Goal: Task Accomplishment & Management: Use online tool/utility

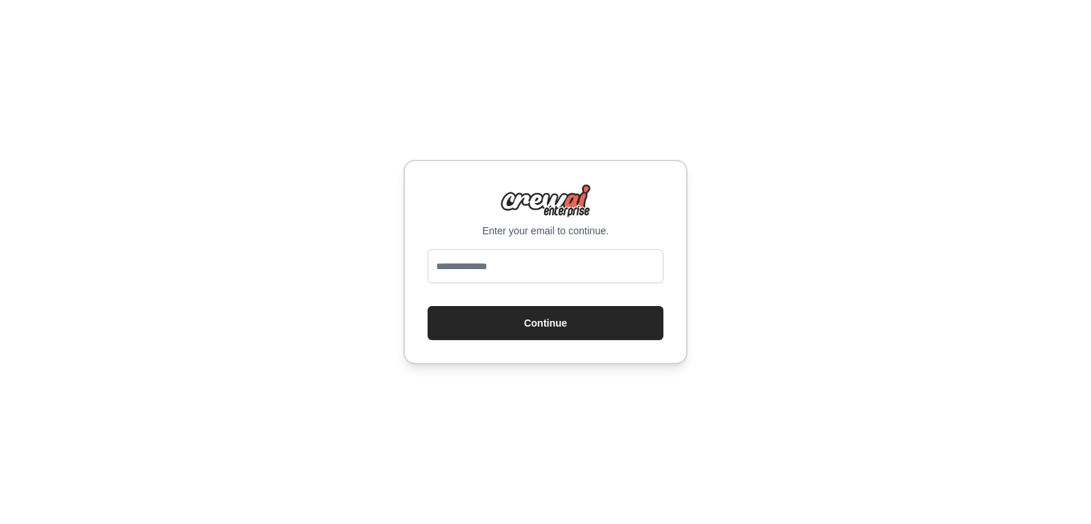
click at [559, 259] on input "email" at bounding box center [546, 266] width 236 height 34
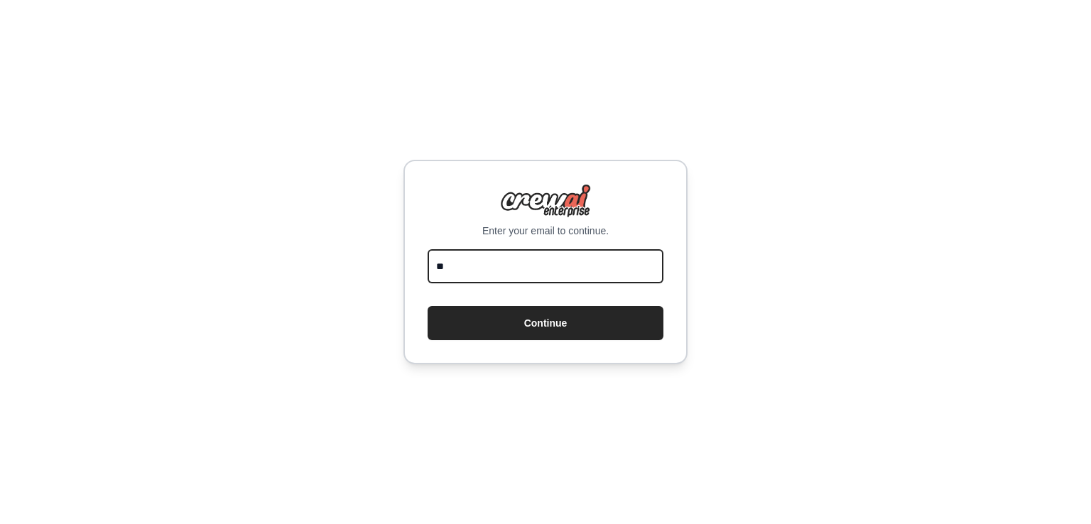
click at [389, 240] on div "Enter your email to continue. ** Continue" at bounding box center [545, 262] width 1091 height 524
paste input "**********"
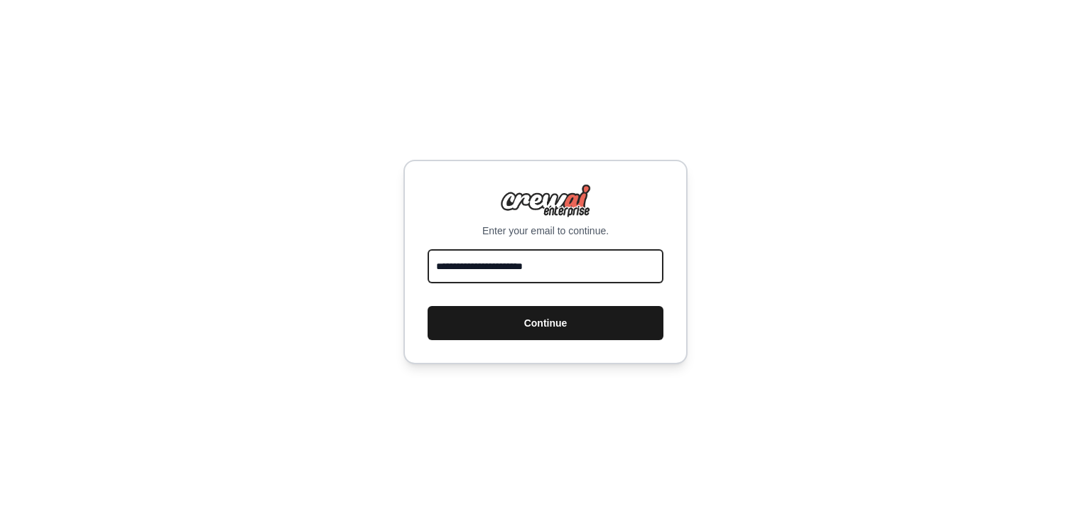
type input "**********"
click at [514, 323] on button "Continue" at bounding box center [546, 323] width 236 height 34
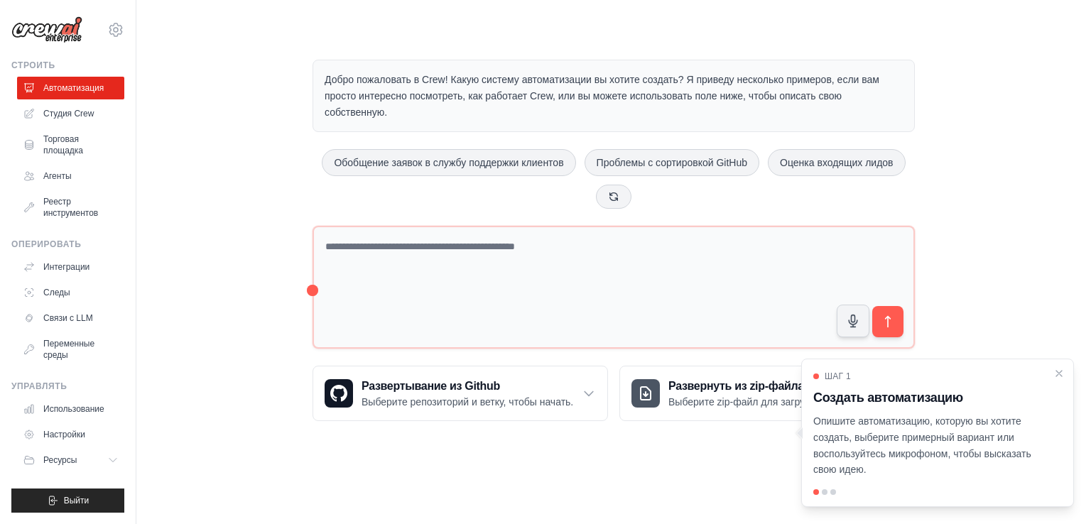
click at [573, 107] on p "Добро пожаловать в Crew! Какую систему автоматизации вы хотите создать? Я приве…" at bounding box center [614, 96] width 578 height 48
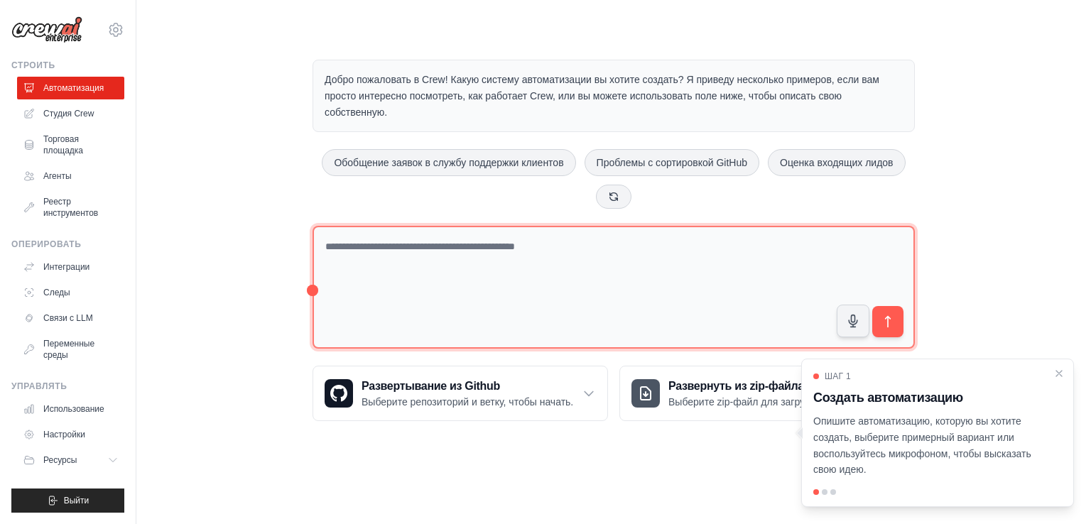
click at [594, 244] on textarea at bounding box center [614, 287] width 602 height 123
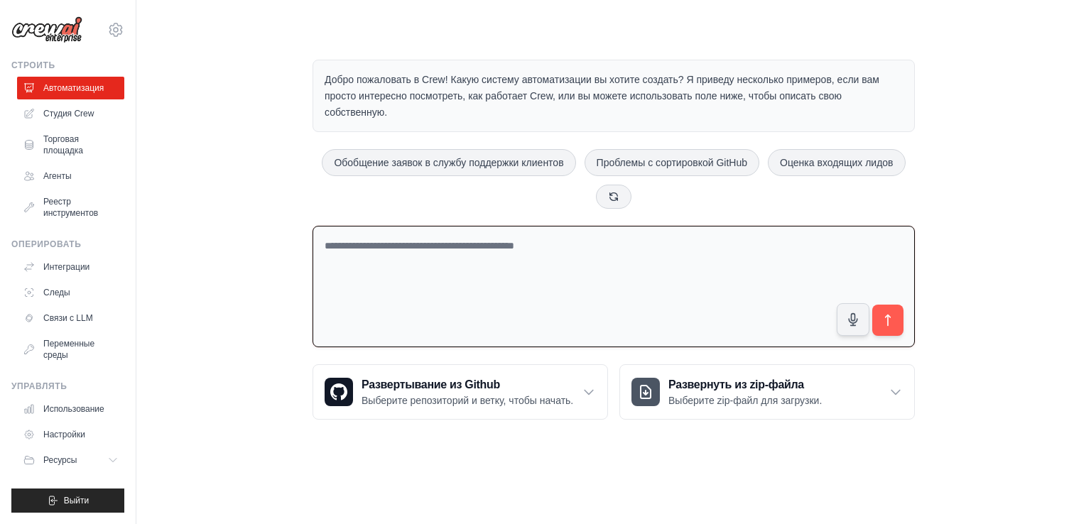
click at [597, 254] on textarea at bounding box center [614, 286] width 602 height 121
type textarea "*"
click at [475, 242] on textarea "**********" at bounding box center [614, 286] width 602 height 121
drag, startPoint x: 469, startPoint y: 247, endPoint x: 284, endPoint y: 237, distance: 185.0
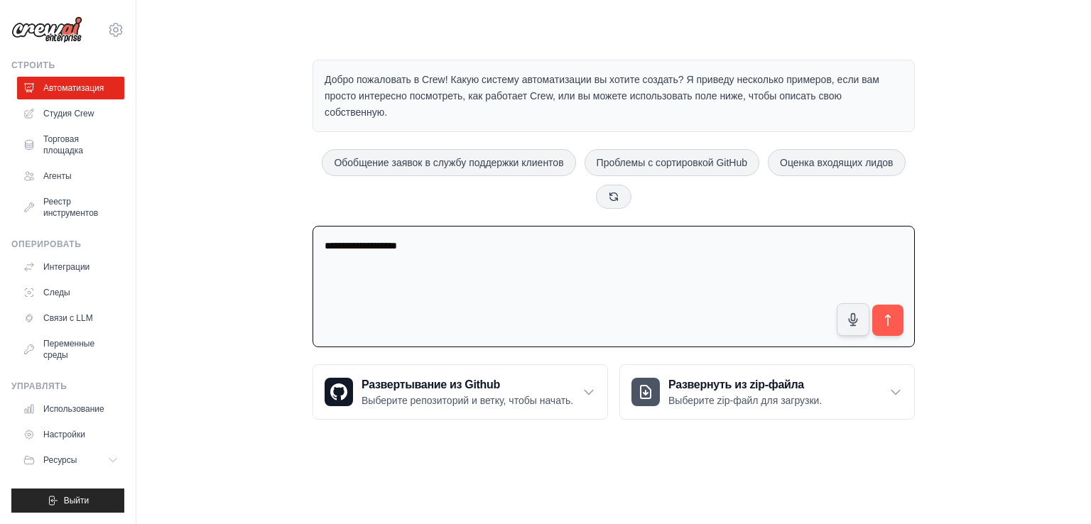
click at [285, 237] on div "**********" at bounding box center [613, 240] width 909 height 406
type textarea "**********"
click at [52, 177] on font "Агенты" at bounding box center [59, 176] width 28 height 10
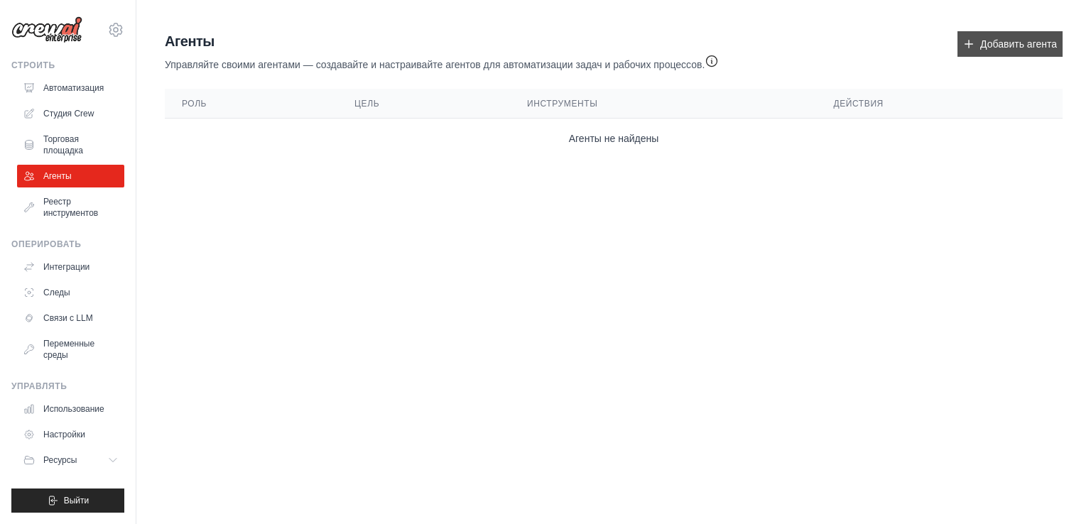
click at [991, 50] on font "Добавить агента" at bounding box center [1018, 44] width 77 height 14
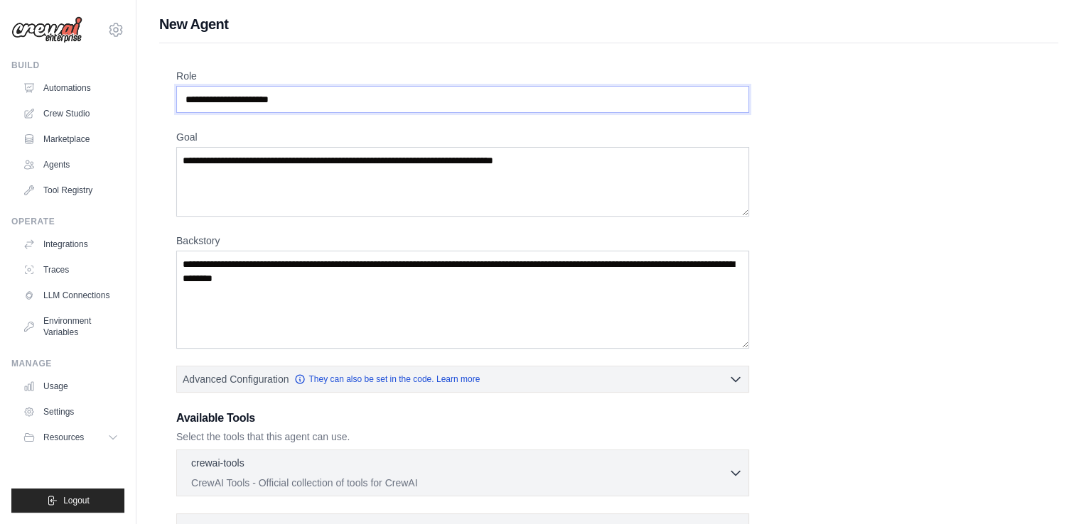
click at [450, 93] on input "Role" at bounding box center [462, 99] width 573 height 27
click at [421, 109] on input "Role" at bounding box center [462, 99] width 573 height 27
click at [409, 100] on input "Role" at bounding box center [462, 99] width 573 height 27
type input "*"
click at [394, 100] on input "*" at bounding box center [462, 99] width 573 height 27
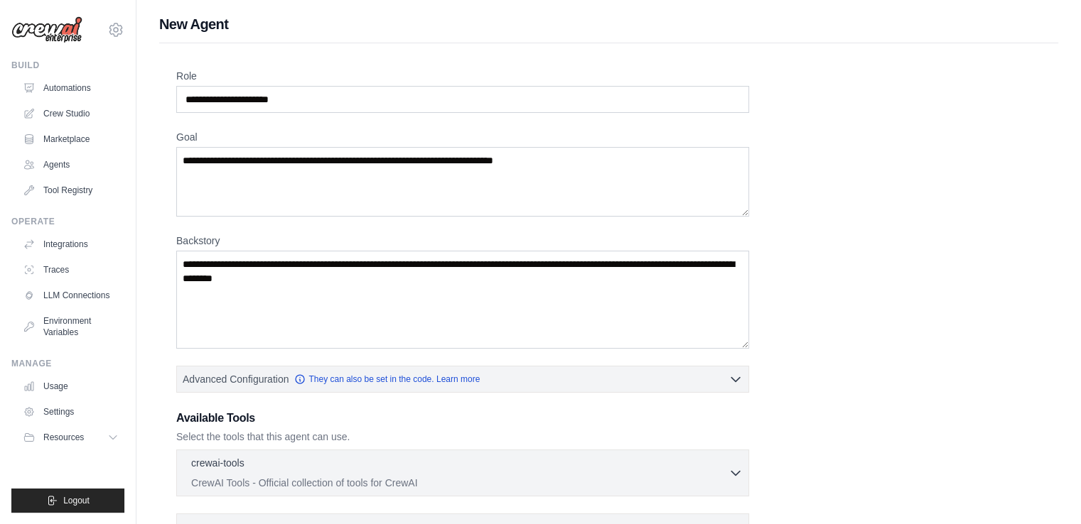
click at [194, 136] on label "Goal" at bounding box center [462, 137] width 573 height 14
click at [194, 147] on textarea "Goal" at bounding box center [462, 182] width 573 height 70
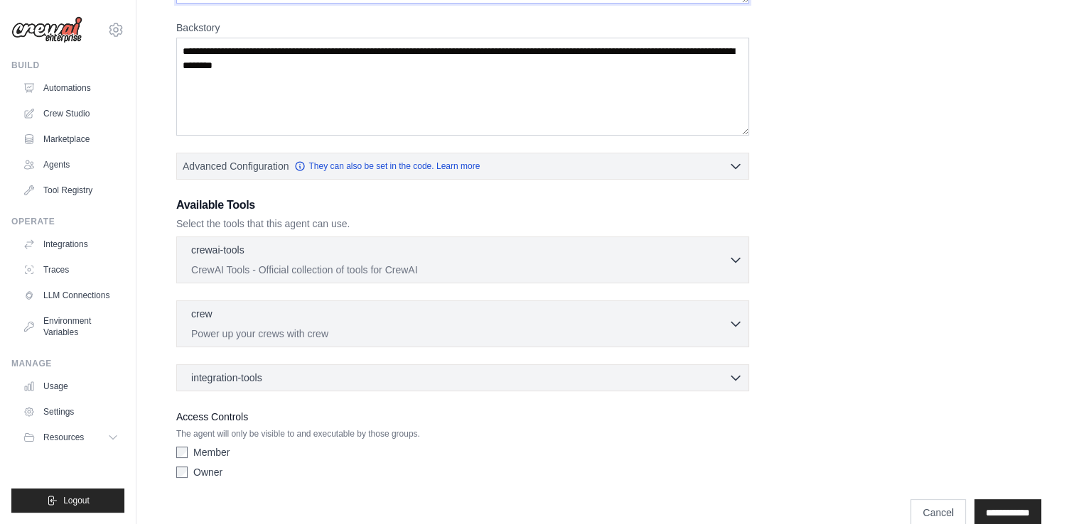
scroll to position [236, 0]
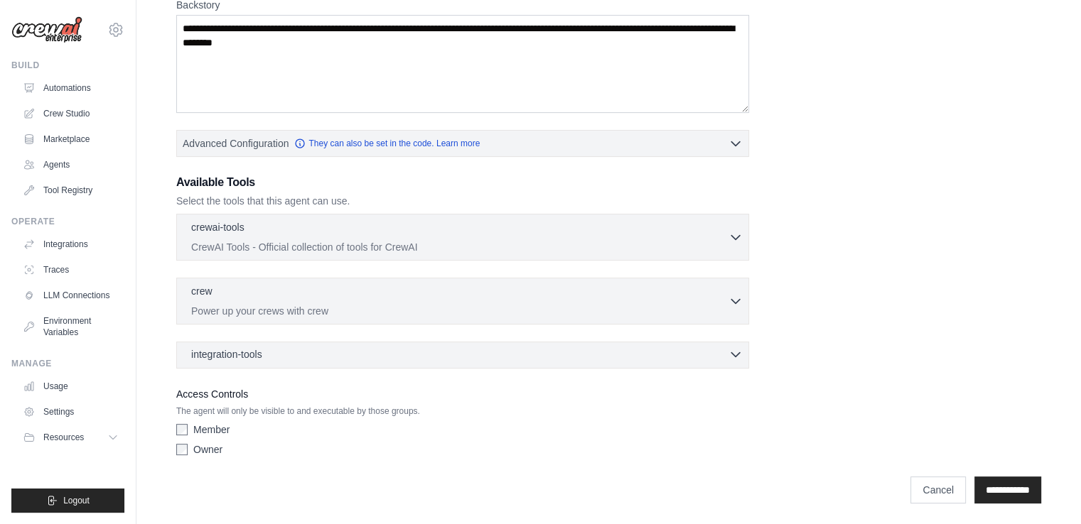
click at [288, 350] on div "integration-tools 0 selected" at bounding box center [466, 354] width 551 height 14
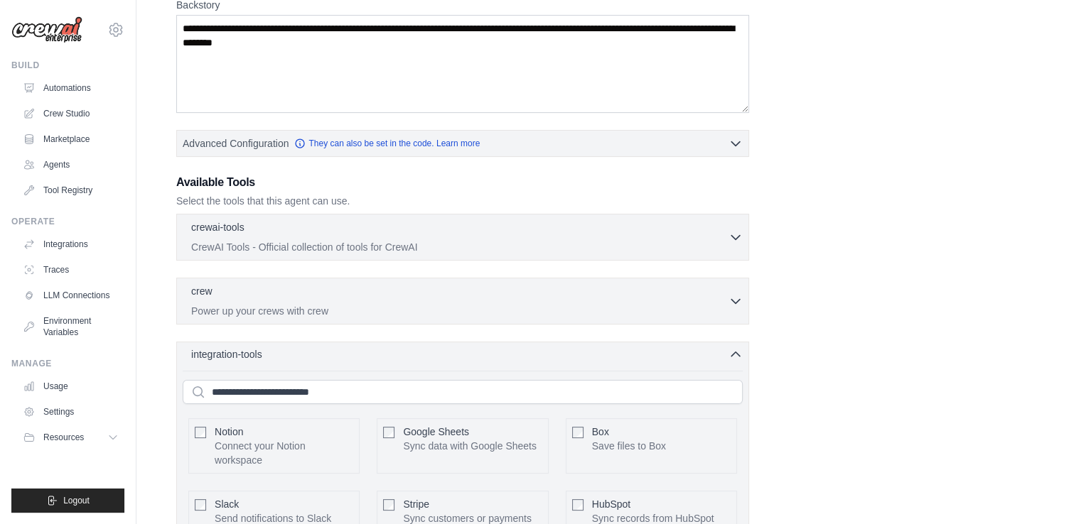
click at [291, 352] on div "integration-tools 0 selected" at bounding box center [466, 354] width 551 height 14
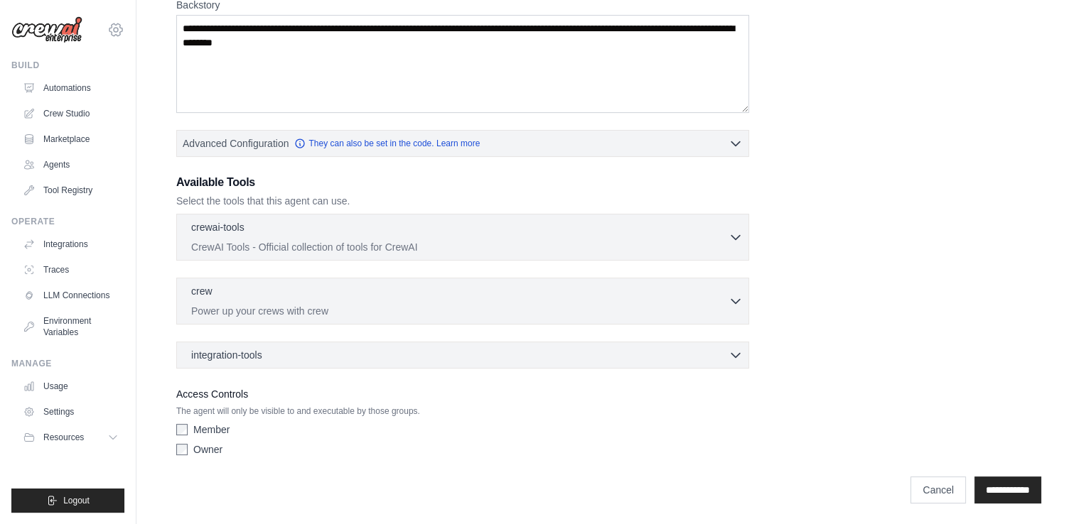
click at [124, 37] on icon at bounding box center [115, 29] width 17 height 17
click at [96, 106] on link "Settings" at bounding box center [115, 96] width 125 height 26
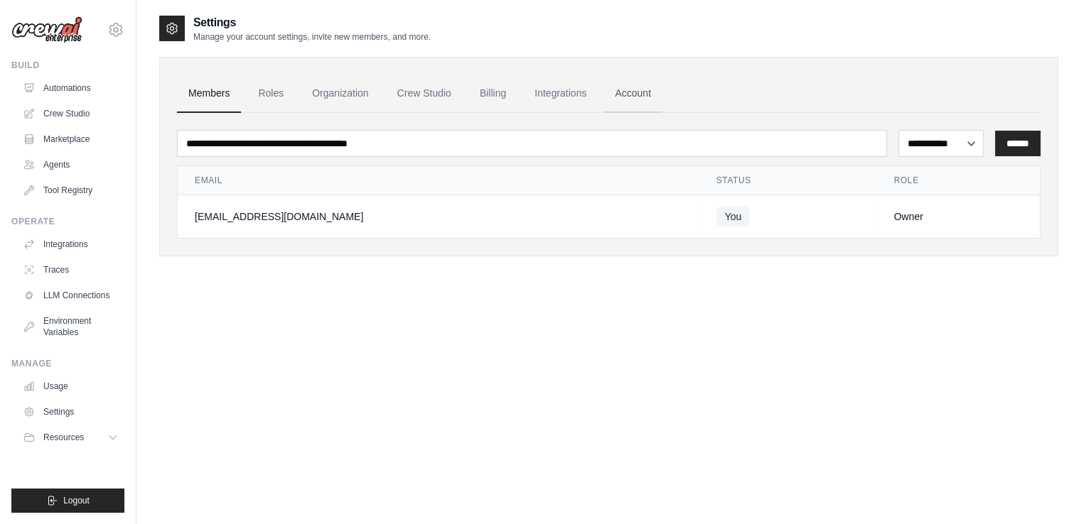
click at [629, 92] on link "Account" at bounding box center [632, 94] width 59 height 38
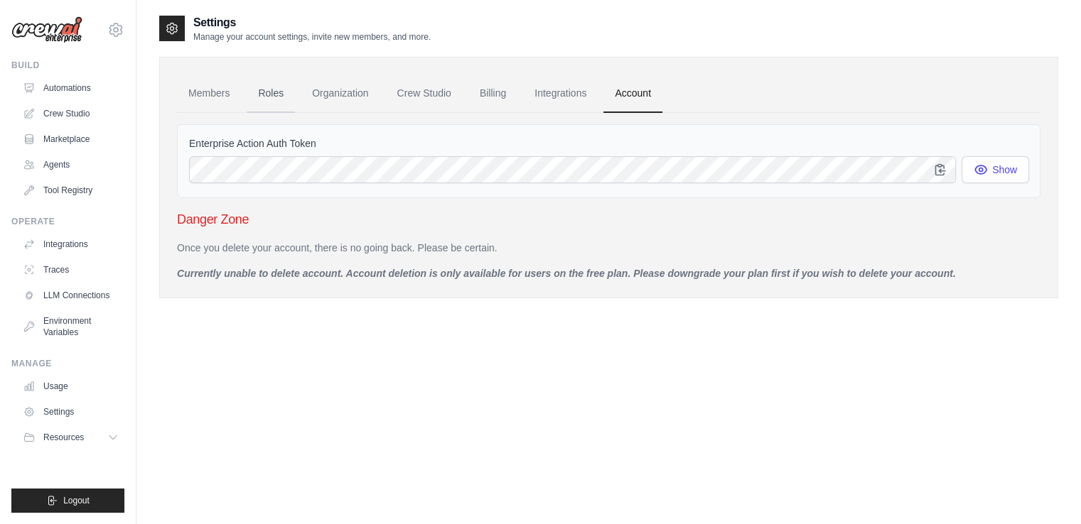
click at [284, 97] on link "Roles" at bounding box center [271, 94] width 48 height 38
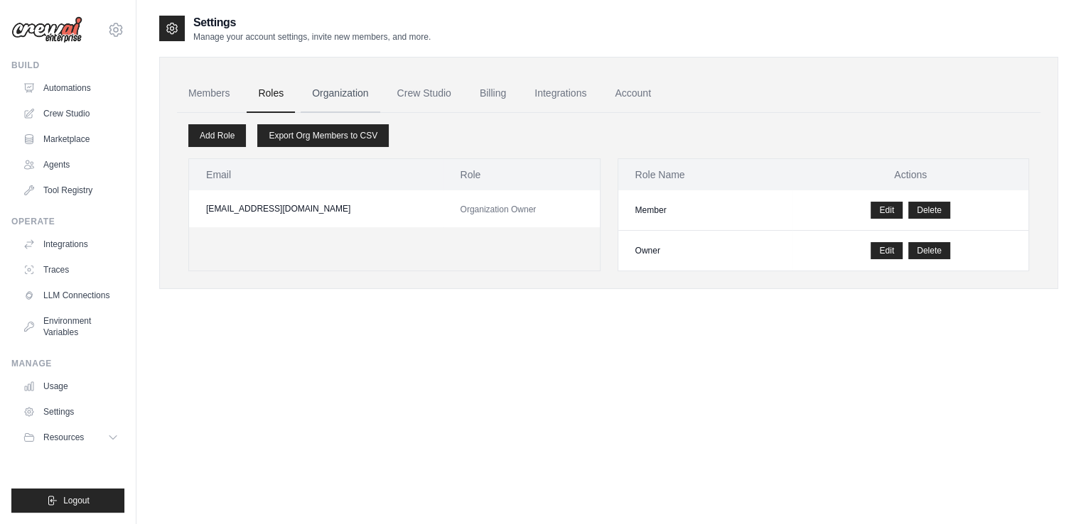
click at [351, 92] on link "Organization" at bounding box center [339, 94] width 79 height 38
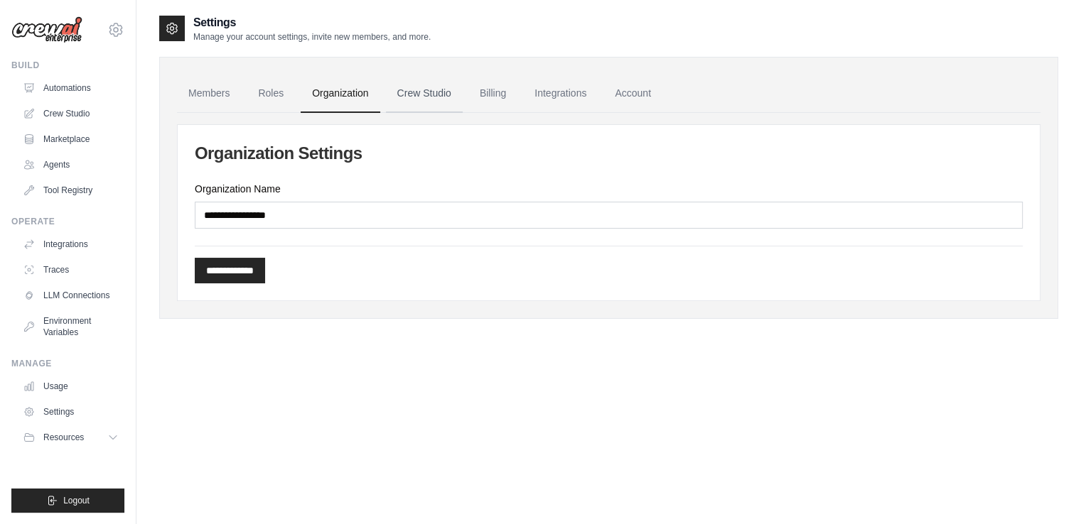
click at [417, 92] on link "Crew Studio" at bounding box center [424, 94] width 77 height 38
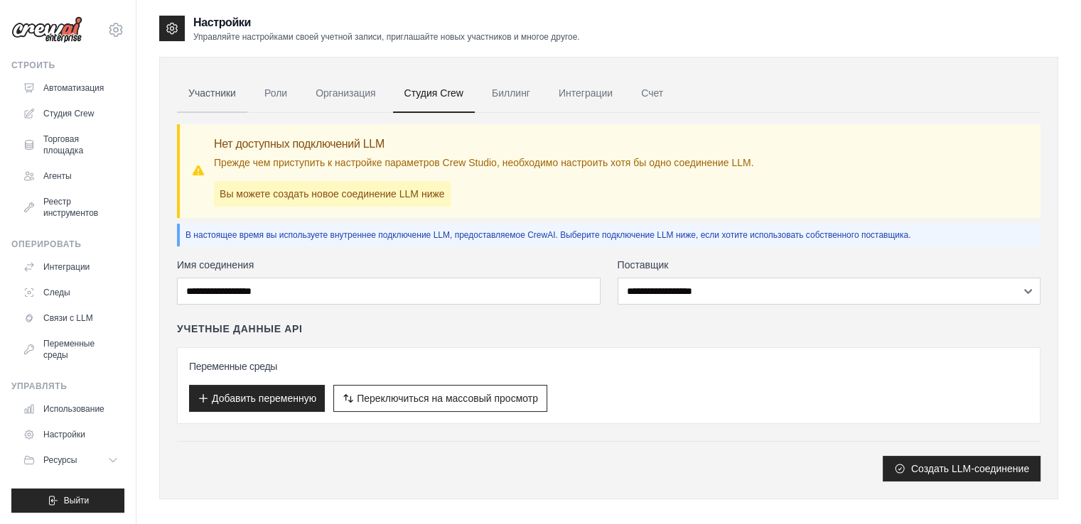
click at [225, 96] on font "Участники" at bounding box center [212, 92] width 48 height 11
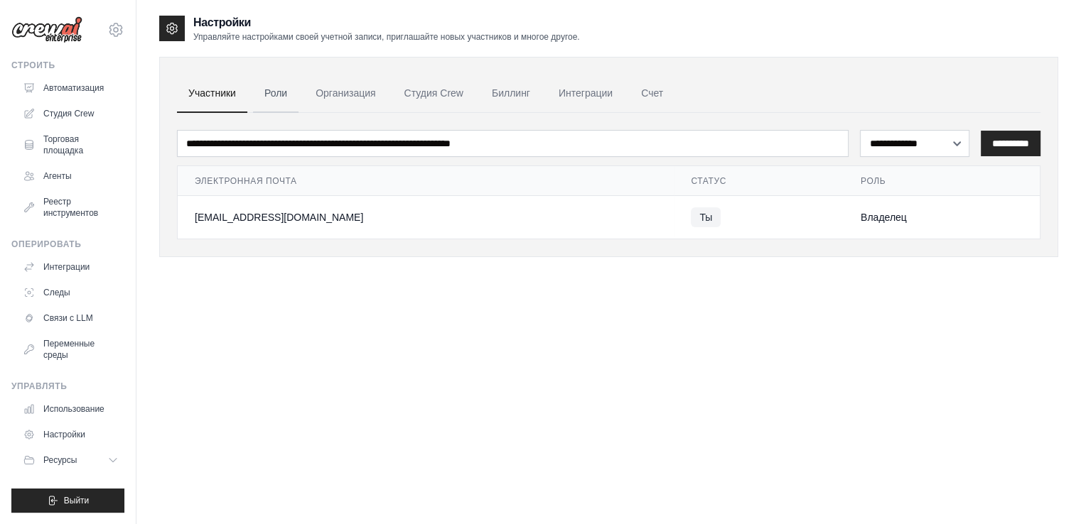
click at [276, 94] on font "Роли" at bounding box center [275, 92] width 23 height 11
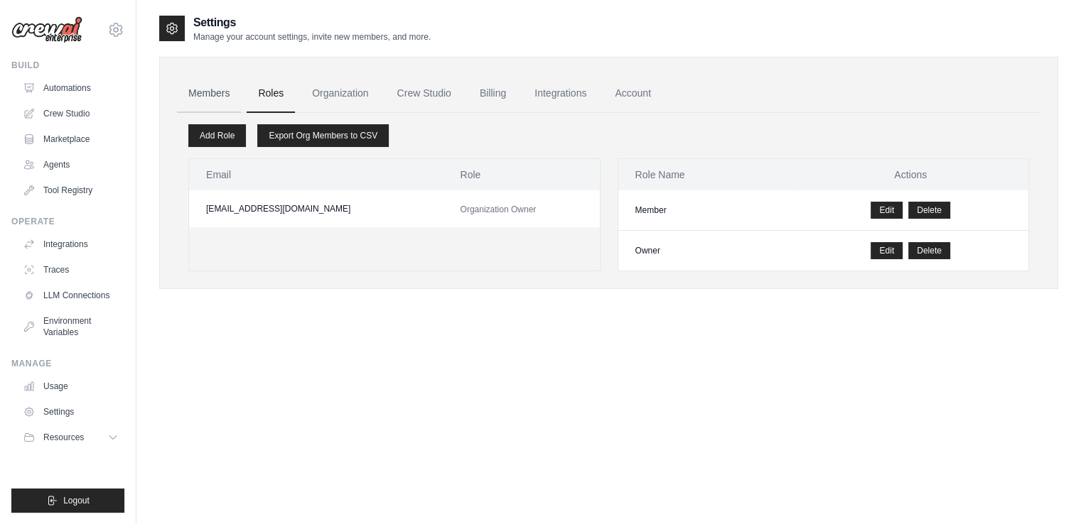
click at [224, 102] on link "Members" at bounding box center [209, 94] width 64 height 38
click at [352, 103] on link "Organization" at bounding box center [339, 94] width 79 height 38
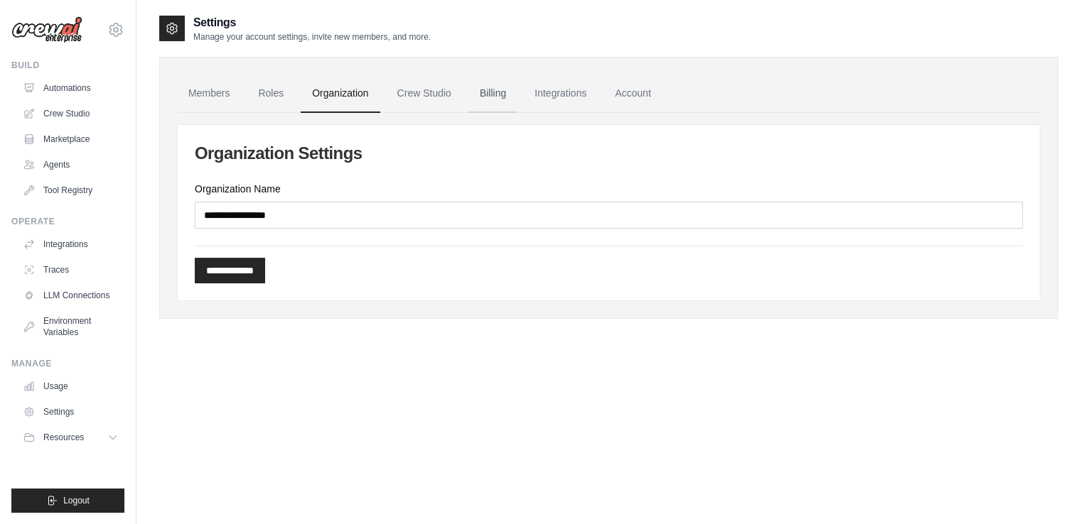
click at [487, 90] on link "Billing" at bounding box center [492, 94] width 49 height 38
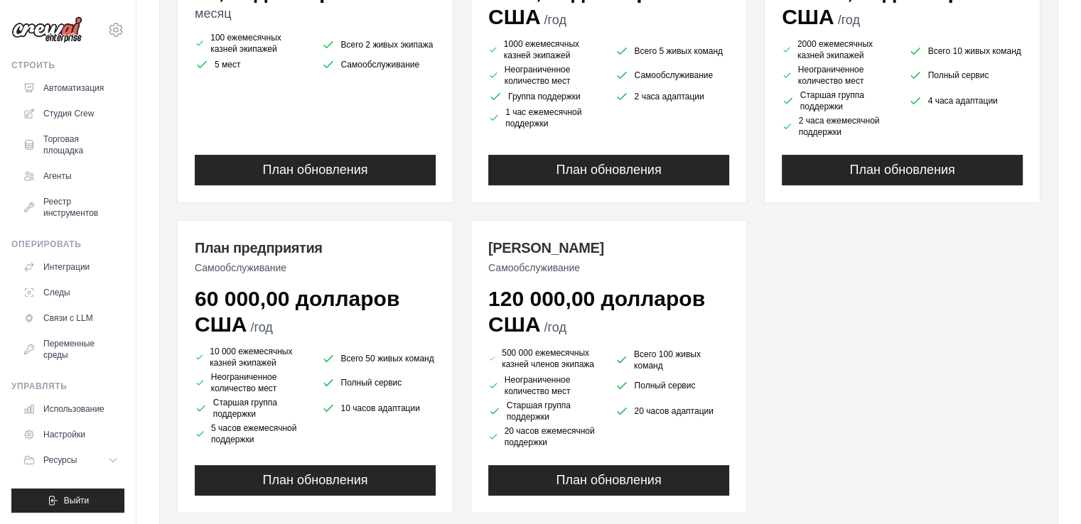
scroll to position [357, 0]
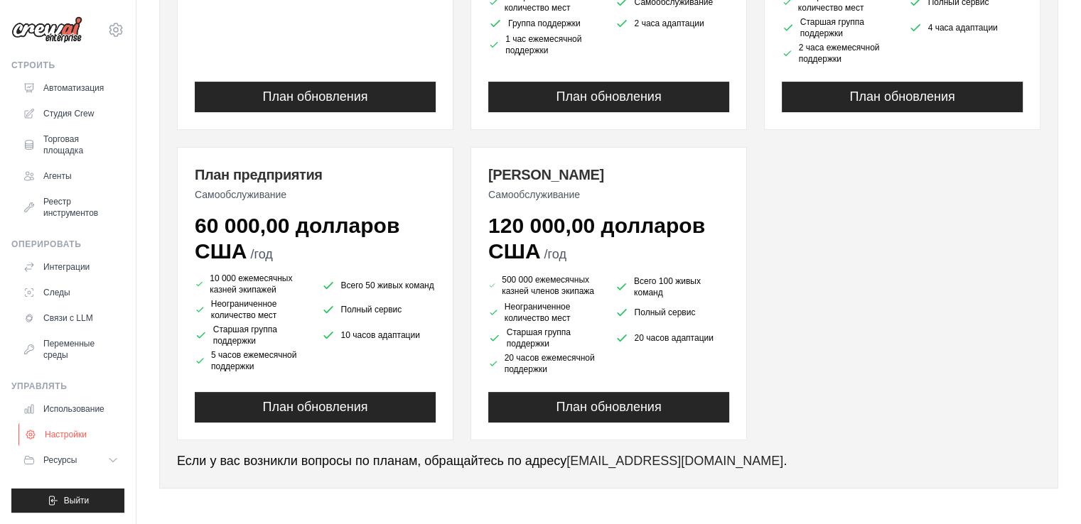
click at [97, 433] on link "Настройки" at bounding box center [71, 434] width 107 height 23
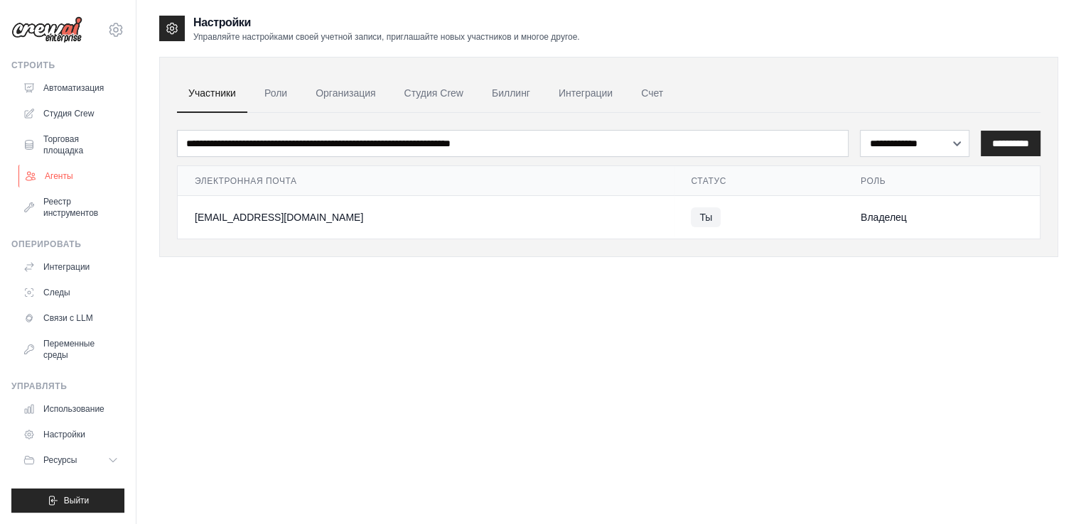
click at [69, 180] on font "Агенты" at bounding box center [59, 176] width 28 height 10
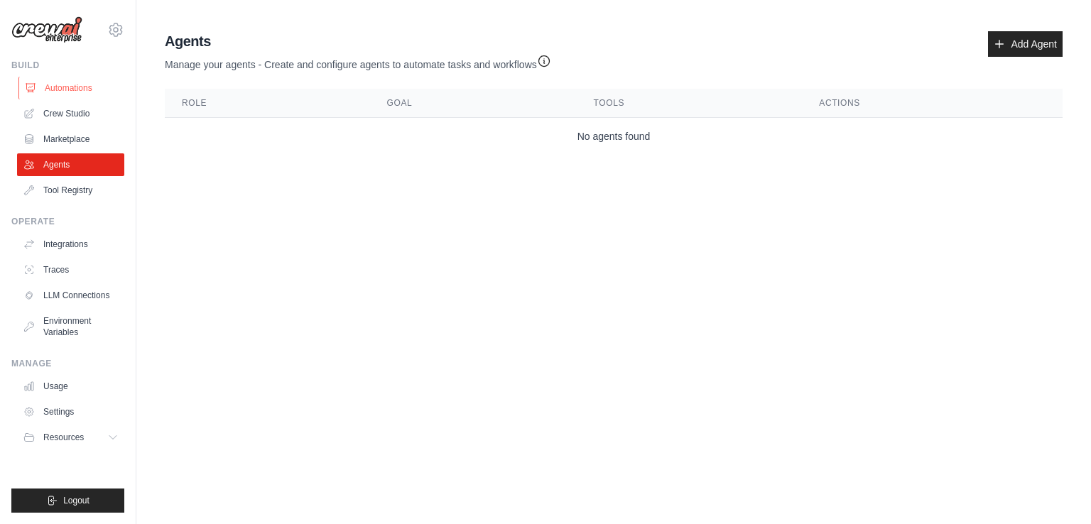
click at [99, 89] on link "Automations" at bounding box center [71, 88] width 107 height 23
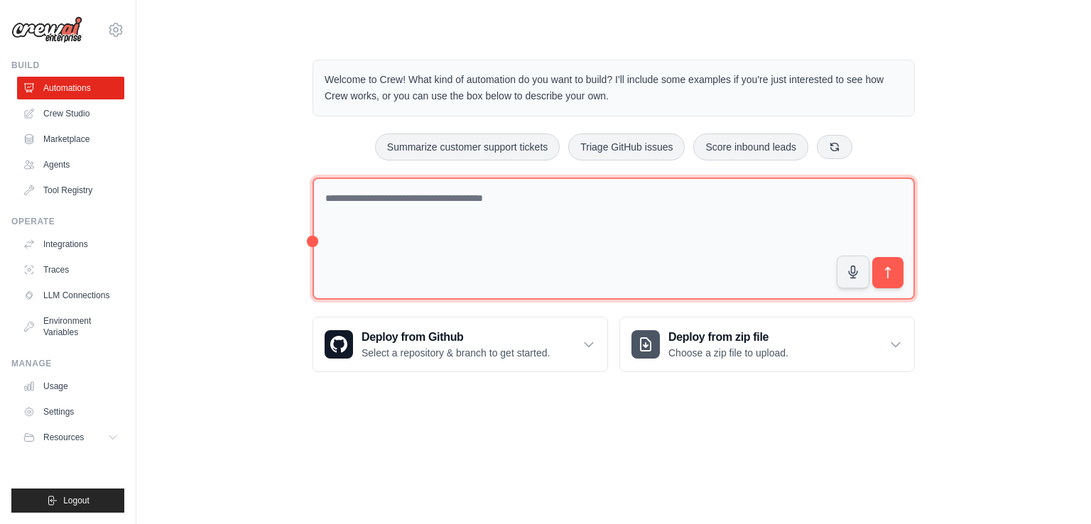
click at [443, 202] on textarea at bounding box center [614, 239] width 602 height 123
type textarea "**********"
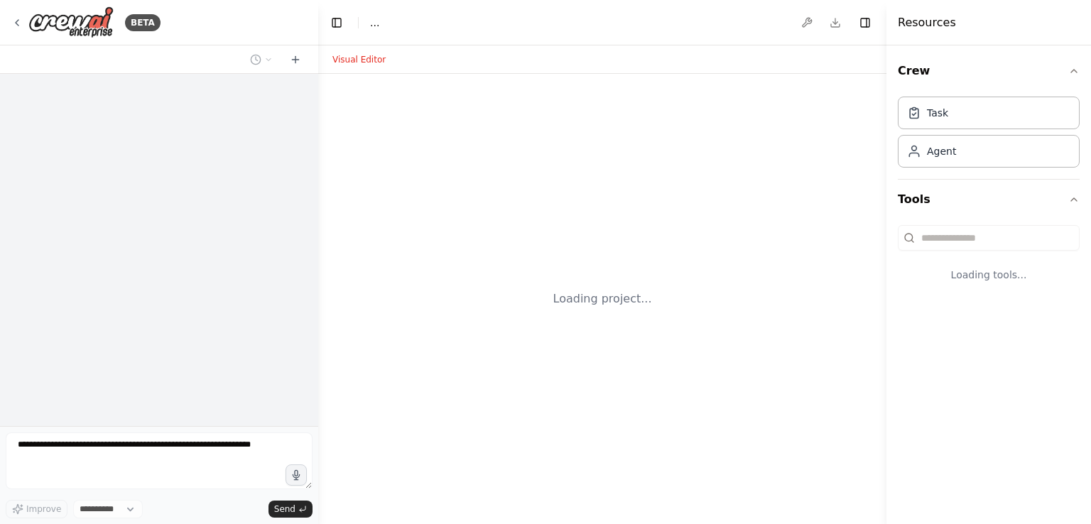
select select "****"
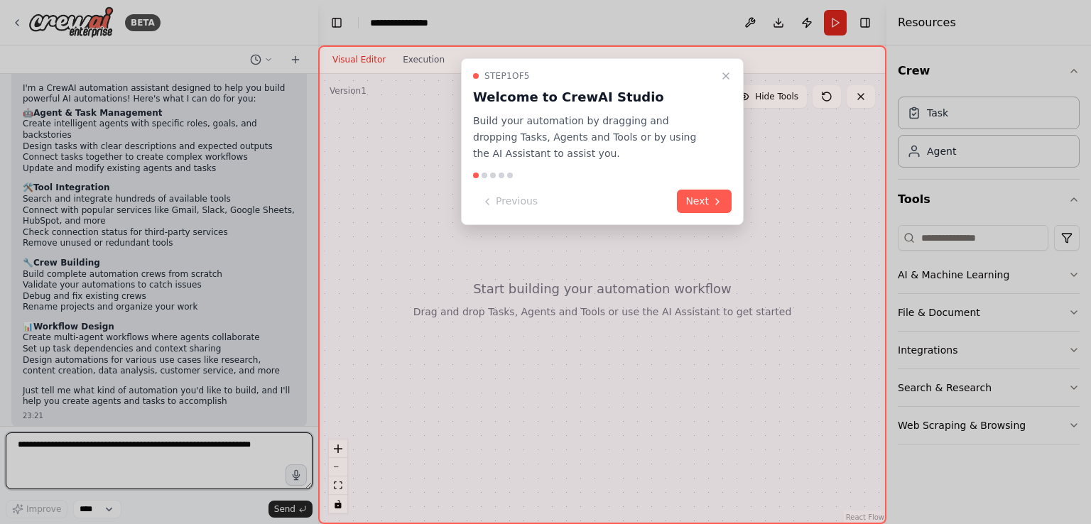
scroll to position [92, 0]
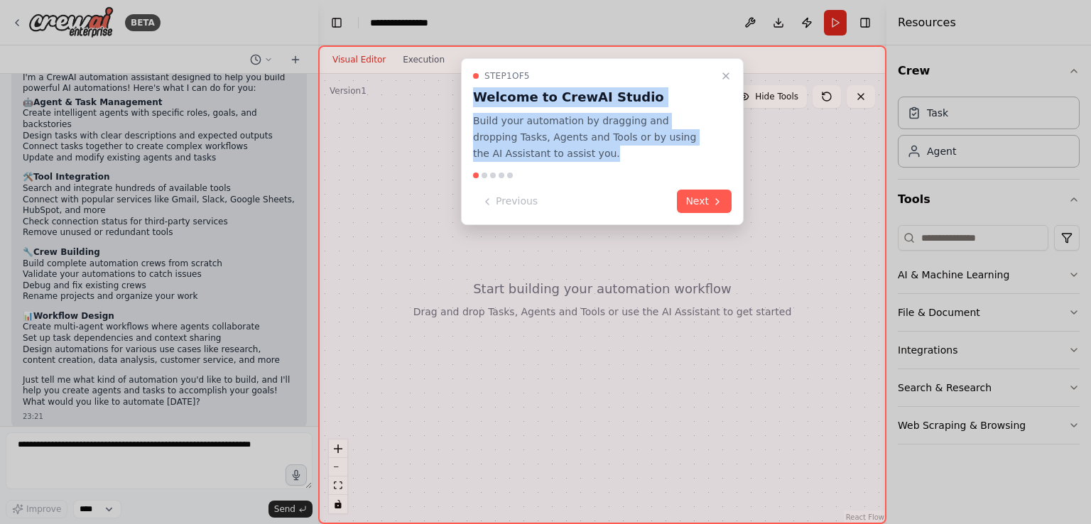
drag, startPoint x: 480, startPoint y: 97, endPoint x: 571, endPoint y: 134, distance: 98.8
click at [542, 156] on div "Step 1 of 5 Welcome to CrewAI Studio Build your automation by dragging and drop…" at bounding box center [602, 115] width 259 height 91
copy div "Welcome to CrewAI Studio Build your automation by dragging and dropping Tasks, …"
click at [533, 160] on div at bounding box center [533, 160] width 0 height 0
click at [655, 146] on p "Build your automation by dragging and dropping Tasks, Agents and Tools or by us…" at bounding box center [594, 137] width 242 height 48
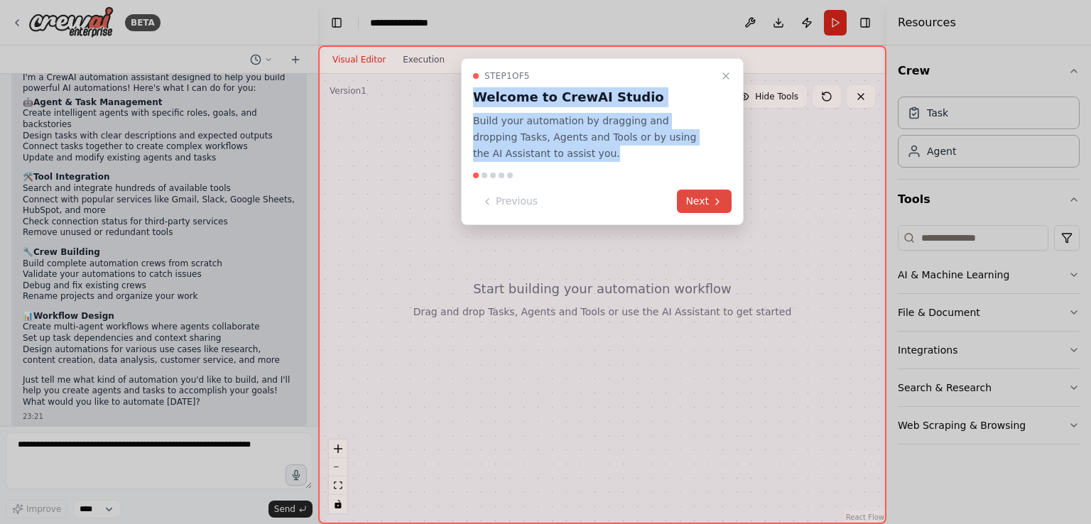
click at [691, 194] on button "Next" at bounding box center [704, 201] width 55 height 23
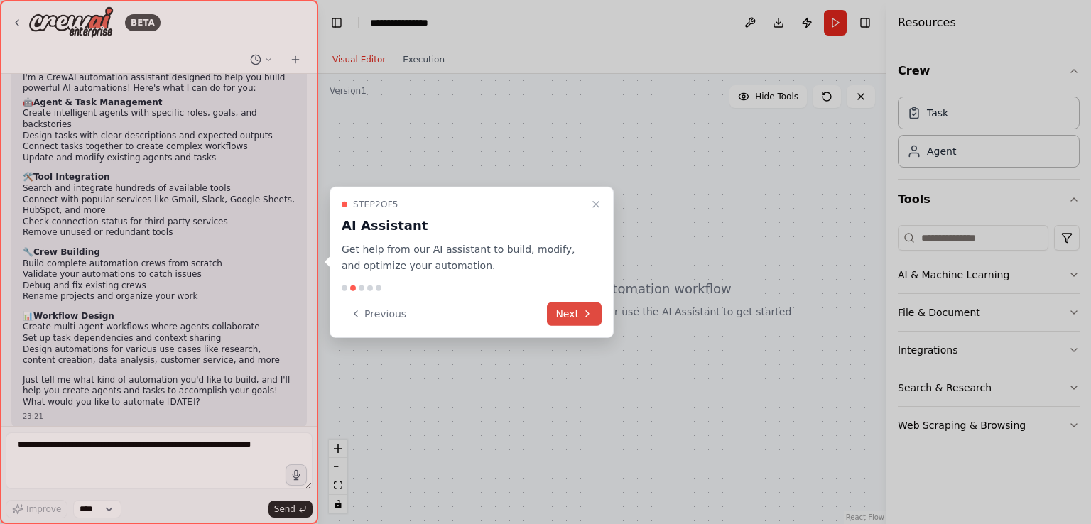
click at [580, 318] on button "Next" at bounding box center [574, 313] width 55 height 23
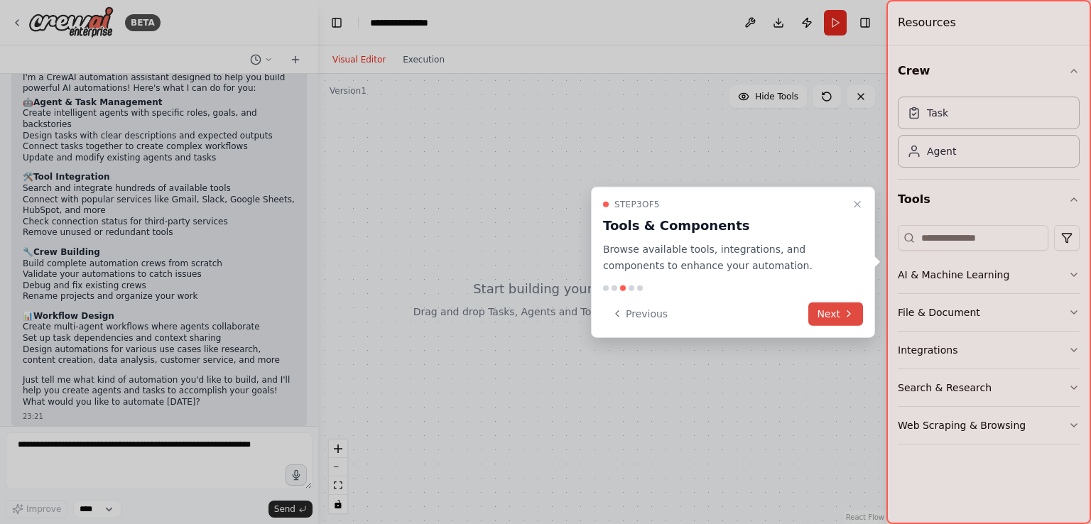
click at [825, 310] on button "Next" at bounding box center [835, 313] width 55 height 23
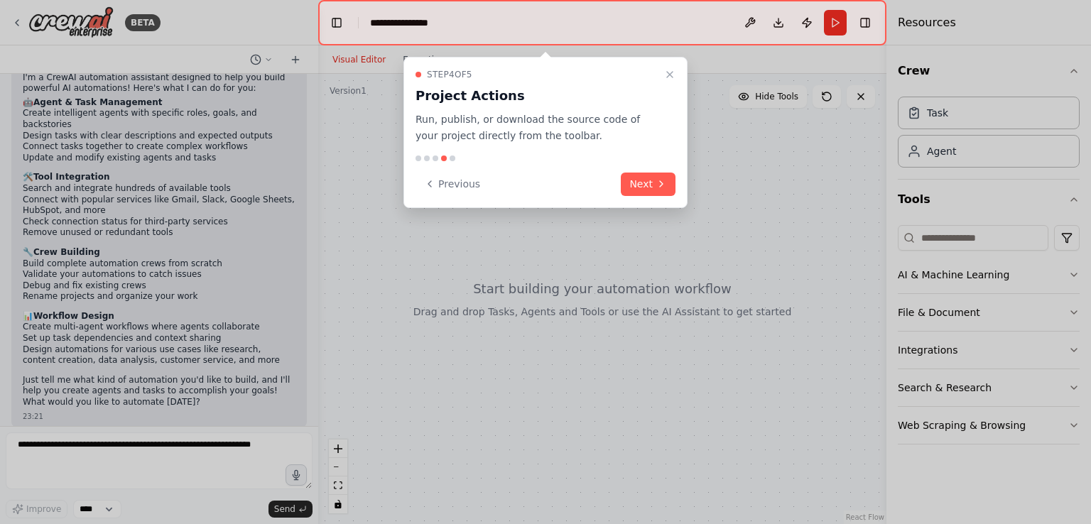
click at [676, 174] on div "Step 4 of 5 Project Actions Run, publish, or download the source code of your p…" at bounding box center [546, 132] width 284 height 151
drag, startPoint x: 660, startPoint y: 168, endPoint x: 656, endPoint y: 175, distance: 7.9
click at [660, 170] on div "Step 4 of 5 Project Actions Run, publish, or download the source code of your p…" at bounding box center [546, 132] width 284 height 151
click at [659, 180] on icon at bounding box center [661, 183] width 11 height 11
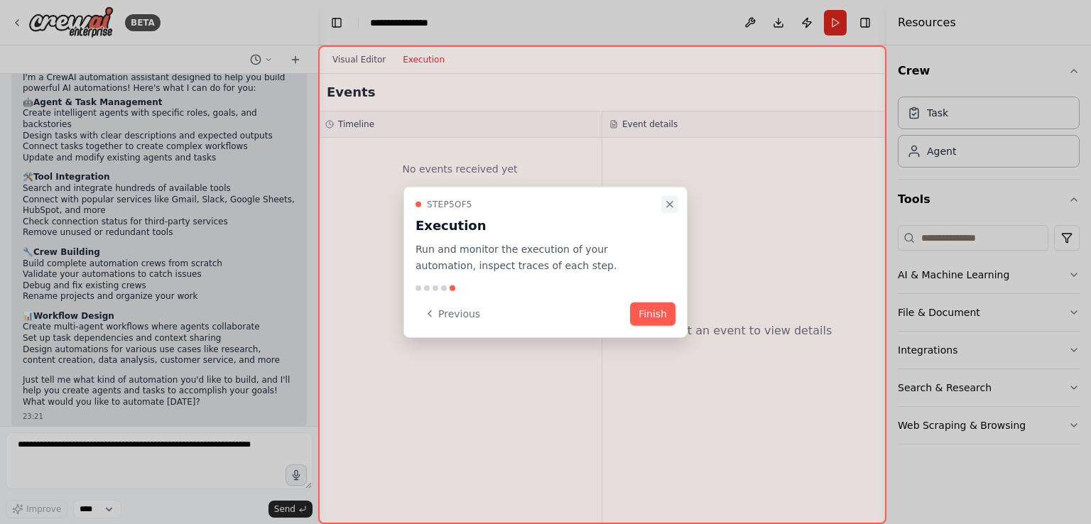
click at [671, 208] on icon "Close walkthrough" at bounding box center [669, 204] width 11 height 11
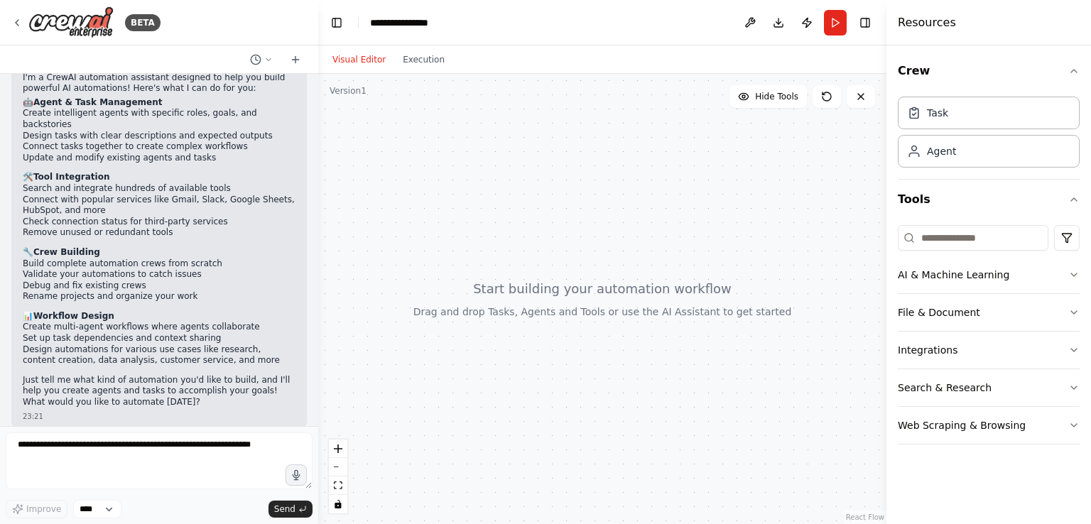
click at [459, 165] on div at bounding box center [602, 299] width 568 height 450
click at [533, 274] on div at bounding box center [602, 299] width 568 height 450
drag, startPoint x: 461, startPoint y: 166, endPoint x: 557, endPoint y: 200, distance: 101.8
click at [554, 199] on div at bounding box center [602, 299] width 568 height 450
click at [577, 317] on div at bounding box center [602, 299] width 568 height 450
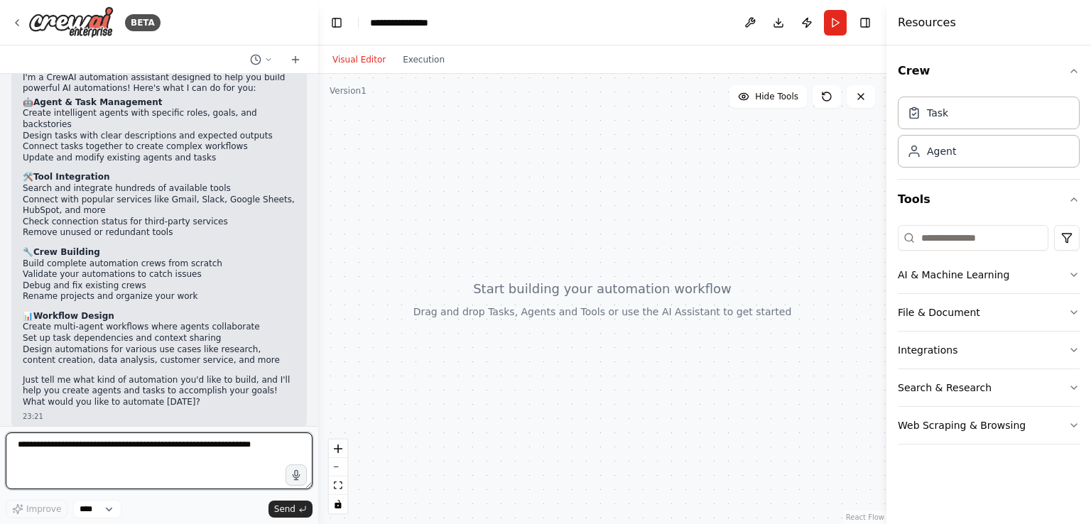
click at [142, 465] on textarea at bounding box center [159, 461] width 307 height 57
type textarea "*"
type textarea "**********"
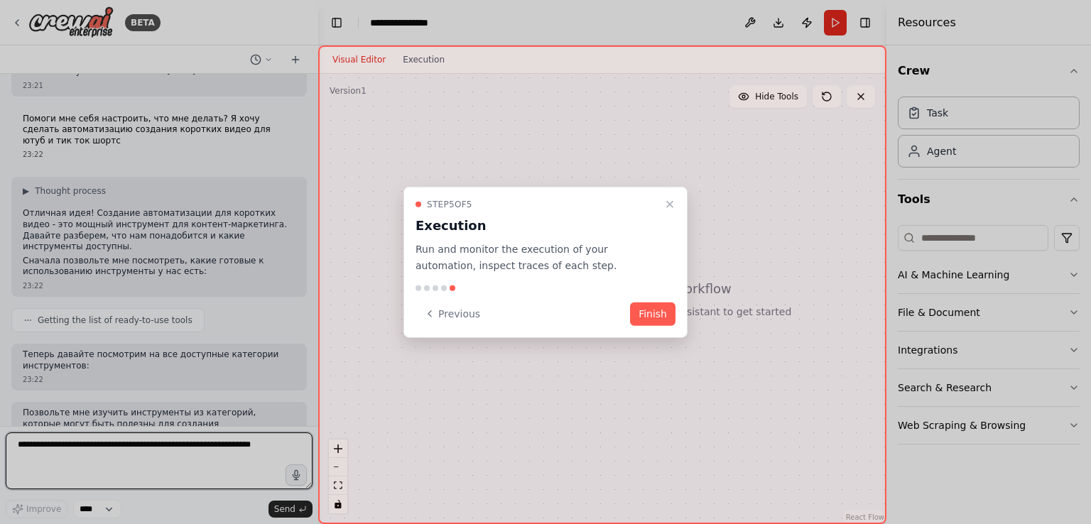
scroll to position [433, 0]
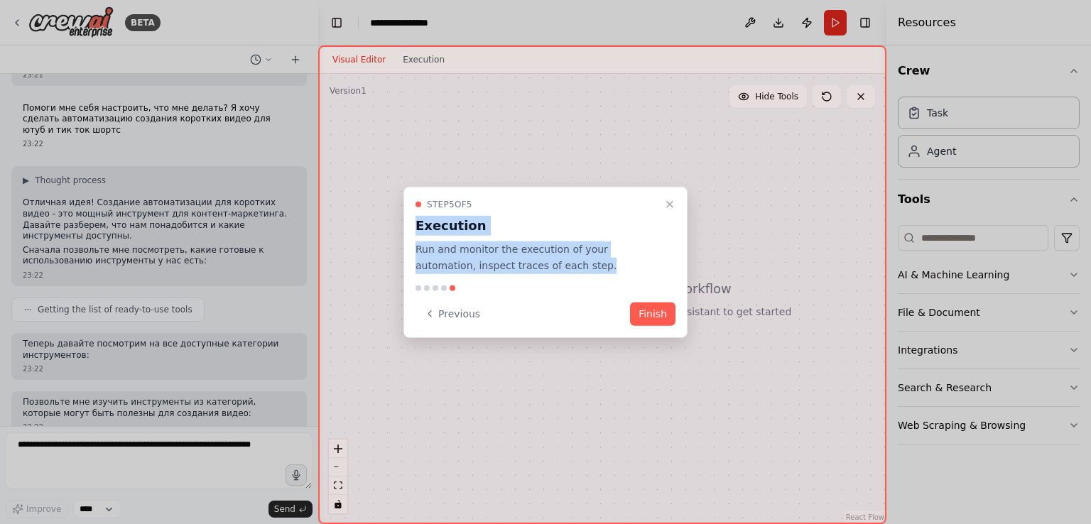
drag, startPoint x: 418, startPoint y: 222, endPoint x: 536, endPoint y: 259, distance: 124.3
click at [536, 259] on div "Step 5 of 5 Execution Run and monitor the execution of your automation, inspect…" at bounding box center [546, 236] width 260 height 75
click at [527, 272] on div at bounding box center [527, 272] width 0 height 0
click at [668, 212] on button "Close walkthrough" at bounding box center [669, 204] width 17 height 17
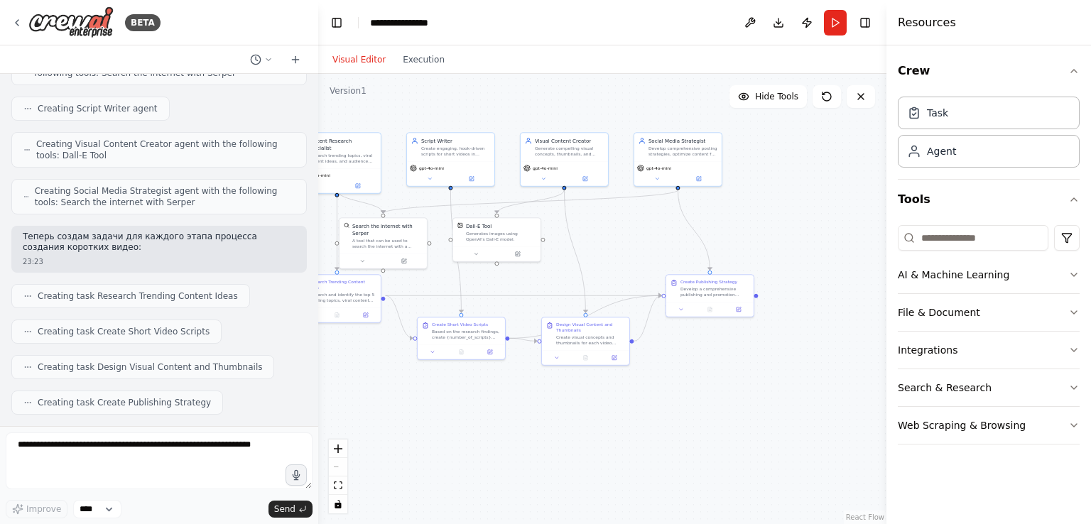
scroll to position [997, 0]
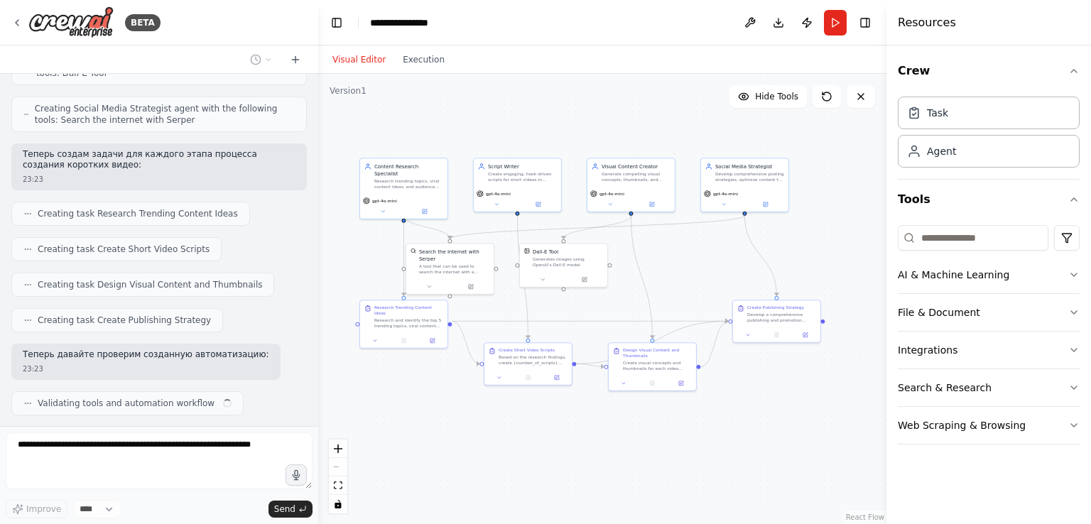
drag, startPoint x: 825, startPoint y: 399, endPoint x: 687, endPoint y: 281, distance: 181.4
click at [686, 276] on div ".deletable-edge-delete-btn { width: 20px; height: 20px; border: 0px solid #ffff…" at bounding box center [602, 299] width 568 height 450
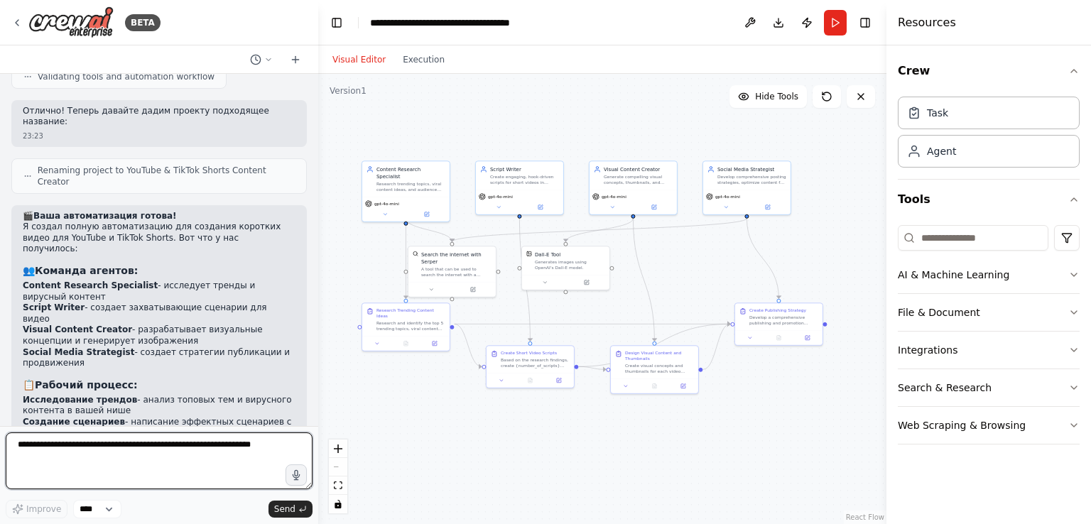
scroll to position [1466, 0]
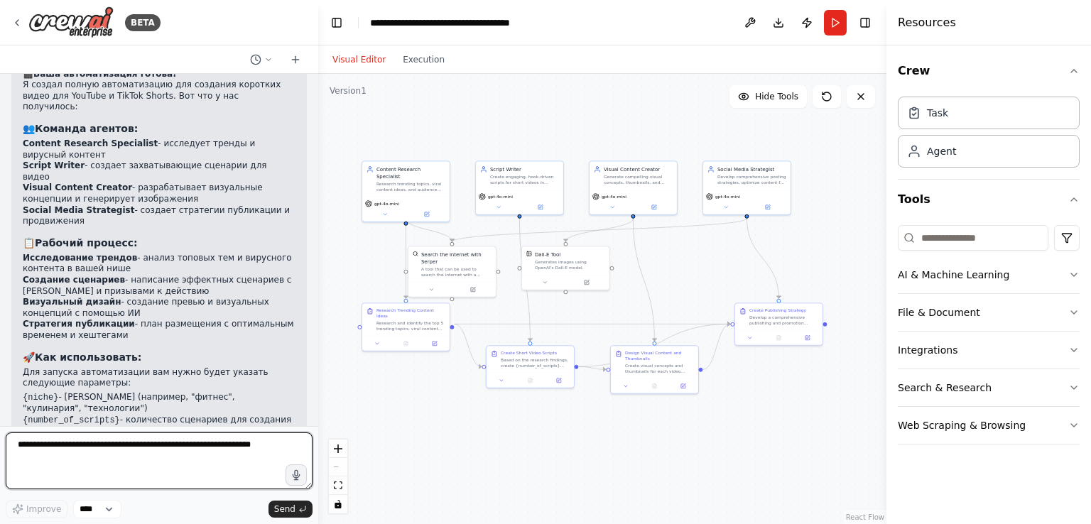
click at [130, 453] on textarea at bounding box center [159, 461] width 307 height 57
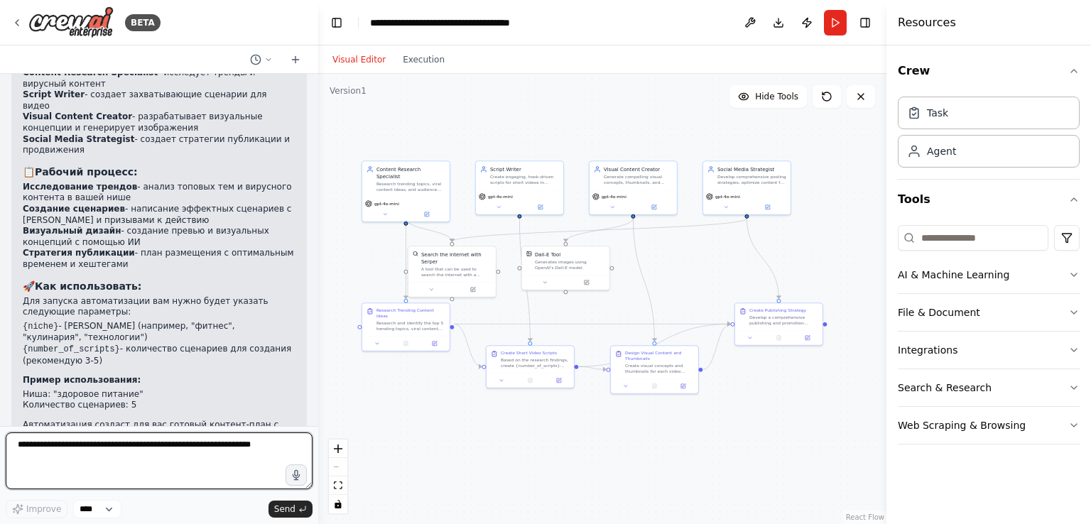
click at [148, 438] on textarea at bounding box center [159, 461] width 307 height 57
type textarea "*"
type textarea "**********"
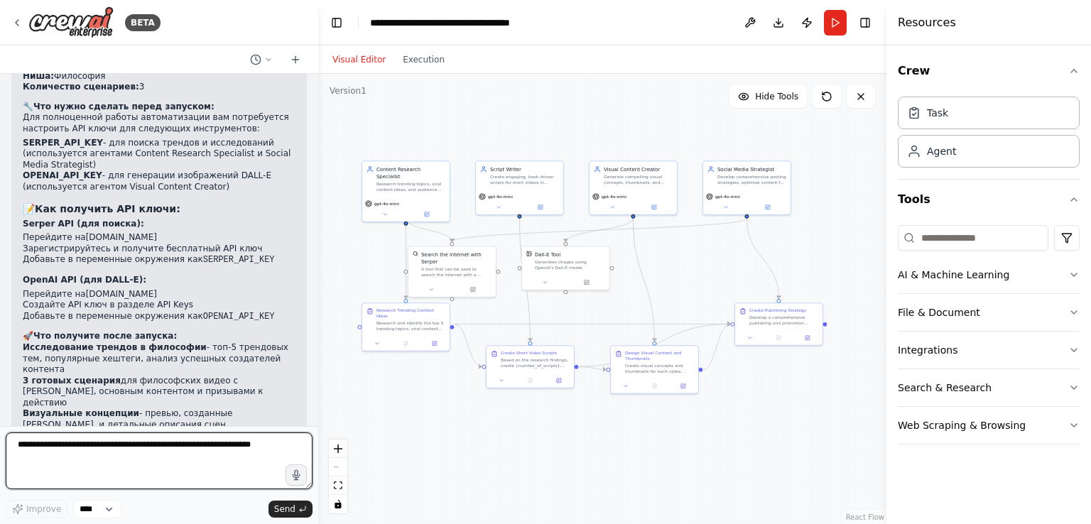
scroll to position [2137, 0]
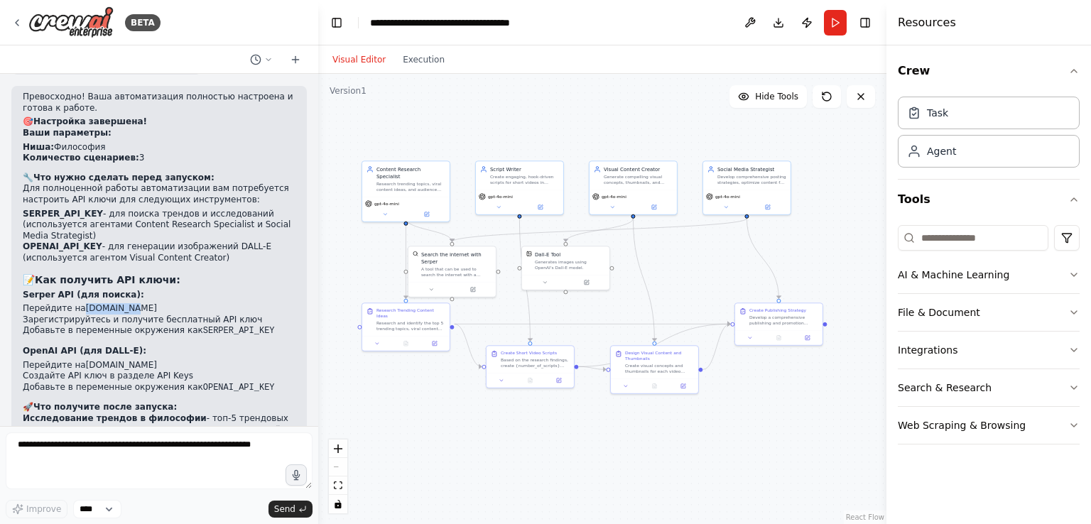
drag, startPoint x: 120, startPoint y: 226, endPoint x: 80, endPoint y: 232, distance: 40.3
click at [80, 303] on ul "Перейдите на serper.dev Зарегистрируйтесь и получите бесплатный API ключ Добавь…" at bounding box center [159, 320] width 273 height 34
copy link "[DOMAIN_NAME]"
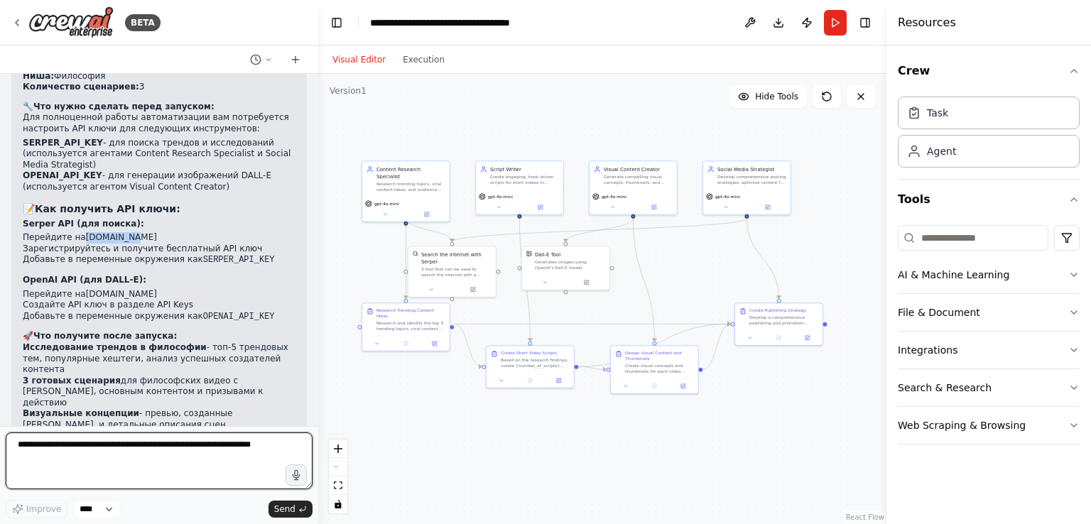
click at [117, 440] on textarea at bounding box center [159, 461] width 307 height 57
click at [100, 434] on textarea "***" at bounding box center [159, 461] width 307 height 57
click at [180, 450] on textarea "**********" at bounding box center [159, 461] width 307 height 57
paste textarea "**********"
type textarea "**********"
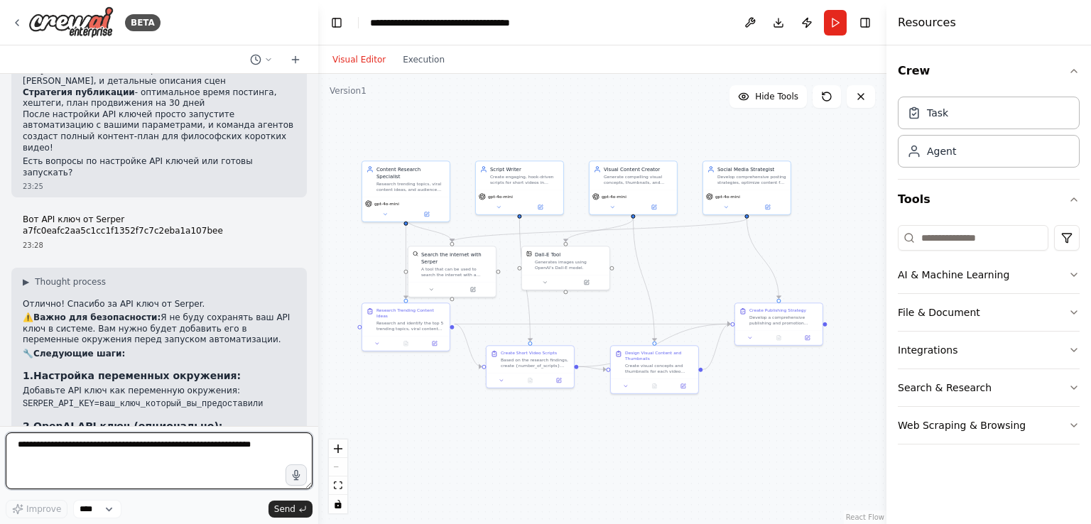
scroll to position [2623, 0]
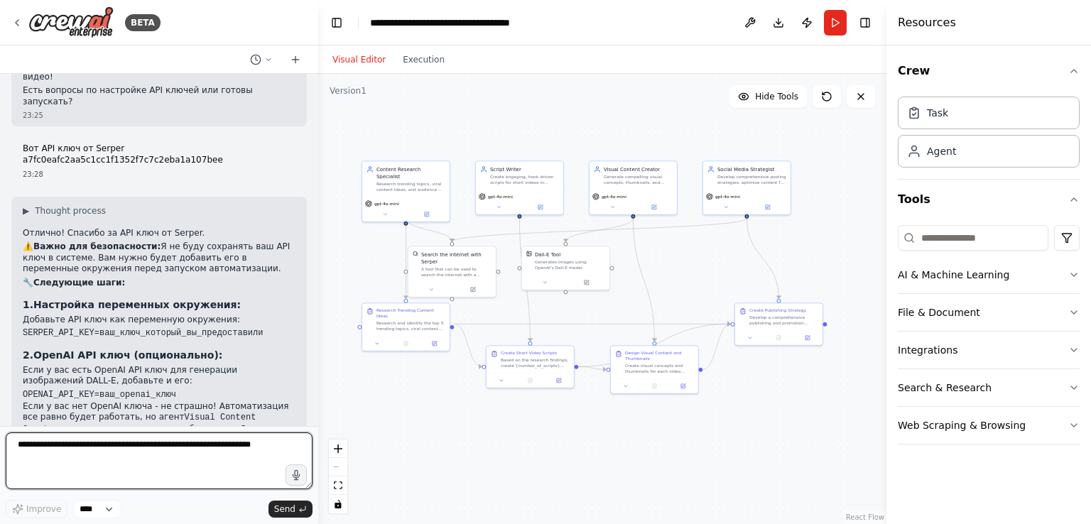
click at [142, 450] on textarea at bounding box center [159, 461] width 307 height 57
type textarea "*"
type textarea "**********"
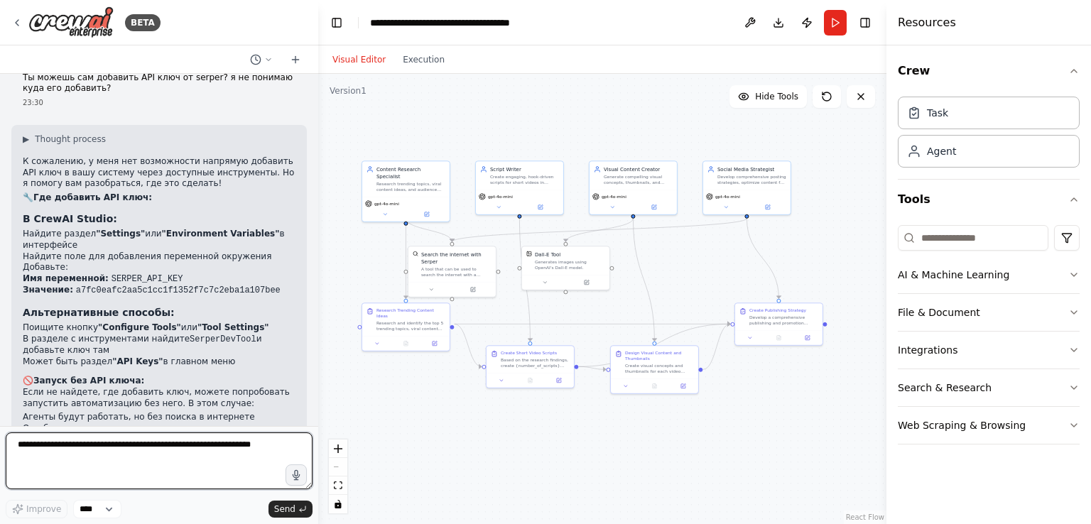
scroll to position [3012, 0]
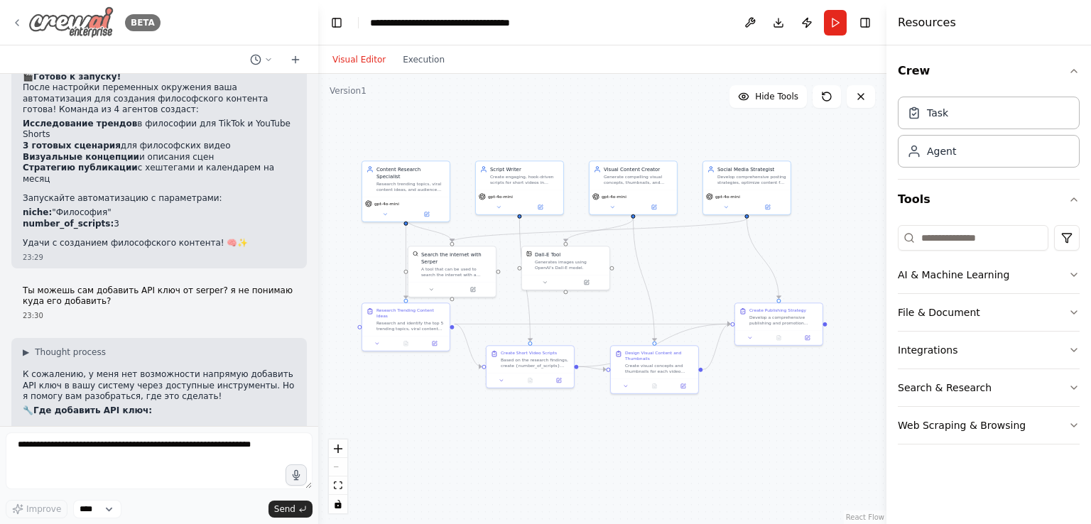
click at [19, 21] on icon at bounding box center [16, 22] width 11 height 11
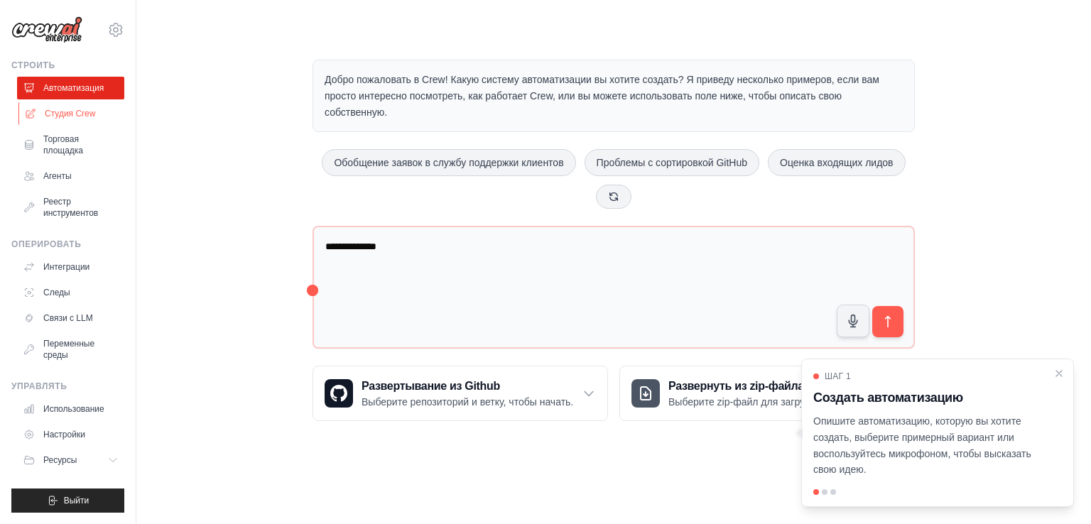
click at [92, 114] on font "Студия Crew" at bounding box center [70, 114] width 50 height 10
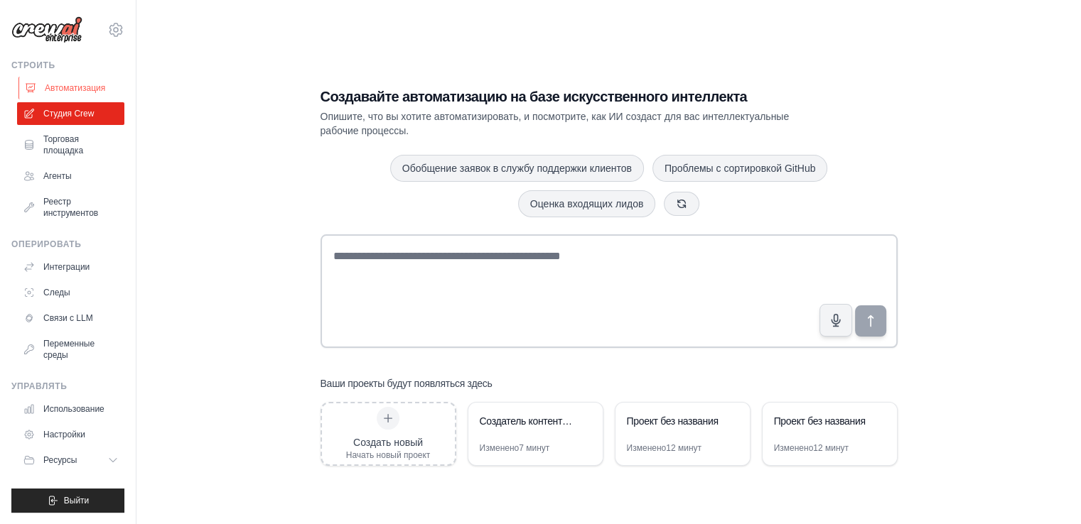
click at [103, 97] on link "Автоматизация" at bounding box center [71, 88] width 107 height 23
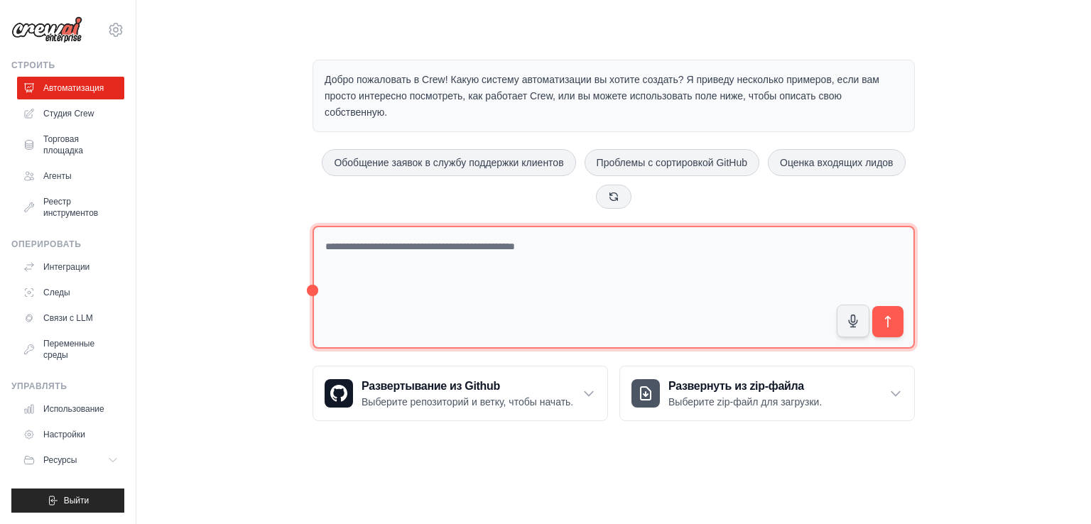
click at [489, 242] on textarea at bounding box center [614, 287] width 602 height 123
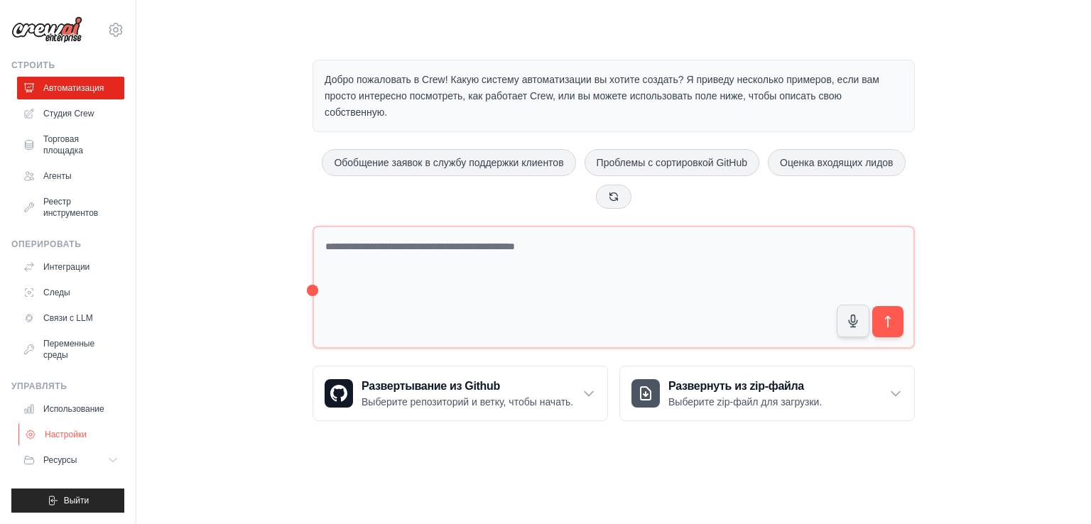
click at [71, 435] on font "Настройки" at bounding box center [66, 435] width 42 height 10
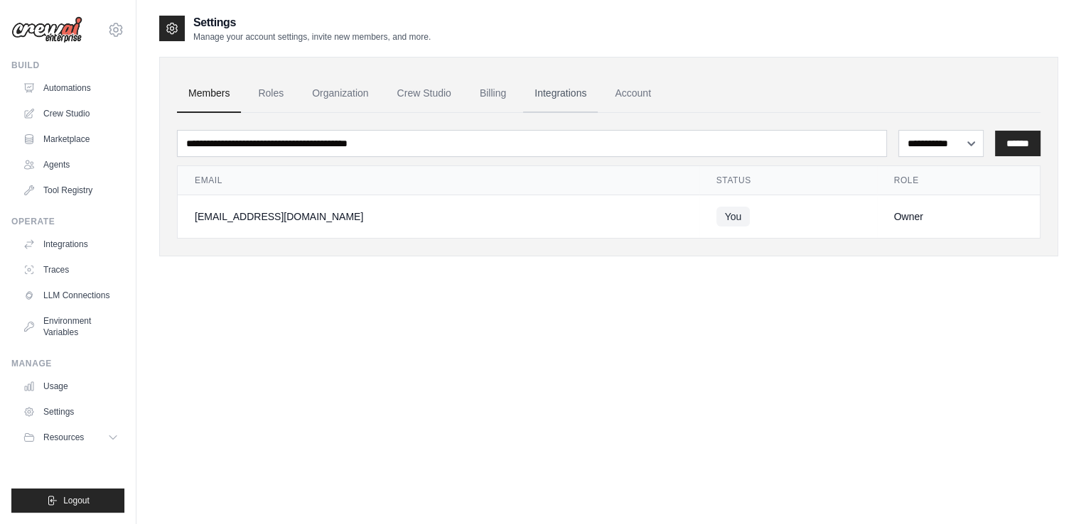
click at [557, 96] on link "Integrations" at bounding box center [560, 94] width 75 height 38
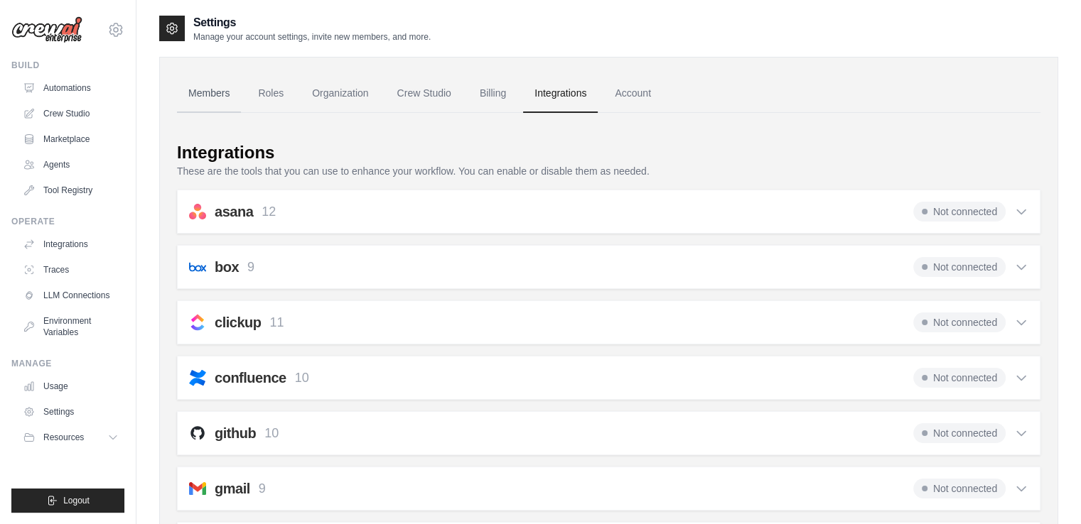
click at [222, 92] on link "Members" at bounding box center [209, 94] width 64 height 38
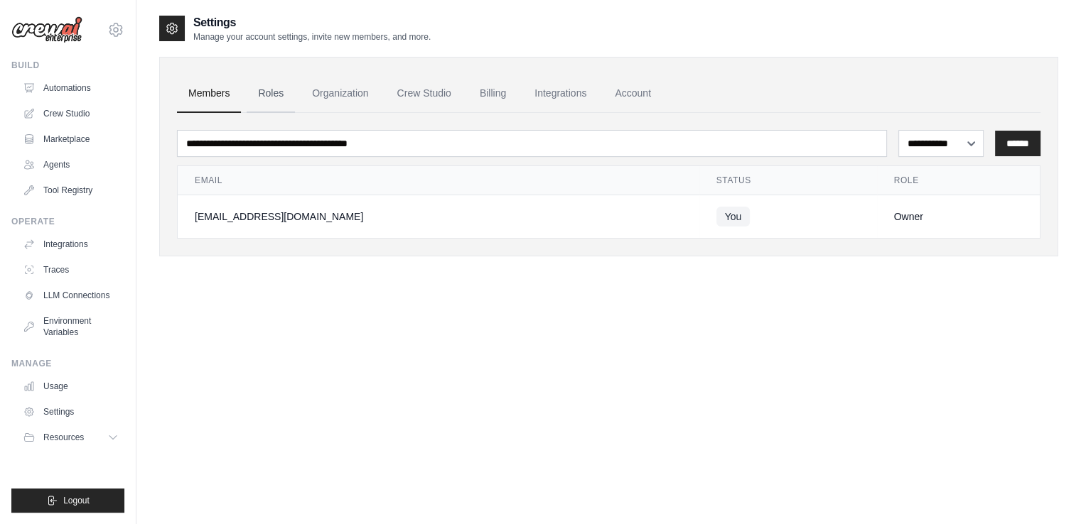
click at [286, 96] on link "Roles" at bounding box center [271, 94] width 48 height 38
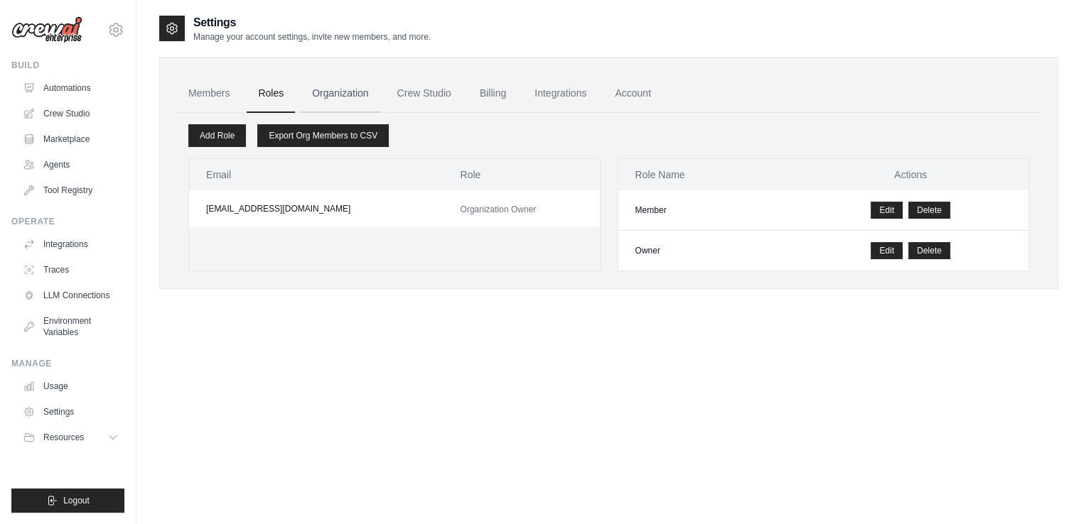
click at [363, 100] on link "Organization" at bounding box center [339, 94] width 79 height 38
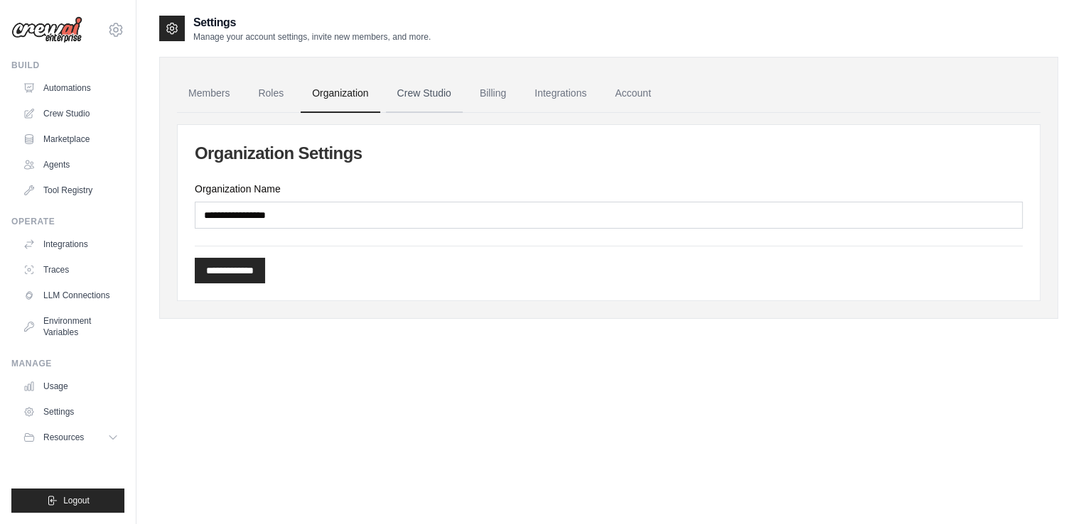
click at [421, 103] on link "Crew Studio" at bounding box center [424, 94] width 77 height 38
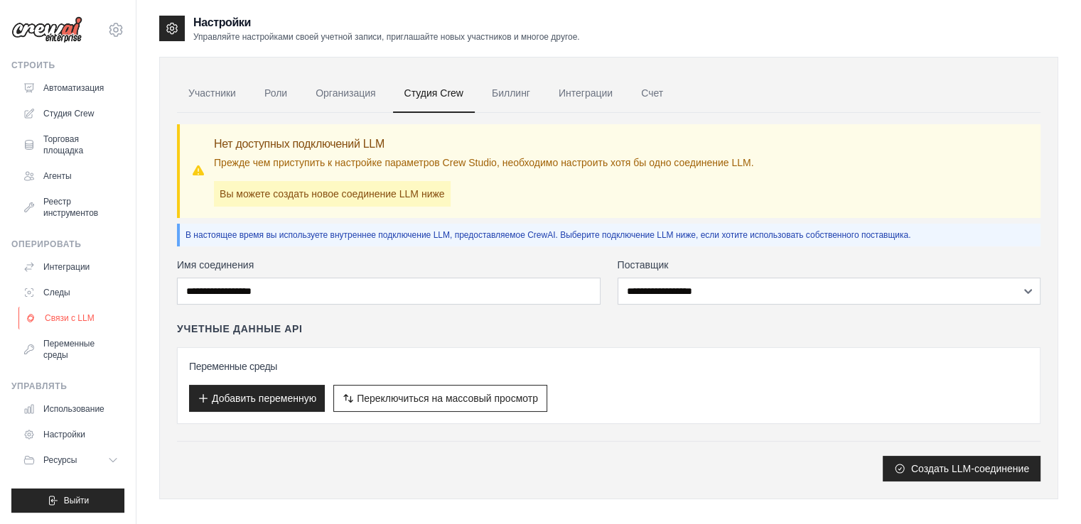
scroll to position [28, 0]
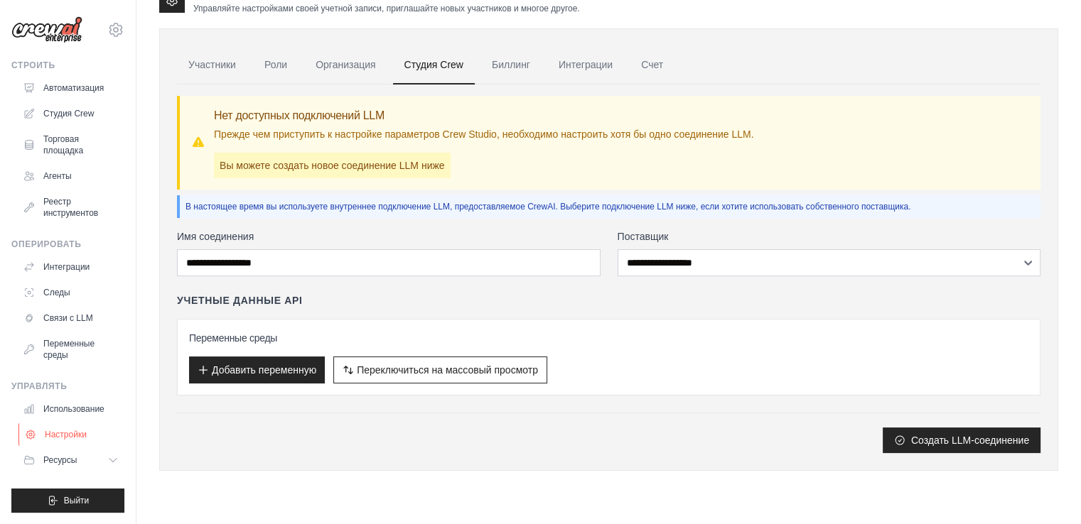
click at [93, 433] on link "Настройки" at bounding box center [71, 434] width 107 height 23
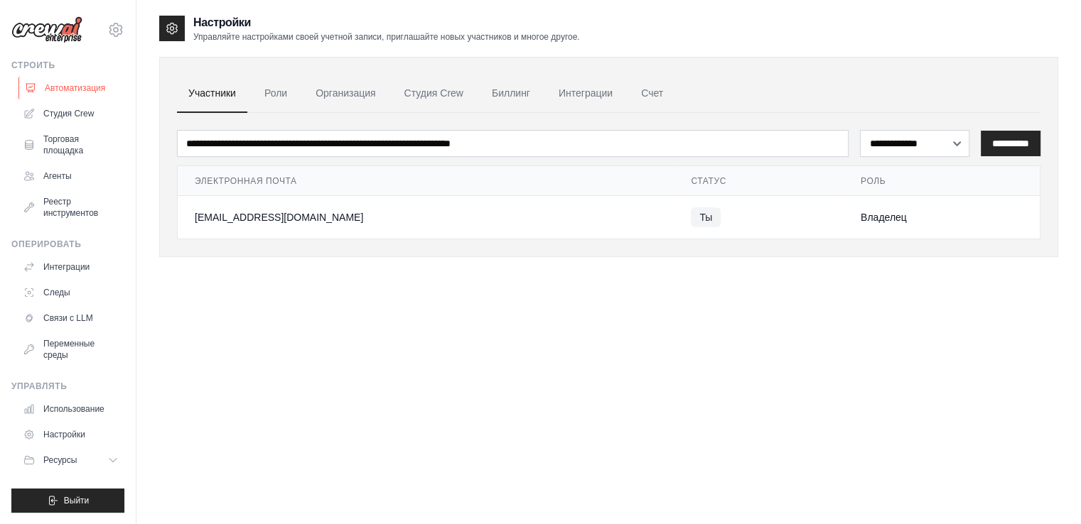
click at [92, 90] on font "Автоматизация" at bounding box center [75, 88] width 60 height 10
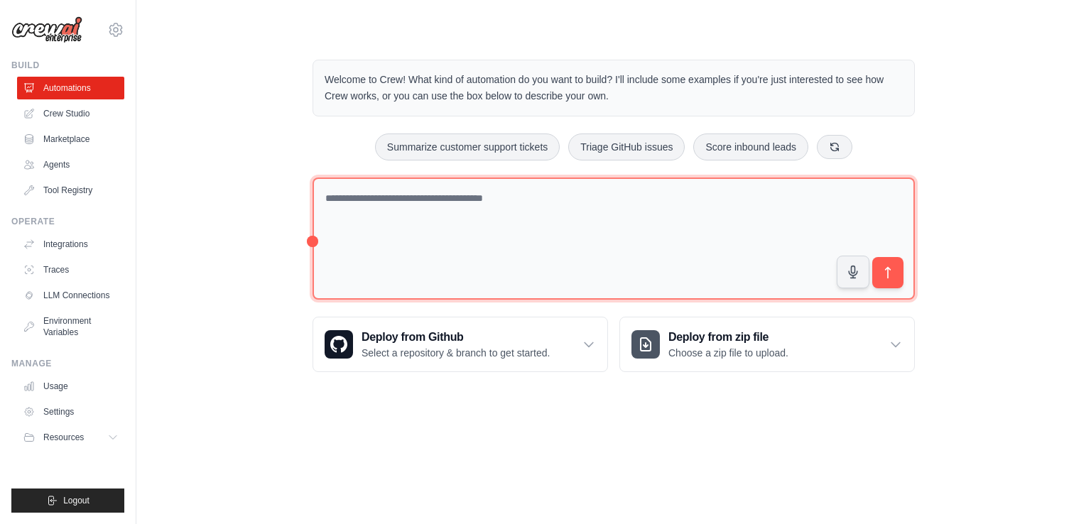
click at [433, 222] on textarea at bounding box center [614, 239] width 602 height 123
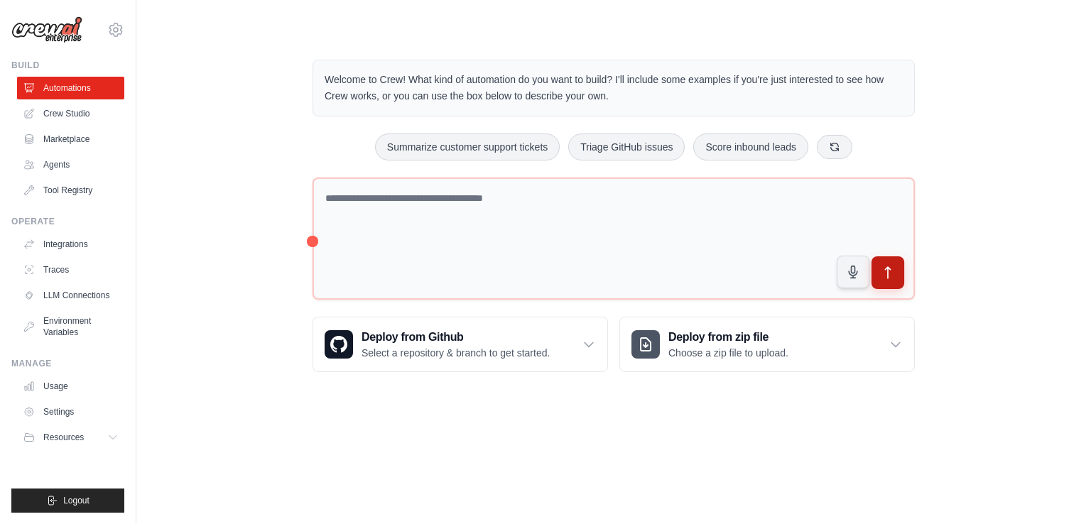
click at [886, 271] on icon "submit" at bounding box center [888, 273] width 15 height 15
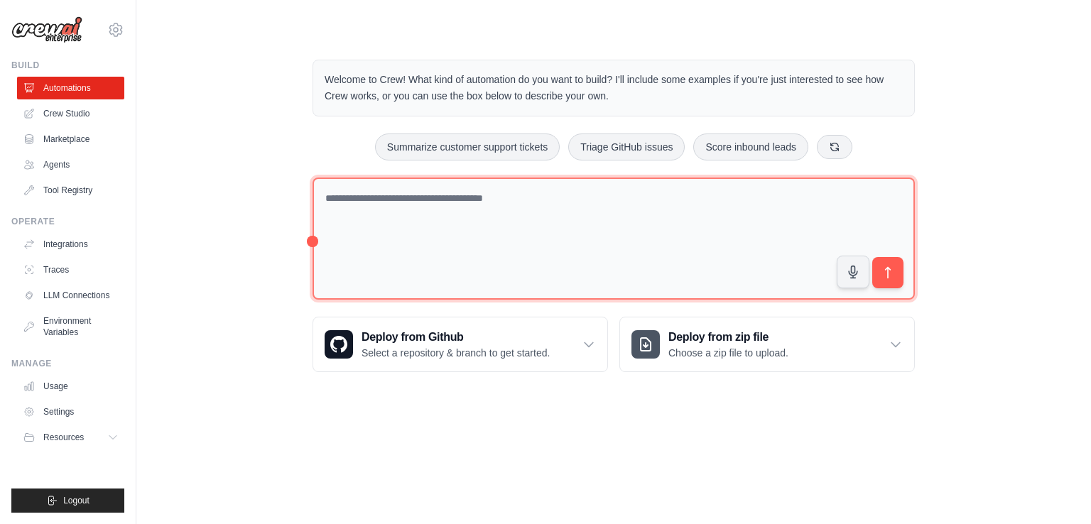
click at [622, 234] on textarea at bounding box center [614, 239] width 602 height 123
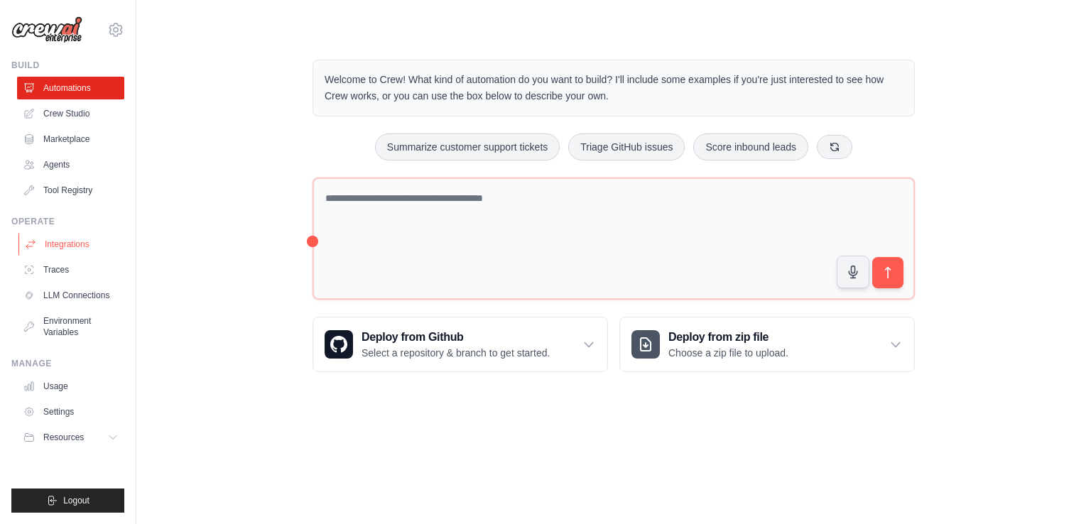
click at [80, 239] on link "Integrations" at bounding box center [71, 244] width 107 height 23
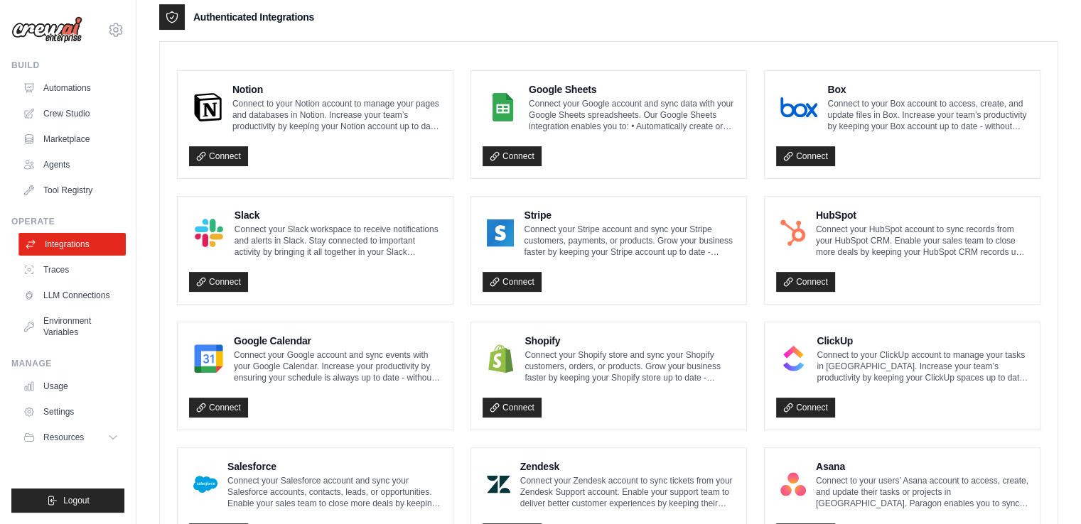
scroll to position [71, 0]
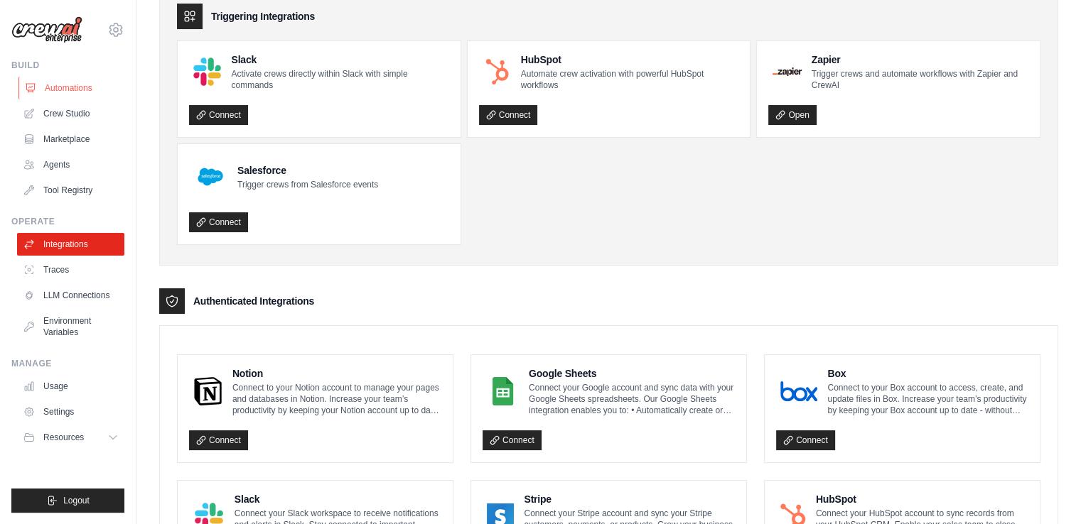
click at [94, 85] on link "Automations" at bounding box center [71, 88] width 107 height 23
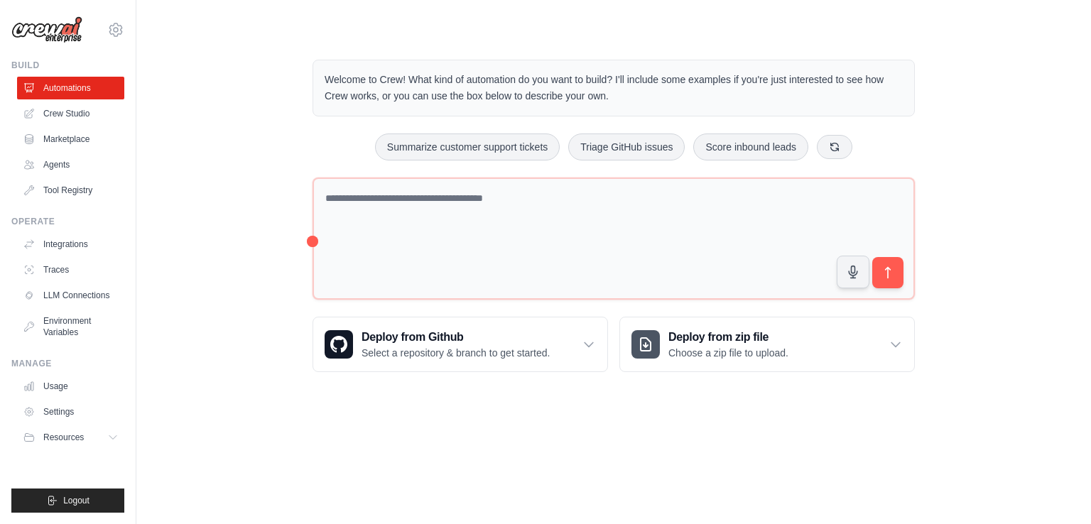
click at [437, 227] on textarea at bounding box center [614, 239] width 602 height 123
click at [94, 121] on link "Crew Studio" at bounding box center [71, 113] width 107 height 23
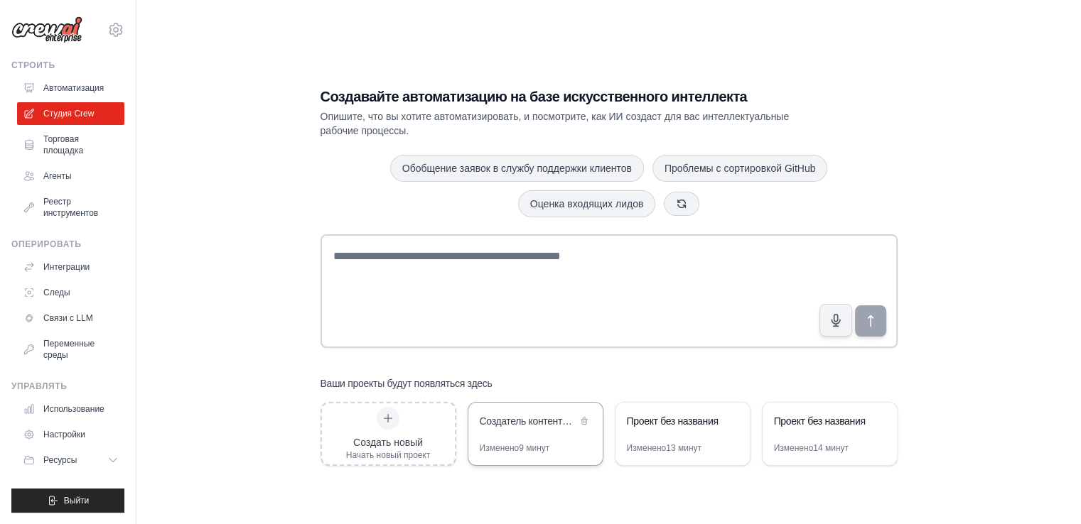
click at [527, 420] on font "Создатель контента для YouTube и TikTok Shorts" at bounding box center [587, 421] width 214 height 11
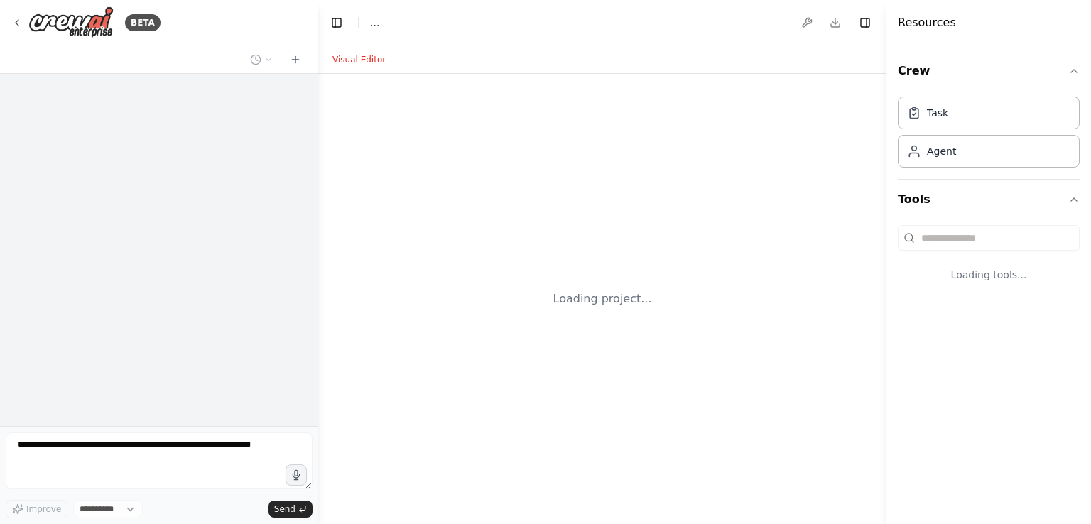
select select "****"
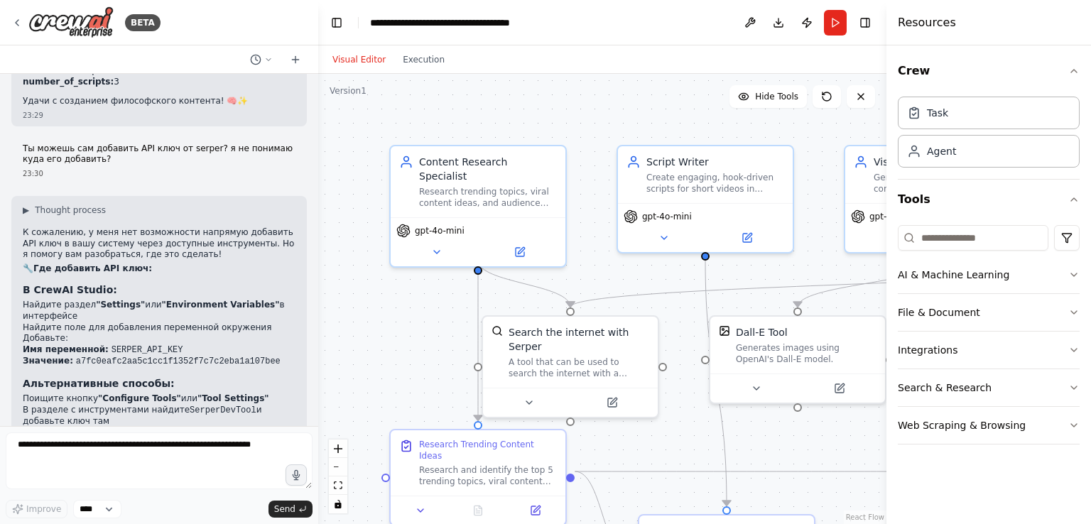
scroll to position [3225, 0]
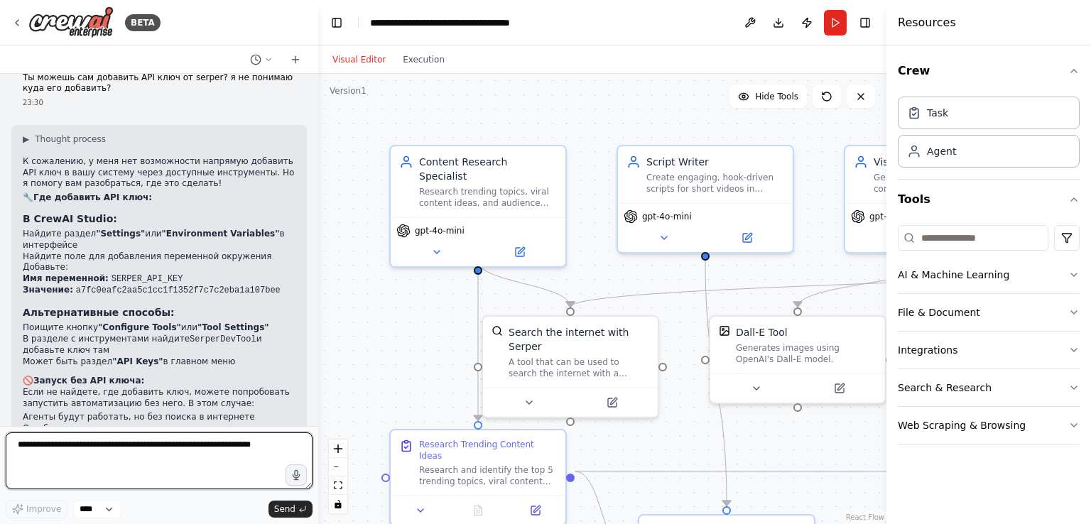
click at [165, 453] on textarea at bounding box center [159, 461] width 307 height 57
type textarea "**********"
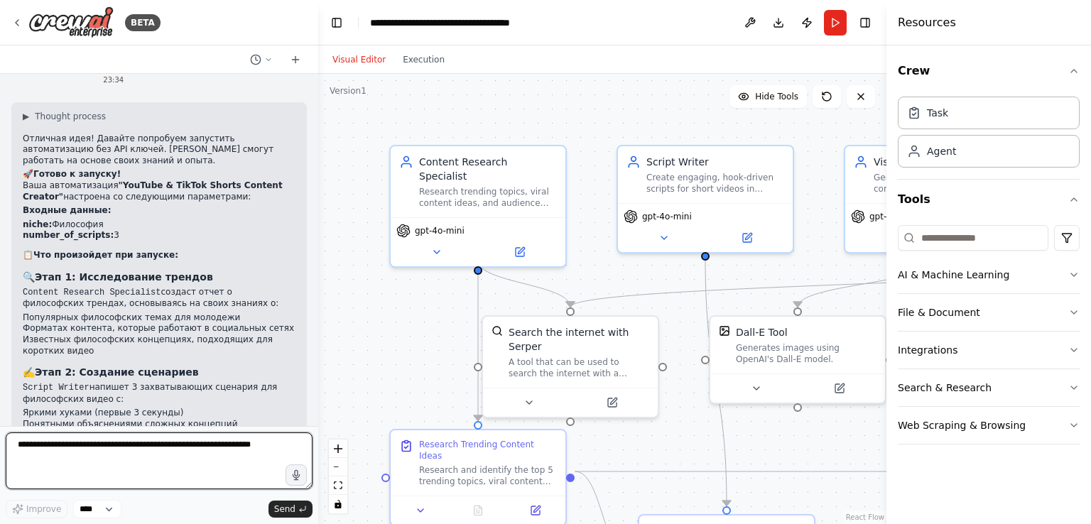
scroll to position [3813, 0]
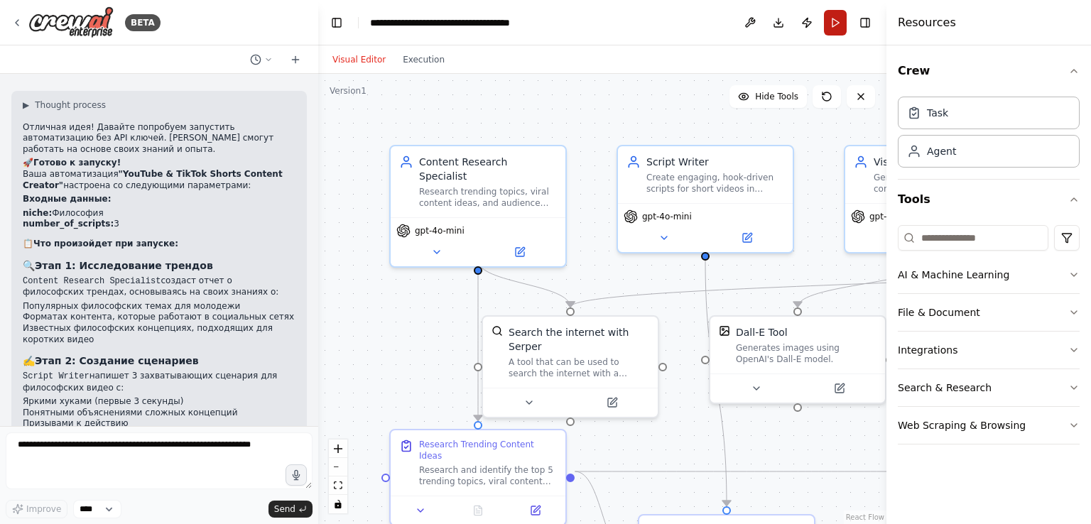
click at [833, 21] on button "Run" at bounding box center [835, 23] width 23 height 26
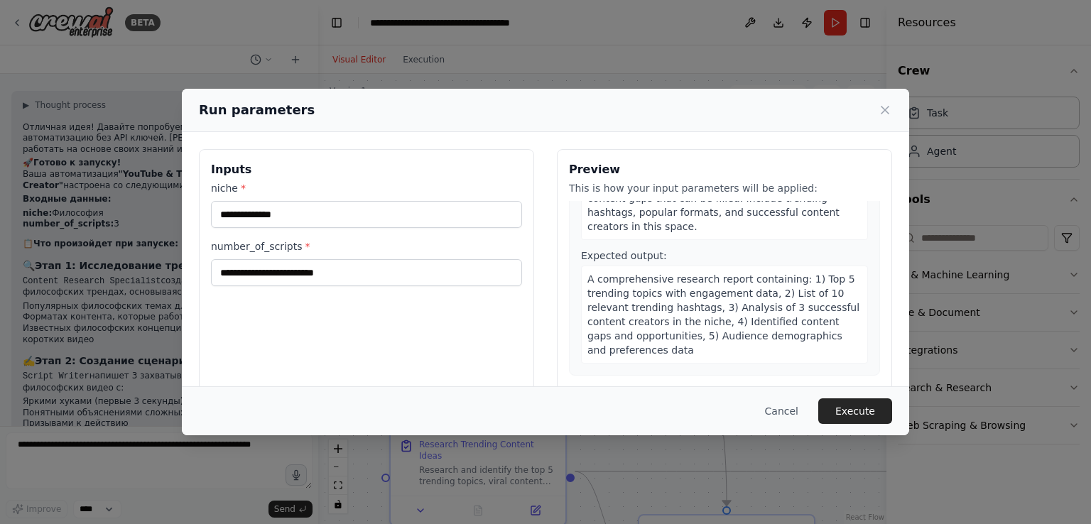
scroll to position [0, 0]
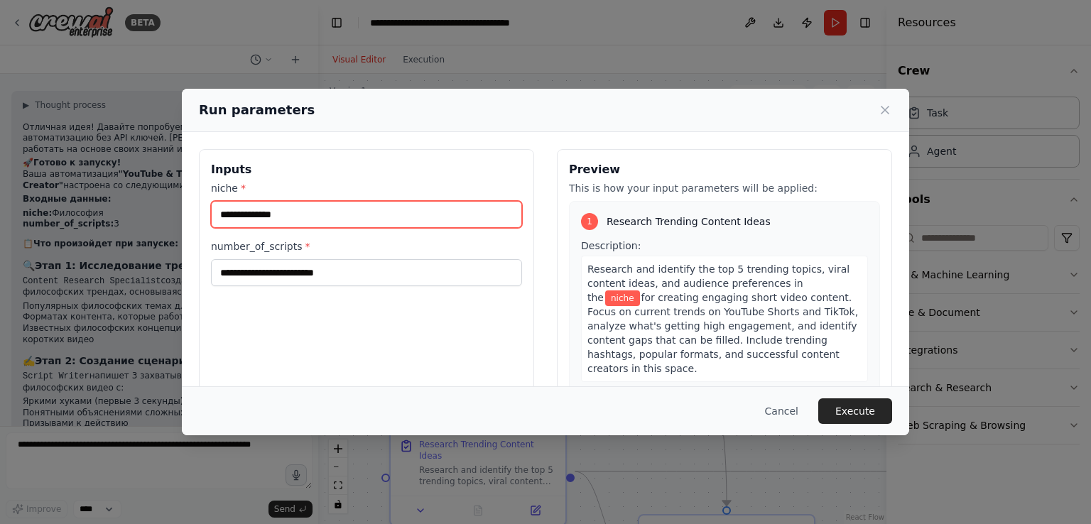
click at [305, 205] on input "niche *" at bounding box center [366, 214] width 311 height 27
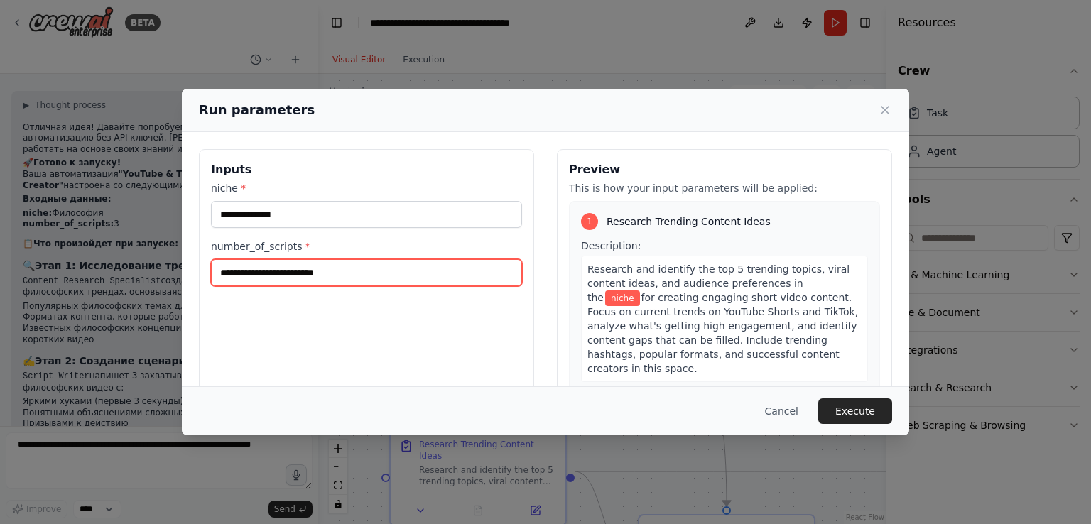
click at [335, 276] on input "number_of_scripts *" at bounding box center [366, 272] width 311 height 27
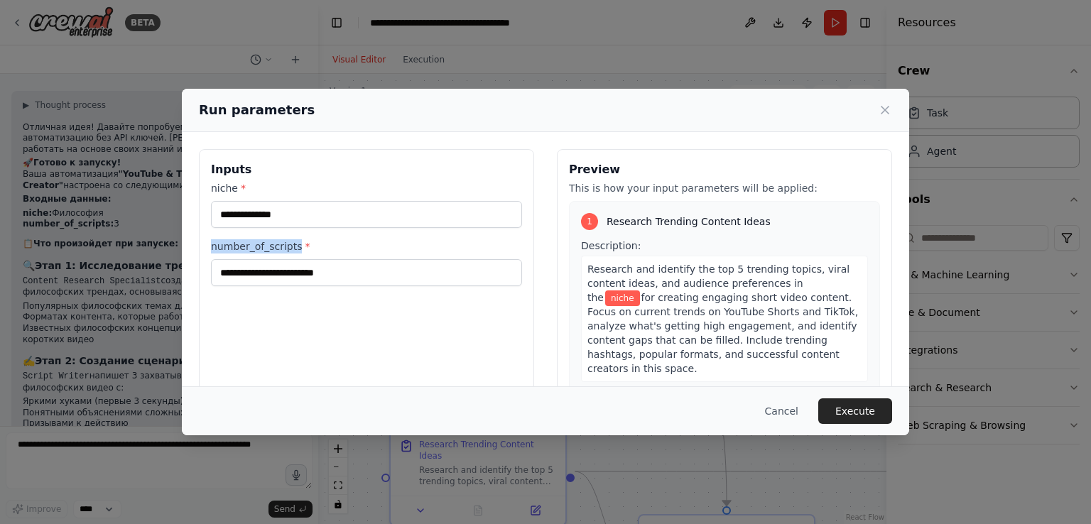
drag, startPoint x: 283, startPoint y: 247, endPoint x: 212, endPoint y: 247, distance: 71.0
click at [212, 247] on label "number_of_scripts *" at bounding box center [366, 246] width 311 height 14
click at [203, 254] on div at bounding box center [203, 254] width 0 height 0
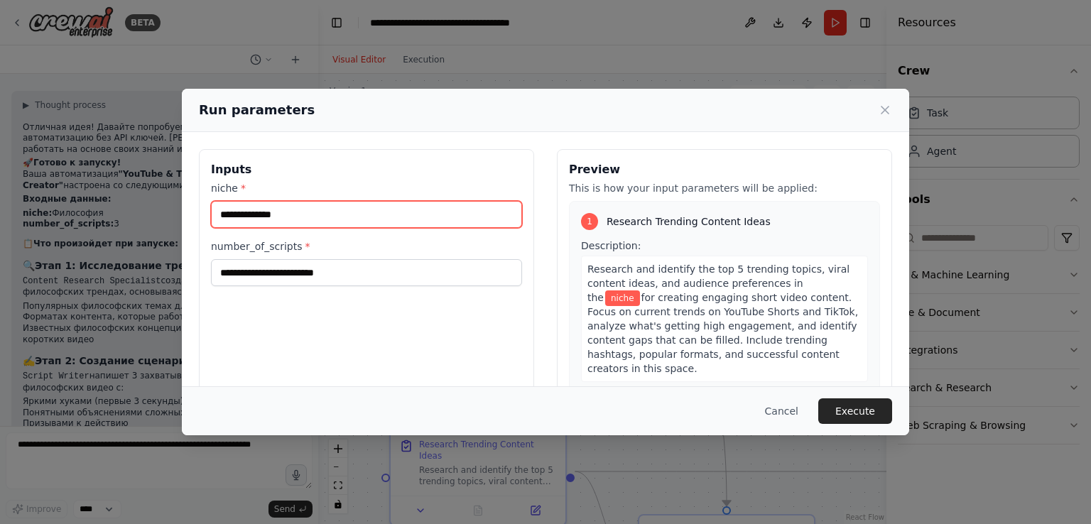
click at [326, 217] on input "niche *" at bounding box center [366, 214] width 311 height 27
click at [377, 216] on input "niche *" at bounding box center [366, 214] width 311 height 27
type input "********"
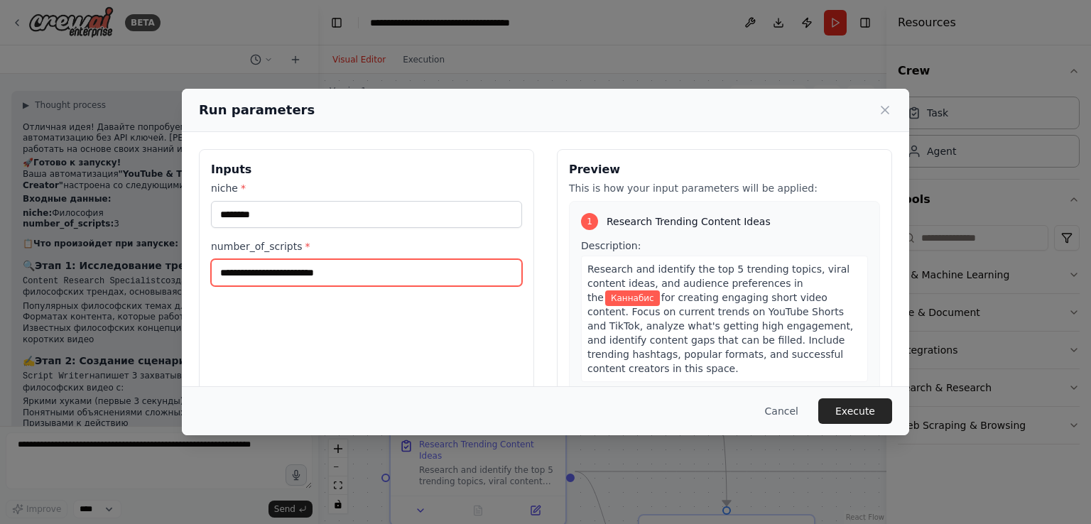
click at [320, 268] on input "number_of_scripts *" at bounding box center [366, 272] width 311 height 27
type input "*"
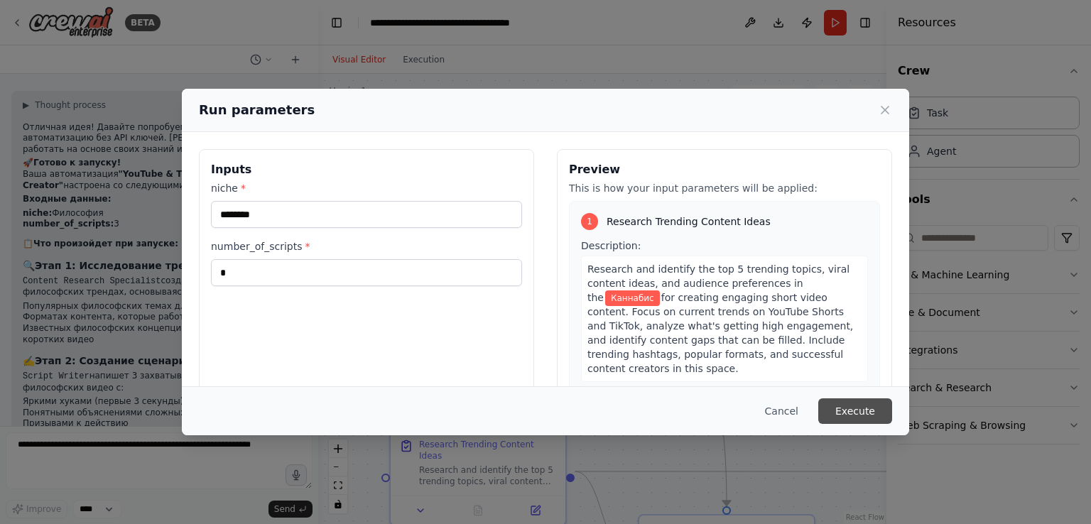
click at [836, 410] on button "Execute" at bounding box center [855, 412] width 74 height 26
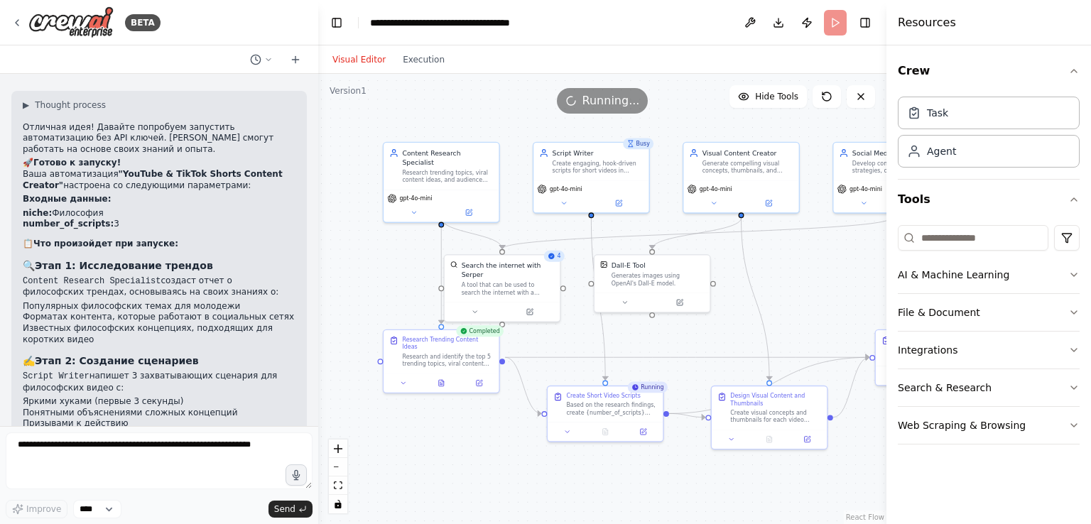
drag, startPoint x: 702, startPoint y: 423, endPoint x: 595, endPoint y: 345, distance: 132.3
click at [595, 345] on div ".deletable-edge-delete-btn { width: 20px; height: 20px; border: 0px solid #ffff…" at bounding box center [602, 299] width 568 height 450
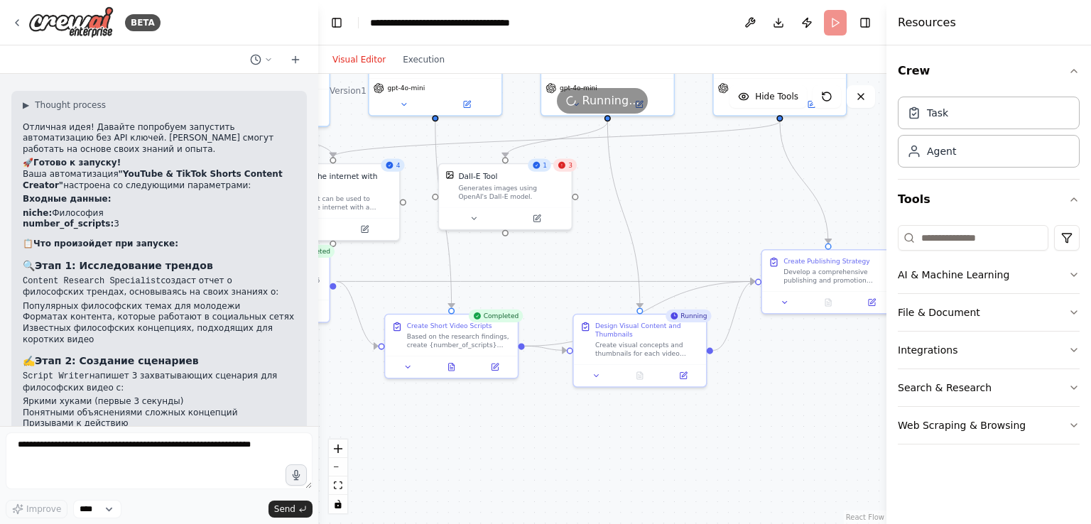
drag, startPoint x: 802, startPoint y: 298, endPoint x: 622, endPoint y: 226, distance: 193.5
click at [624, 227] on div ".deletable-edge-delete-btn { width: 20px; height: 20px; border: 0px solid #ffff…" at bounding box center [602, 299] width 568 height 450
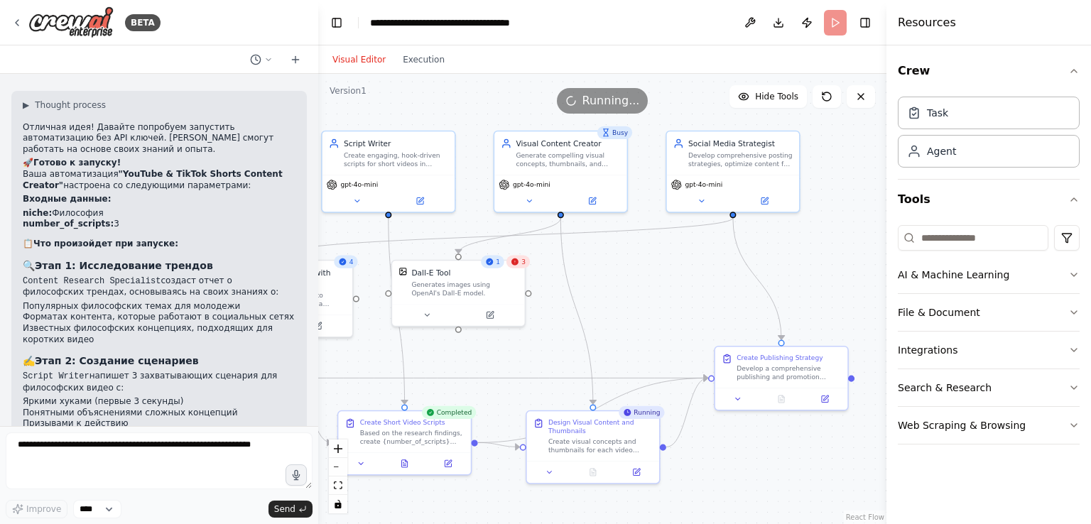
drag, startPoint x: 661, startPoint y: 219, endPoint x: 644, endPoint y: 320, distance: 102.3
click at [644, 320] on div ".deletable-edge-delete-btn { width: 20px; height: 20px; border: 0px solid #ffff…" at bounding box center [602, 299] width 568 height 450
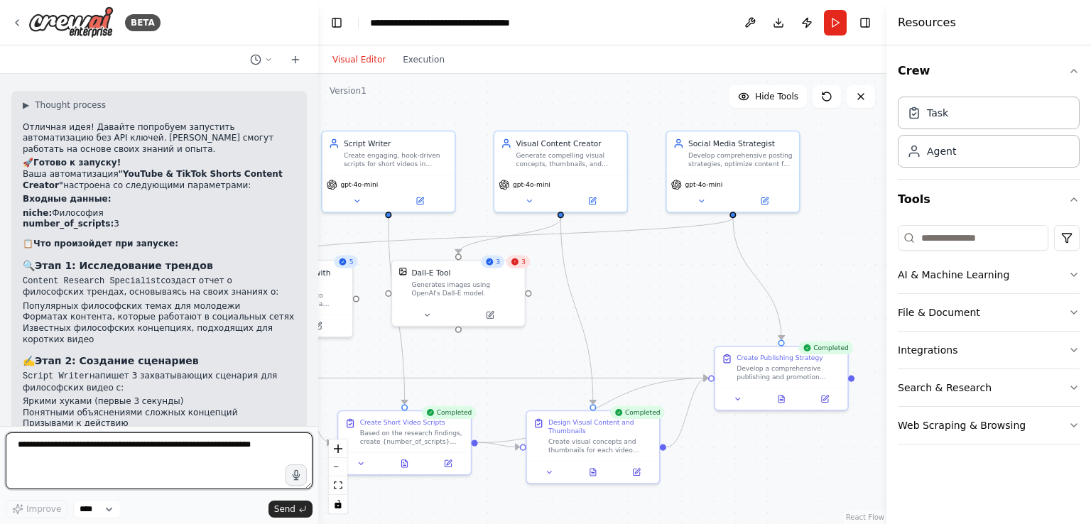
click at [188, 456] on textarea at bounding box center [159, 461] width 307 height 57
type textarea "*"
type textarea "**********"
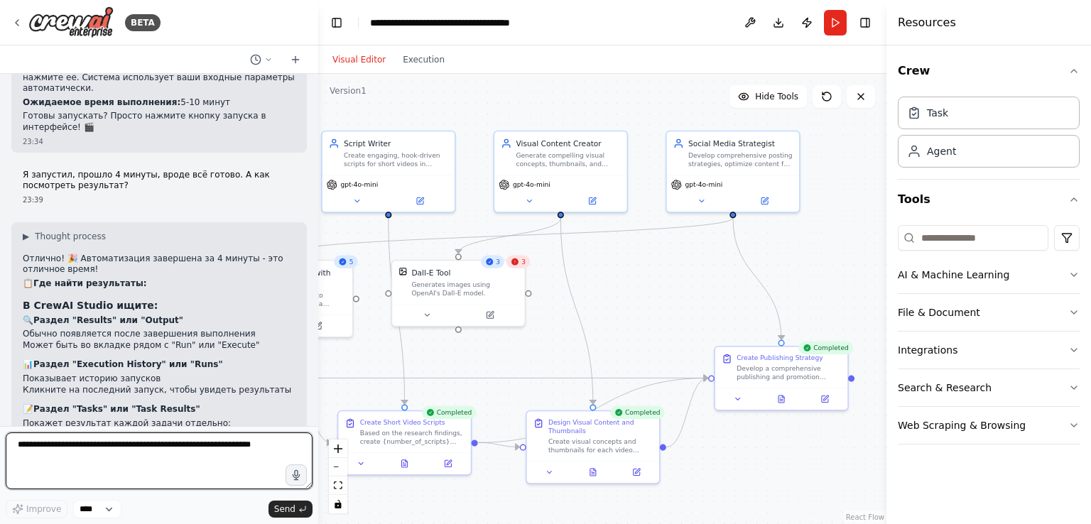
scroll to position [4304, 0]
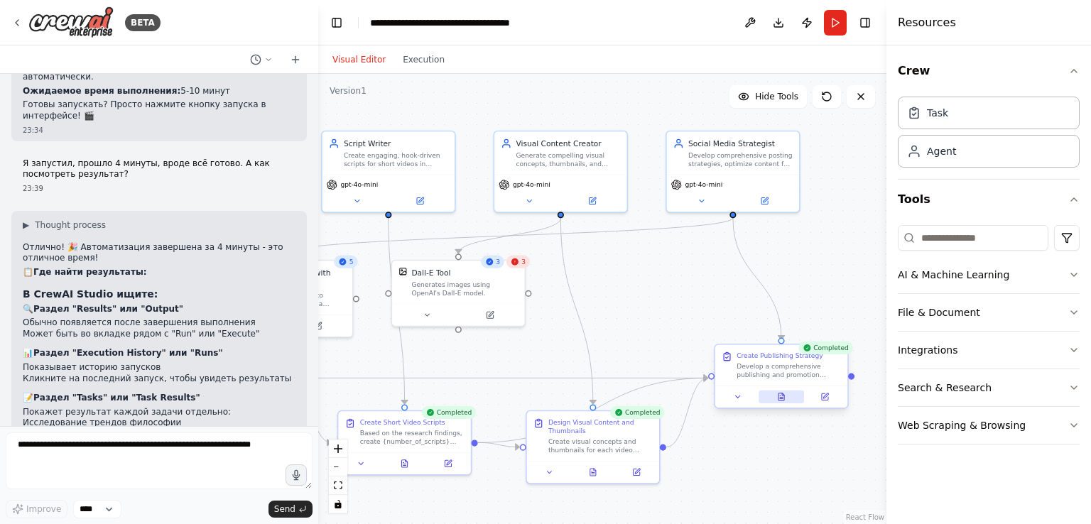
click at [781, 394] on icon at bounding box center [782, 397] width 6 height 7
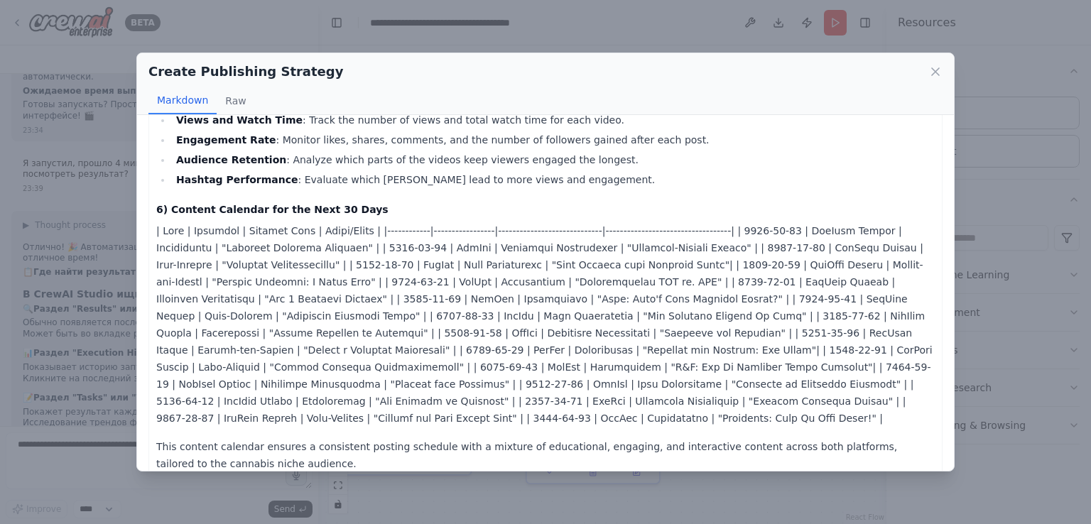
scroll to position [1352, 0]
click at [931, 75] on icon at bounding box center [935, 72] width 14 height 14
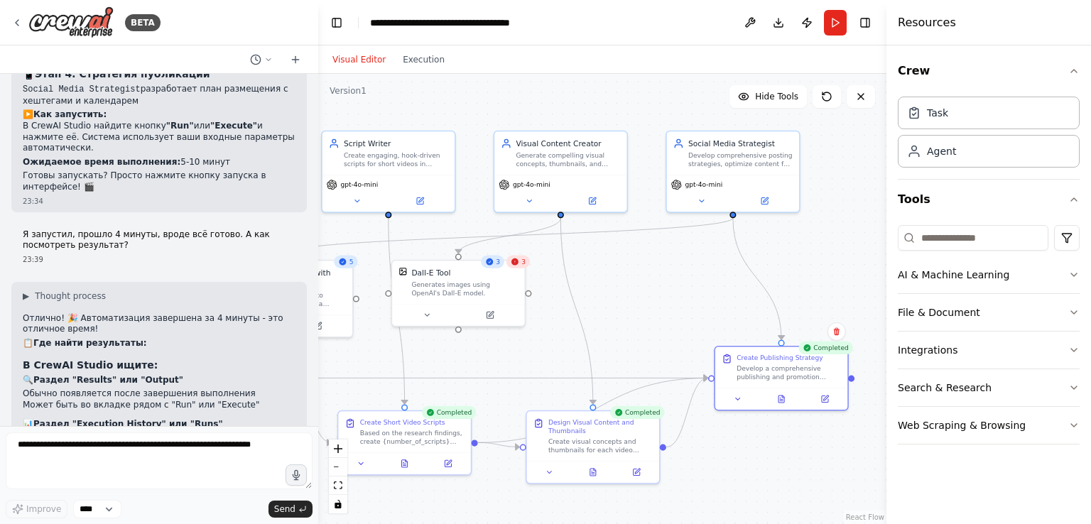
scroll to position [4162, 0]
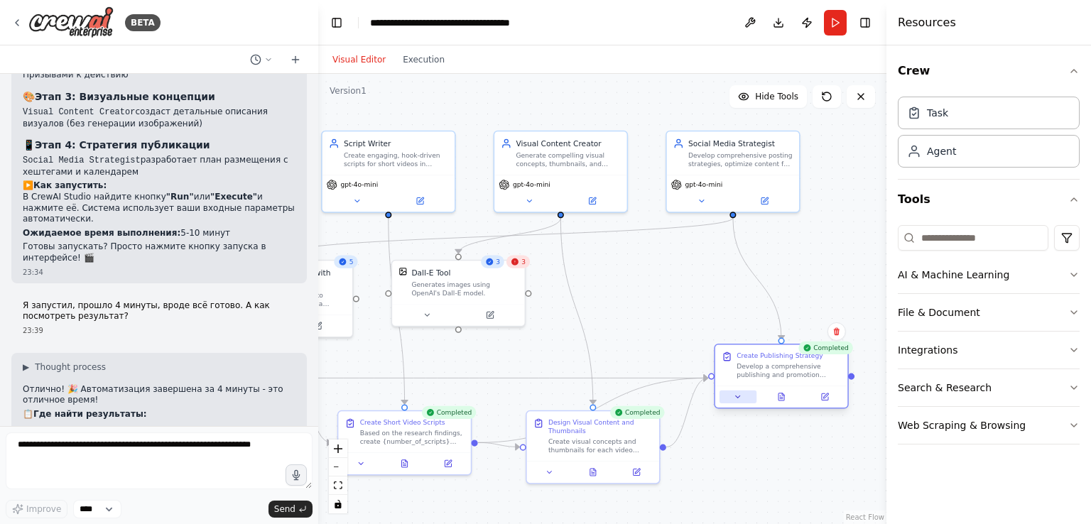
click at [732, 396] on button at bounding box center [738, 397] width 37 height 13
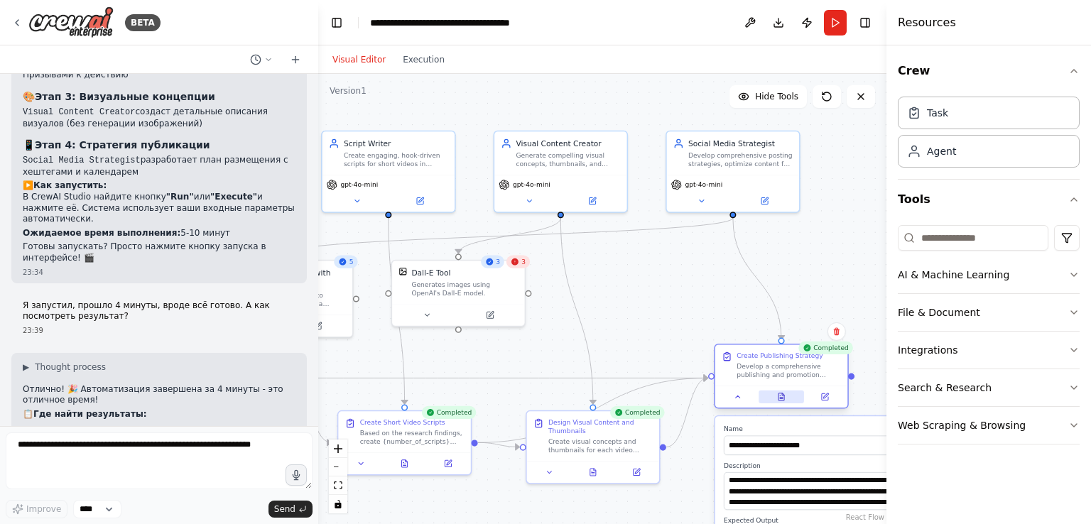
click at [775, 400] on button at bounding box center [781, 397] width 45 height 13
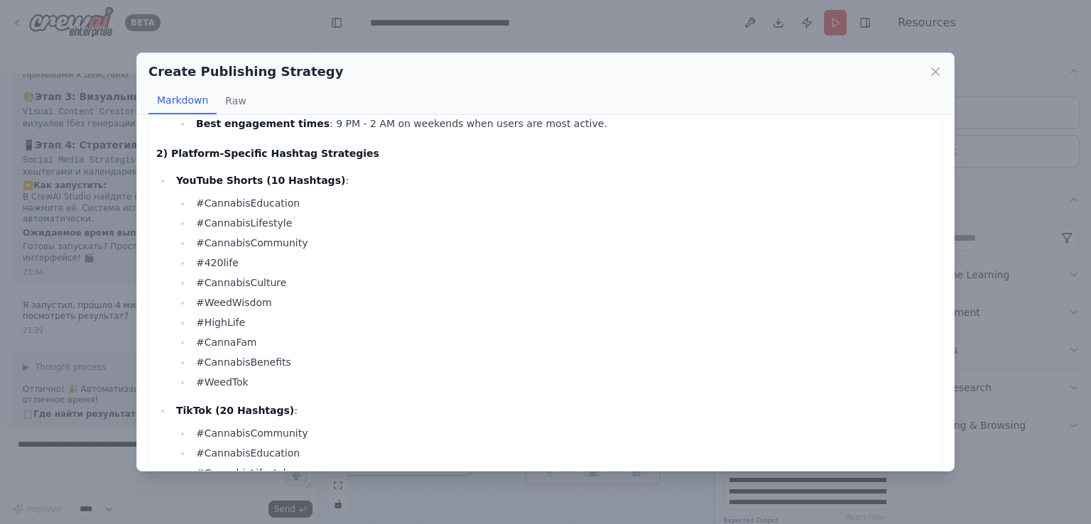
scroll to position [0, 0]
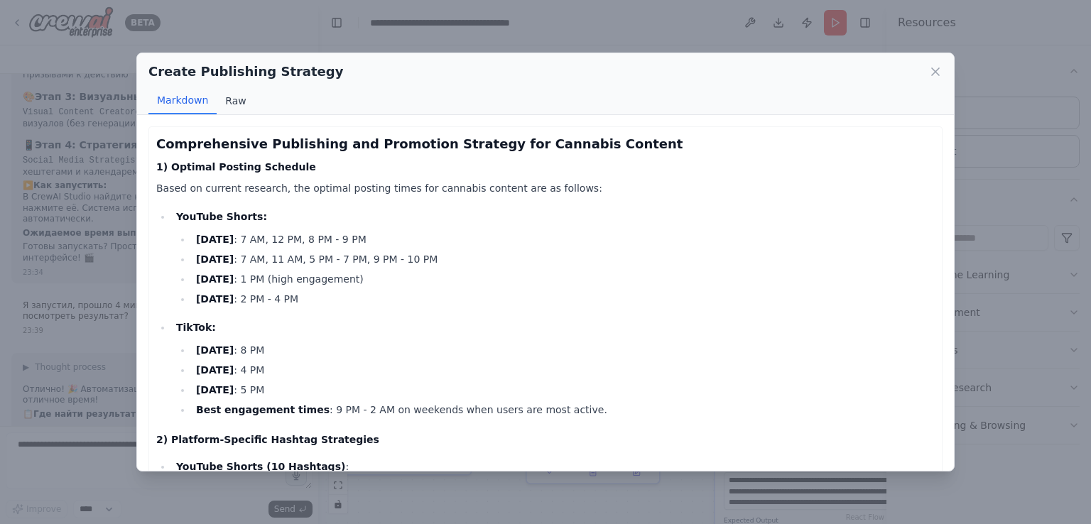
click at [242, 99] on button "Raw" at bounding box center [236, 100] width 38 height 27
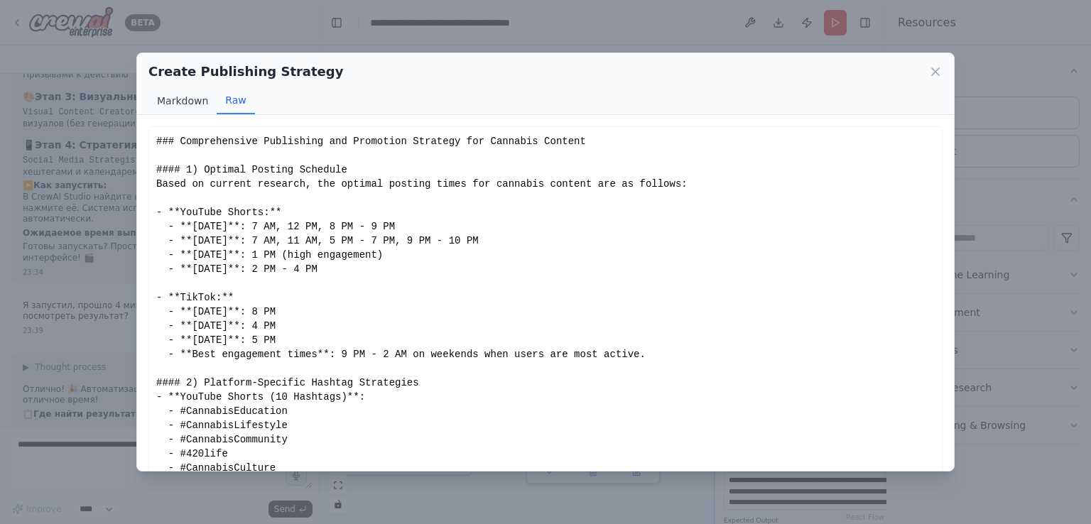
click at [201, 109] on button "Markdown" at bounding box center [182, 100] width 68 height 27
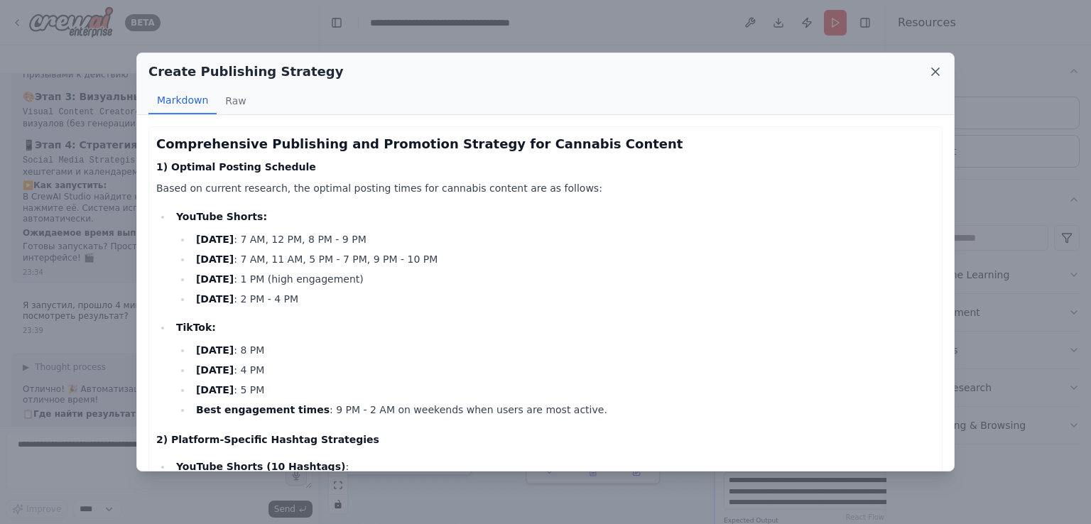
click at [938, 73] on icon at bounding box center [935, 72] width 14 height 14
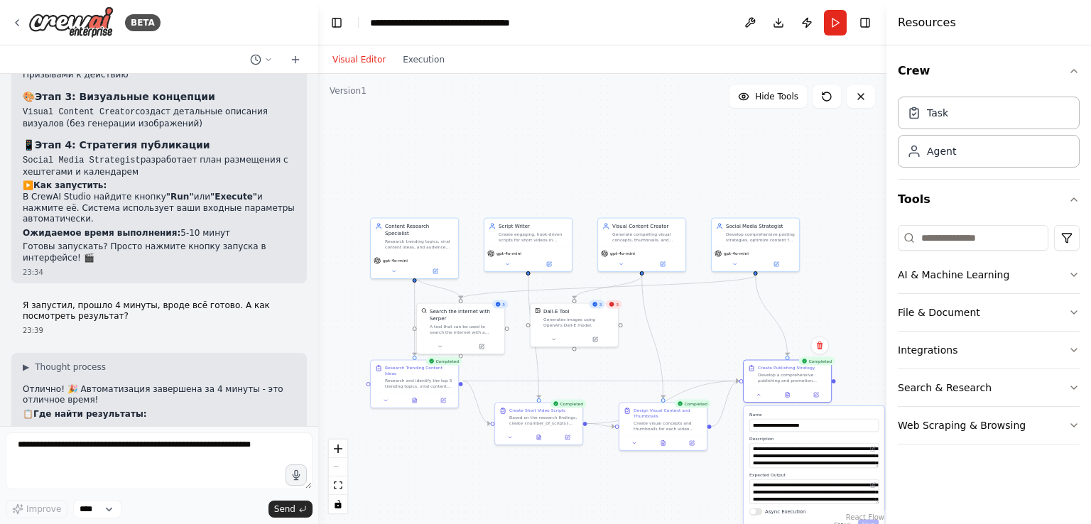
click at [857, 293] on div ".deletable-edge-delete-btn { width: 20px; height: 20px; border: 0px solid #ffff…" at bounding box center [602, 299] width 568 height 450
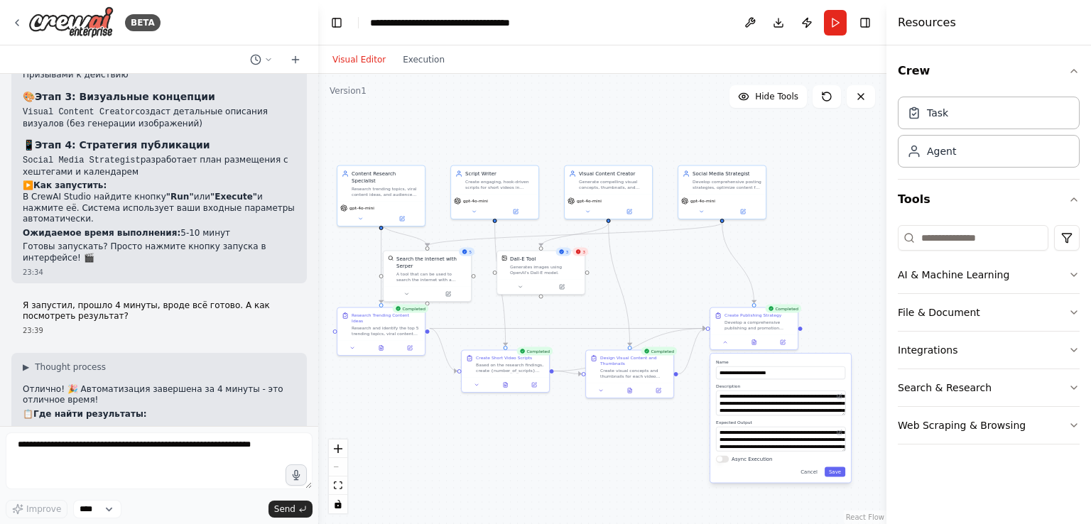
drag, startPoint x: 807, startPoint y: 264, endPoint x: 770, endPoint y: 228, distance: 51.2
click at [781, 232] on div ".deletable-edge-delete-btn { width: 20px; height: 20px; border: 0px solid #ffff…" at bounding box center [602, 299] width 568 height 450
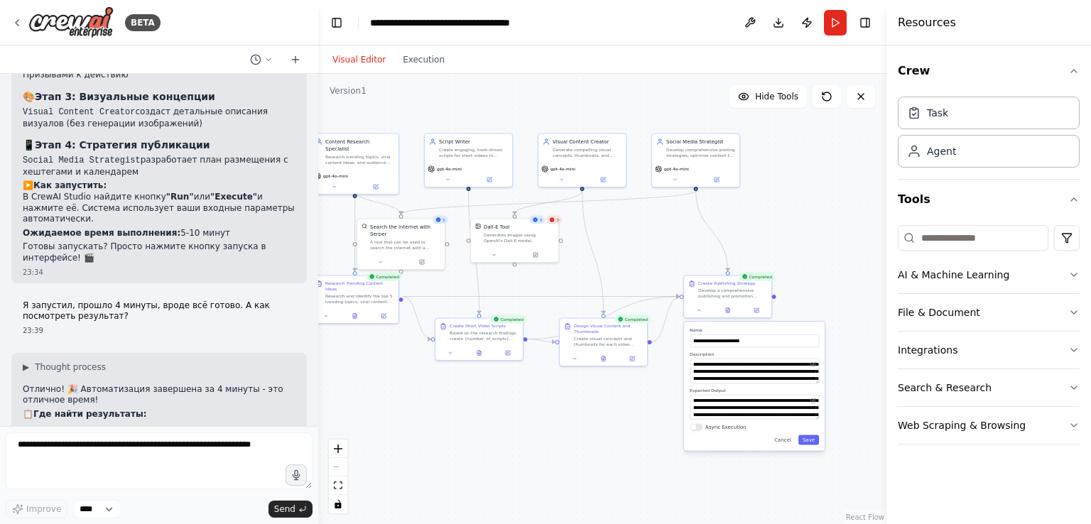
scroll to position [4304, 0]
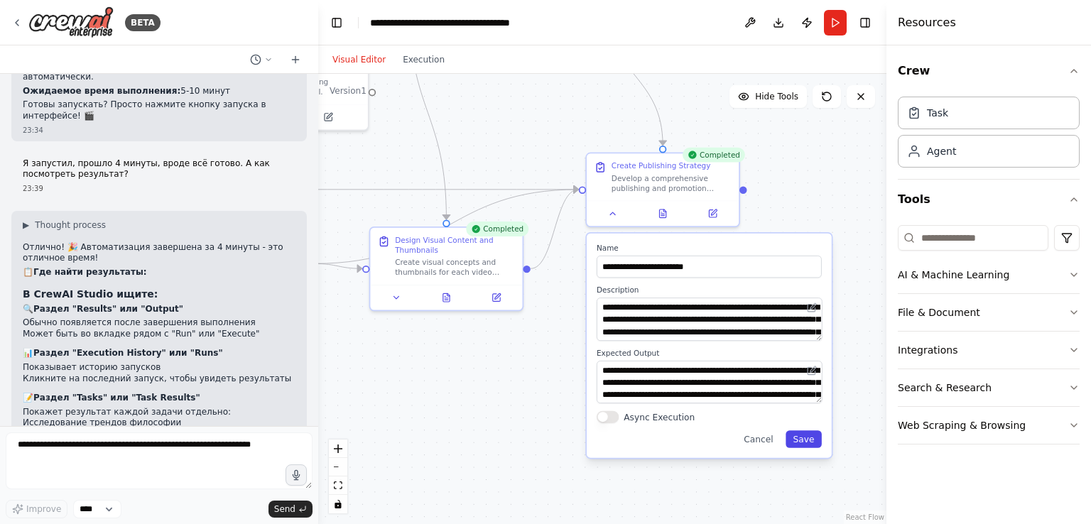
click at [808, 444] on button "Save" at bounding box center [804, 439] width 36 height 17
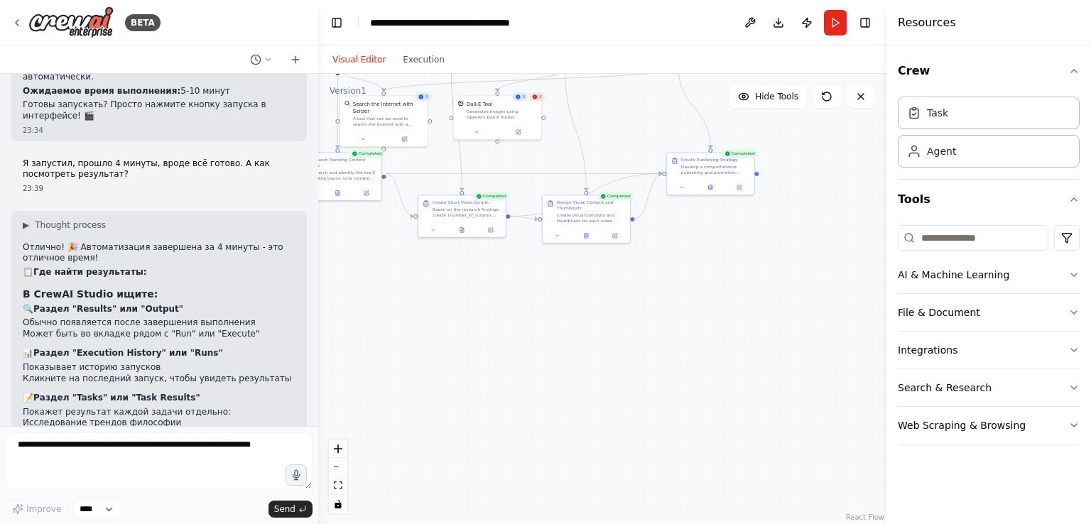
drag, startPoint x: 793, startPoint y: 217, endPoint x: 787, endPoint y: 276, distance: 59.9
click at [787, 276] on div ".deletable-edge-delete-btn { width: 20px; height: 20px; border: 0px solid #ffff…" at bounding box center [602, 299] width 568 height 450
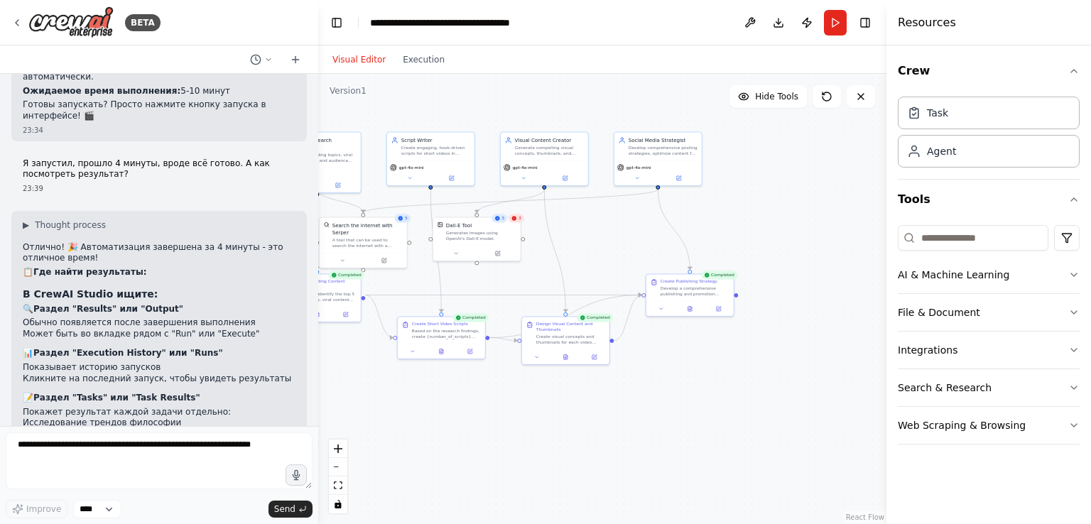
scroll to position [4233, 0]
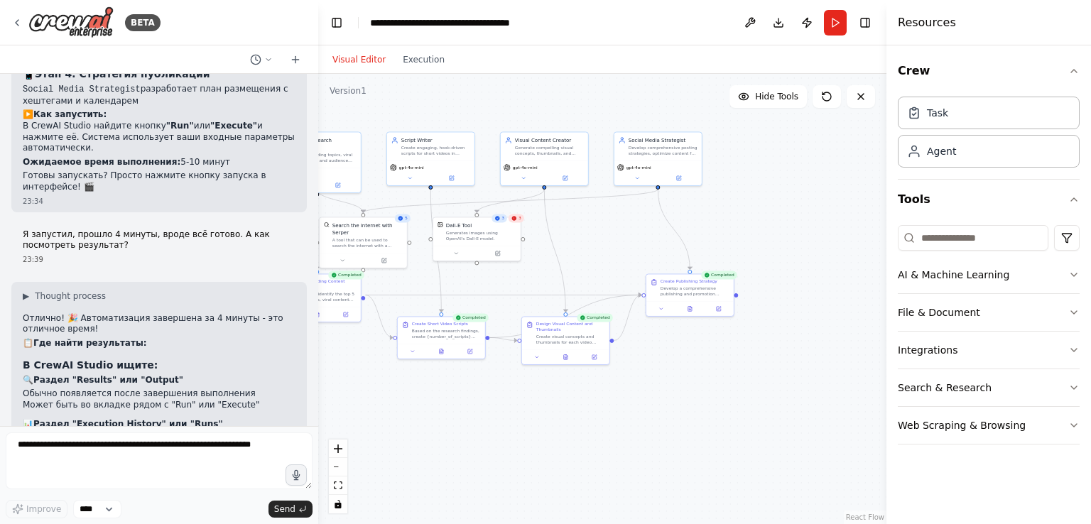
drag, startPoint x: 747, startPoint y: 16, endPoint x: 721, endPoint y: 24, distance: 27.0
click at [718, 23] on header "**********" at bounding box center [602, 22] width 568 height 45
click at [782, 26] on button "Download" at bounding box center [778, 23] width 23 height 26
click at [855, 22] on button "Toggle Right Sidebar" at bounding box center [865, 23] width 20 height 20
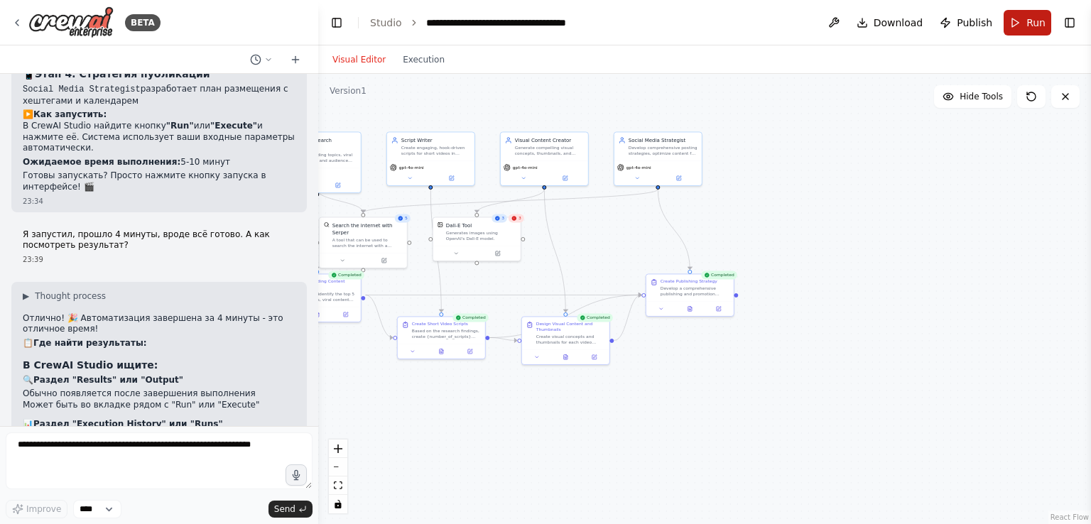
click at [1023, 26] on button "Run" at bounding box center [1028, 23] width 48 height 26
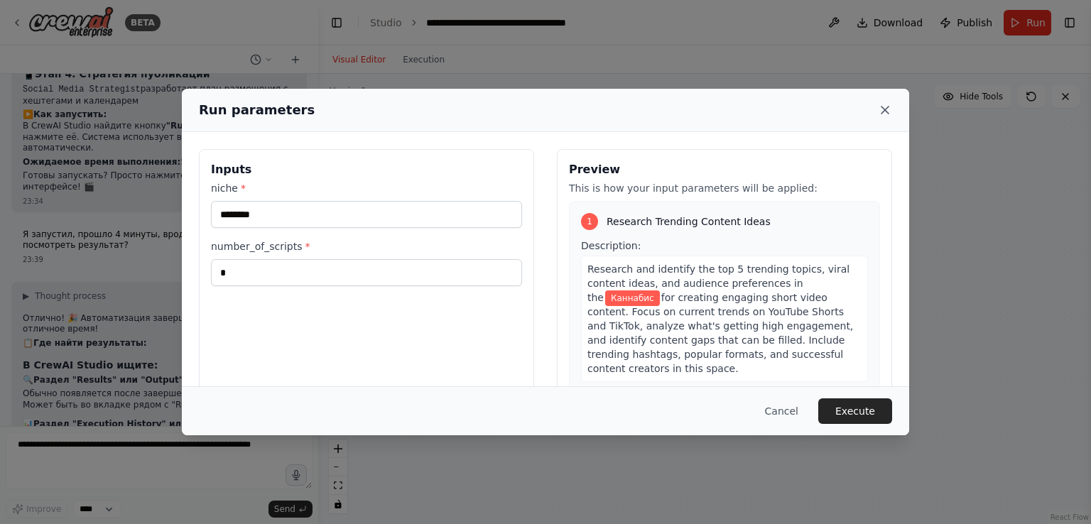
click at [889, 113] on icon at bounding box center [885, 110] width 14 height 14
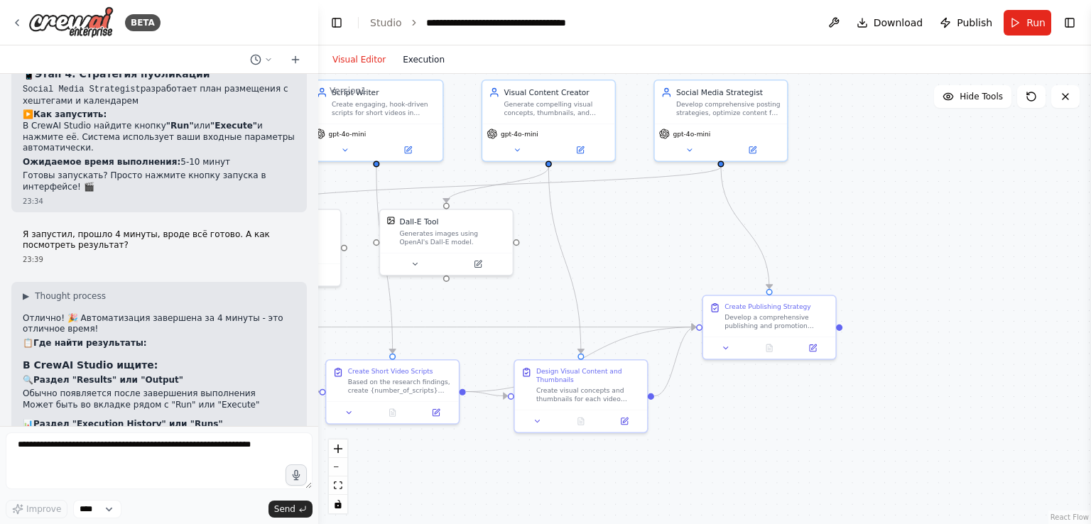
click at [413, 56] on button "Execution" at bounding box center [423, 59] width 59 height 17
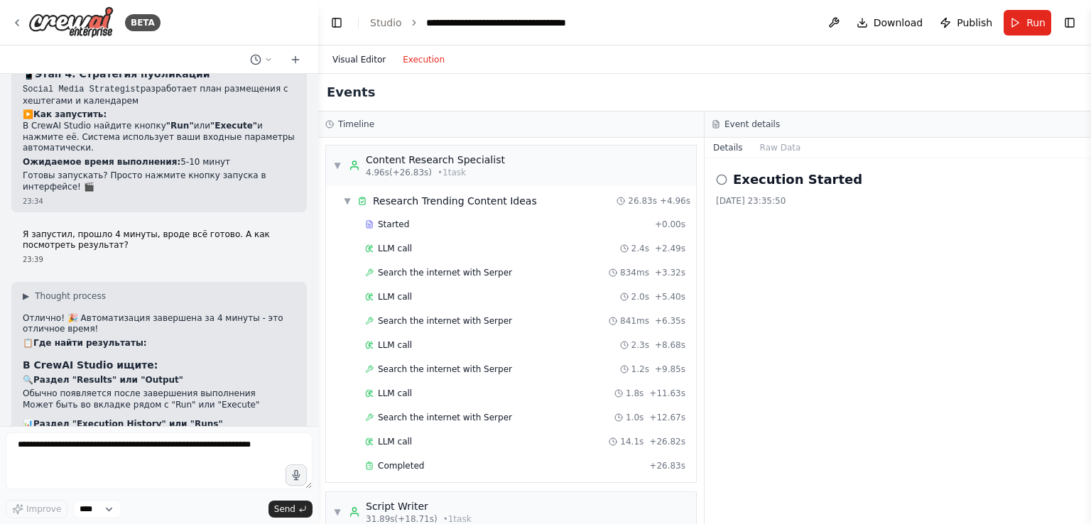
click at [375, 61] on button "Visual Editor" at bounding box center [359, 59] width 70 height 17
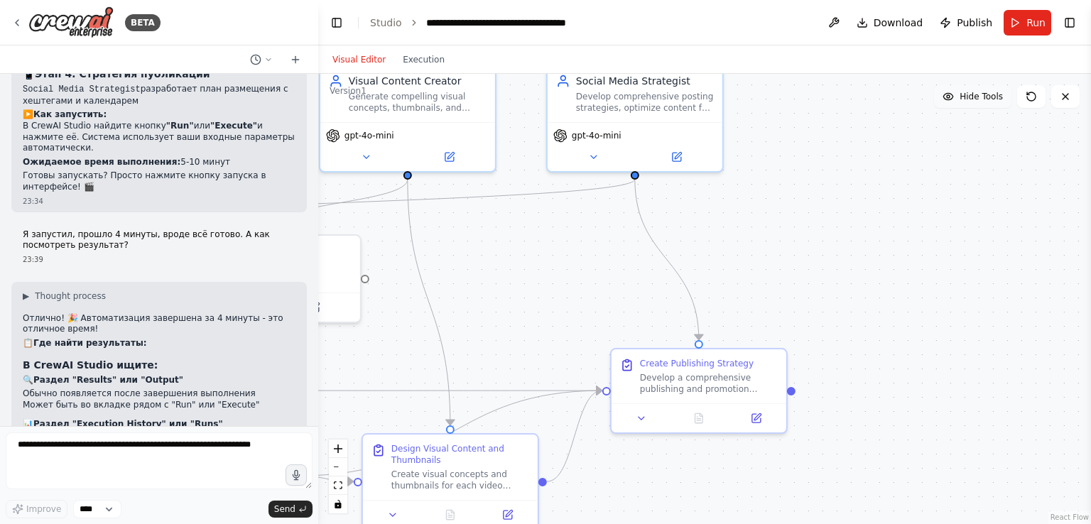
click at [959, 101] on button "Hide Tools" at bounding box center [972, 96] width 77 height 23
click at [959, 101] on button "Show Tools" at bounding box center [971, 96] width 81 height 23
click at [959, 101] on button "Hide Tools" at bounding box center [972, 96] width 77 height 23
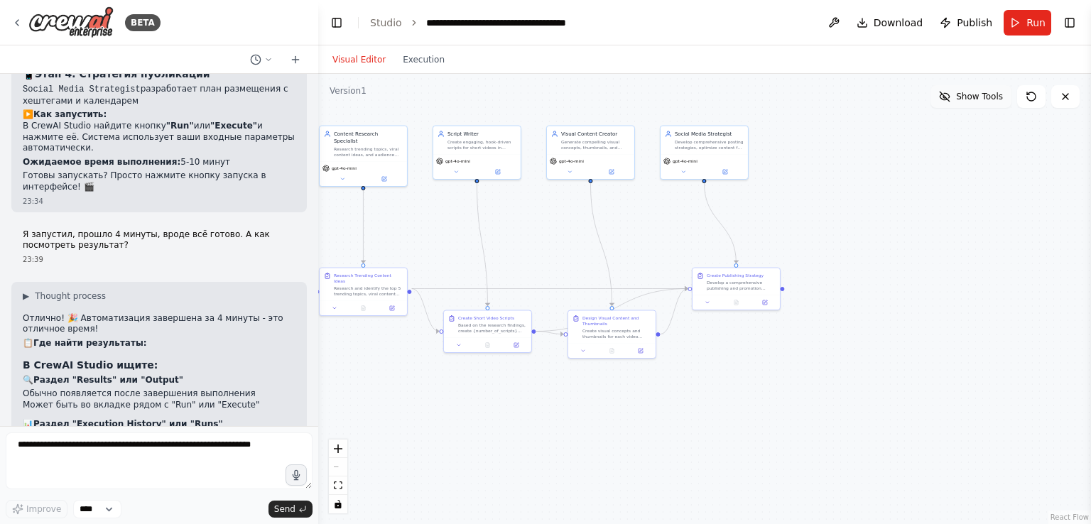
click at [961, 102] on span "Show Tools" at bounding box center [979, 96] width 47 height 11
click at [963, 99] on button "Hide Tools" at bounding box center [972, 96] width 77 height 23
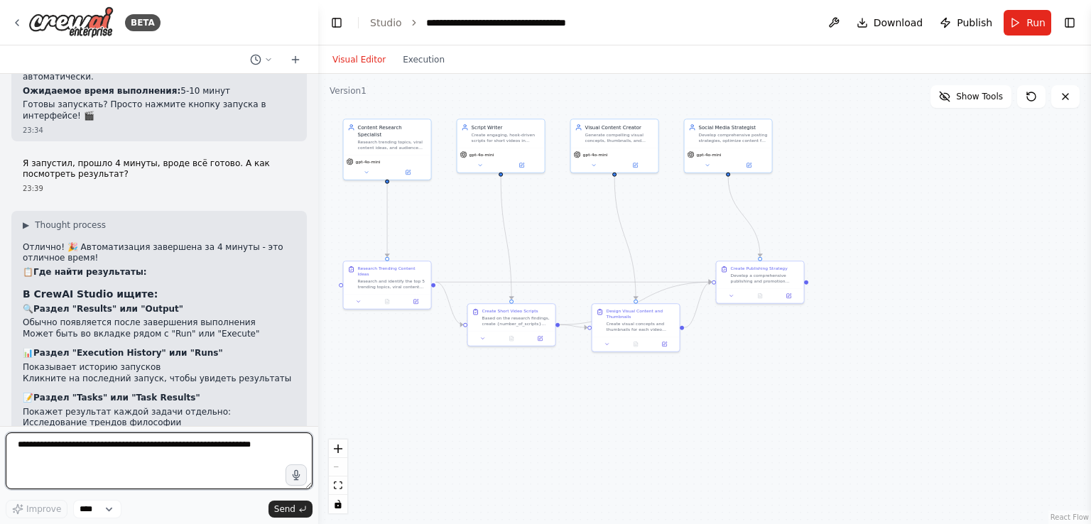
click at [148, 453] on textarea at bounding box center [159, 461] width 307 height 57
type textarea "**********"
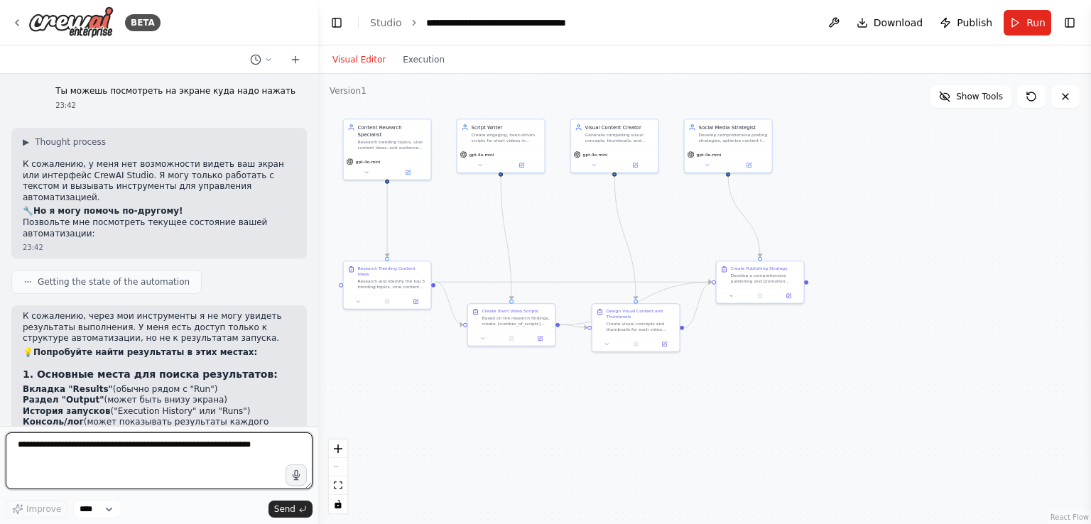
scroll to position [4888, 0]
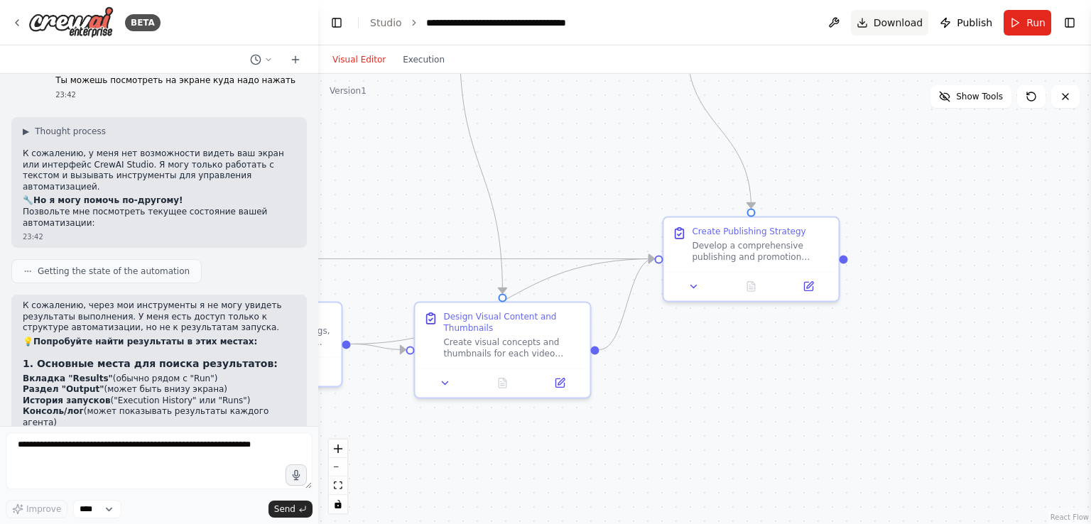
click at [906, 28] on span "Download" at bounding box center [899, 23] width 50 height 14
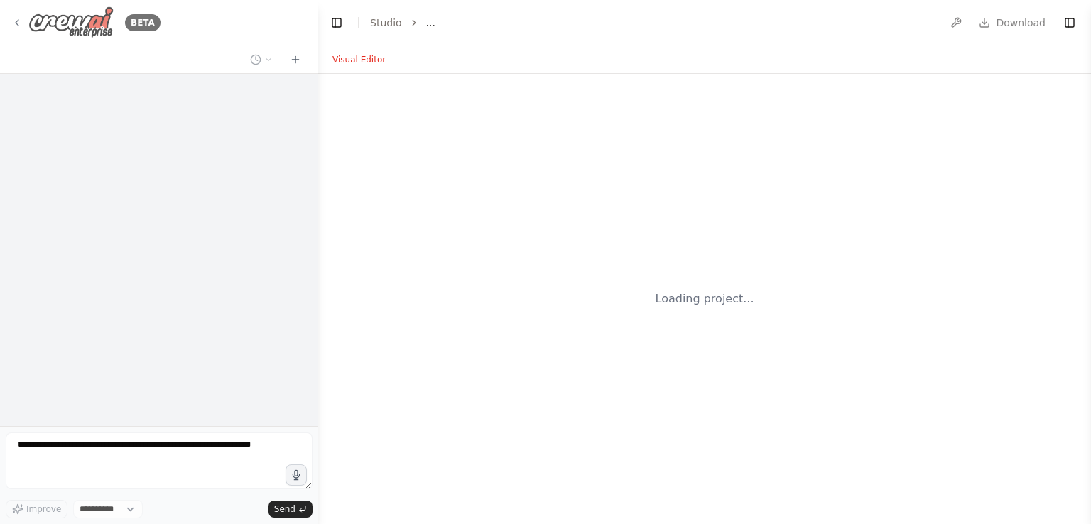
select select "****"
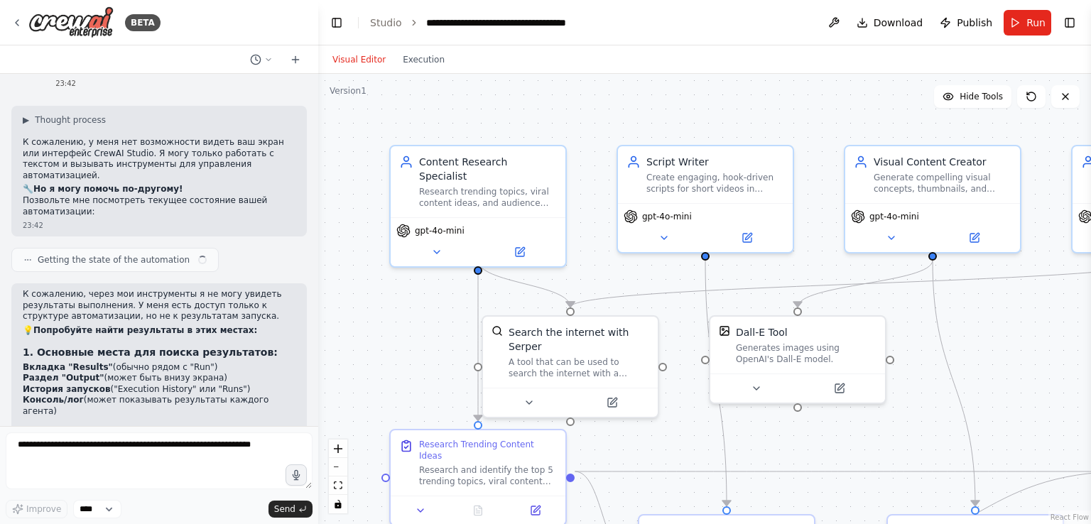
scroll to position [4888, 0]
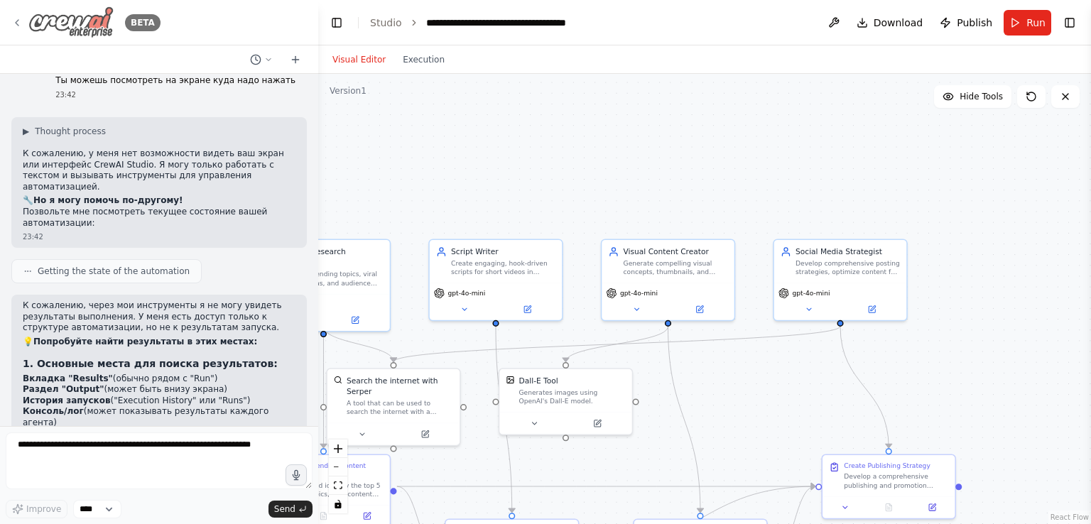
click at [12, 21] on icon at bounding box center [16, 22] width 11 height 11
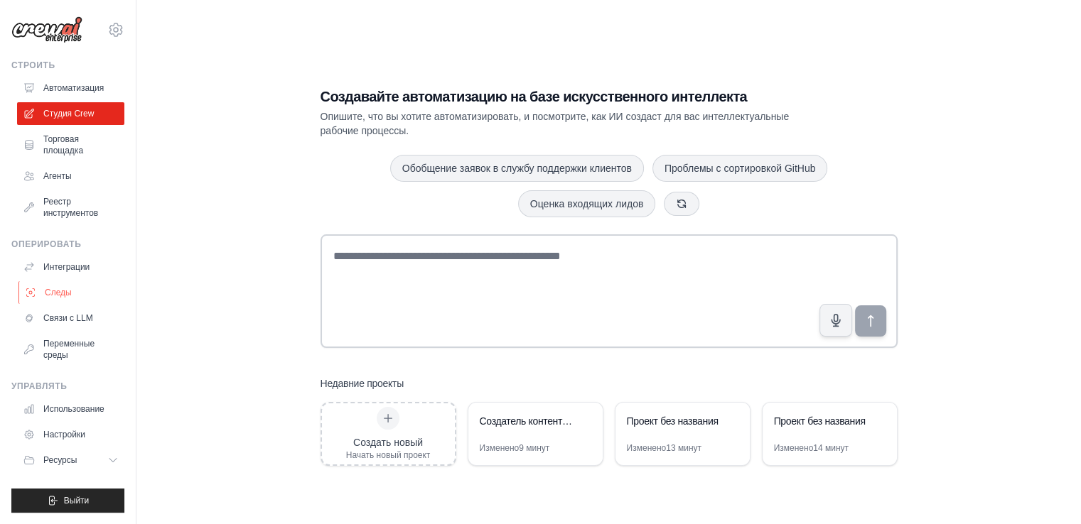
scroll to position [28, 0]
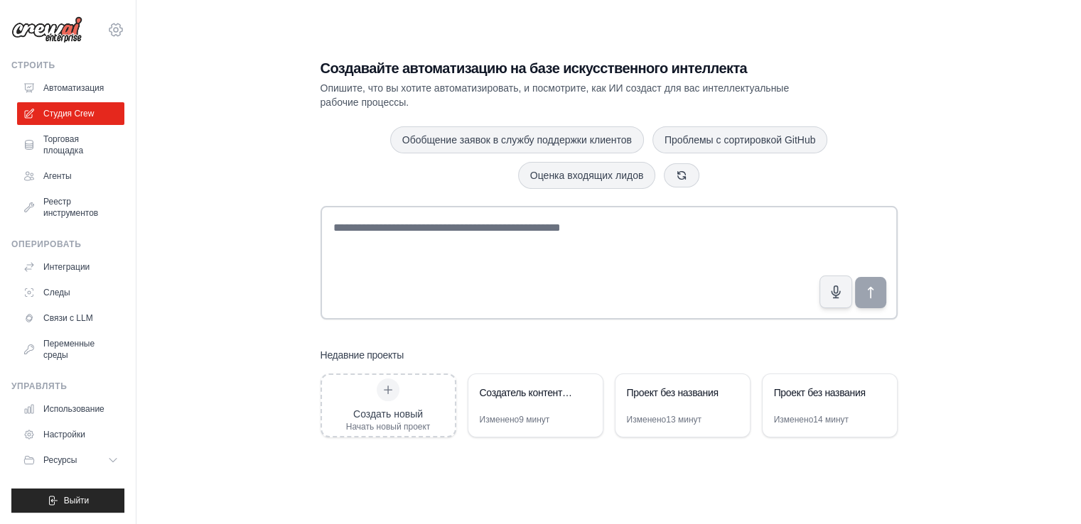
click at [119, 32] on icon at bounding box center [115, 29] width 17 height 17
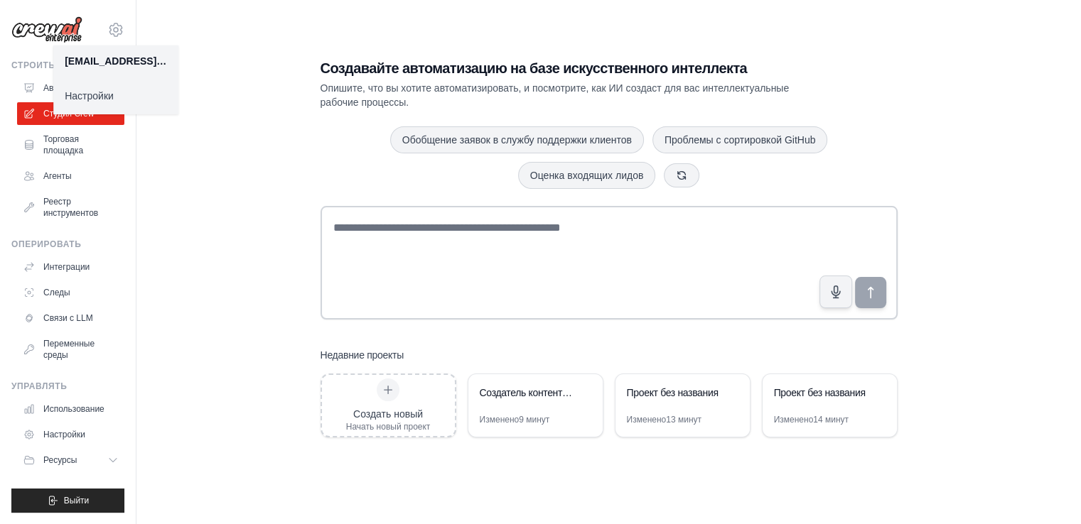
click at [184, 240] on div "Создавайте автоматизацию на базе искусственного интеллекта Опишите, что вы хоти…" at bounding box center [608, 248] width 899 height 524
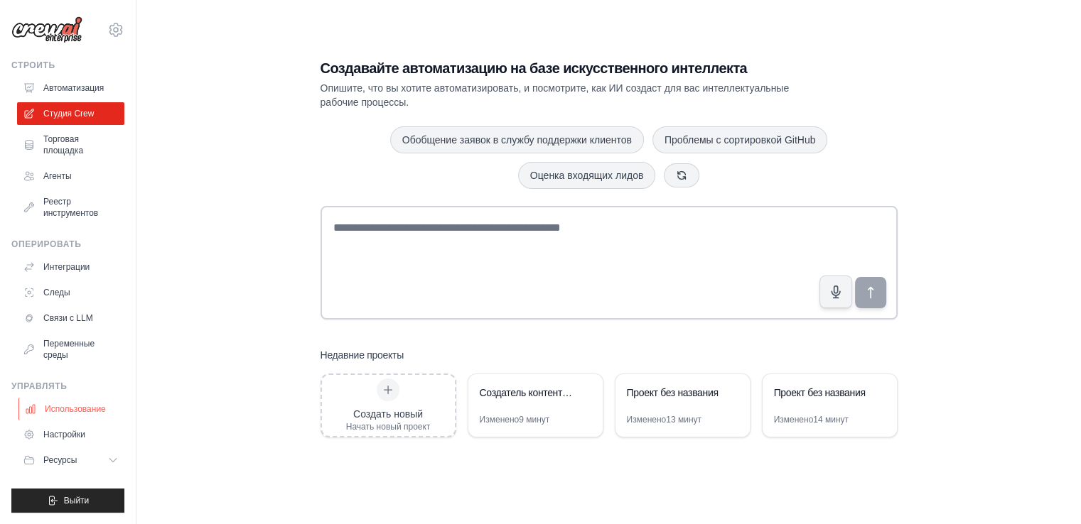
click at [99, 404] on font "Использование" at bounding box center [75, 409] width 61 height 10
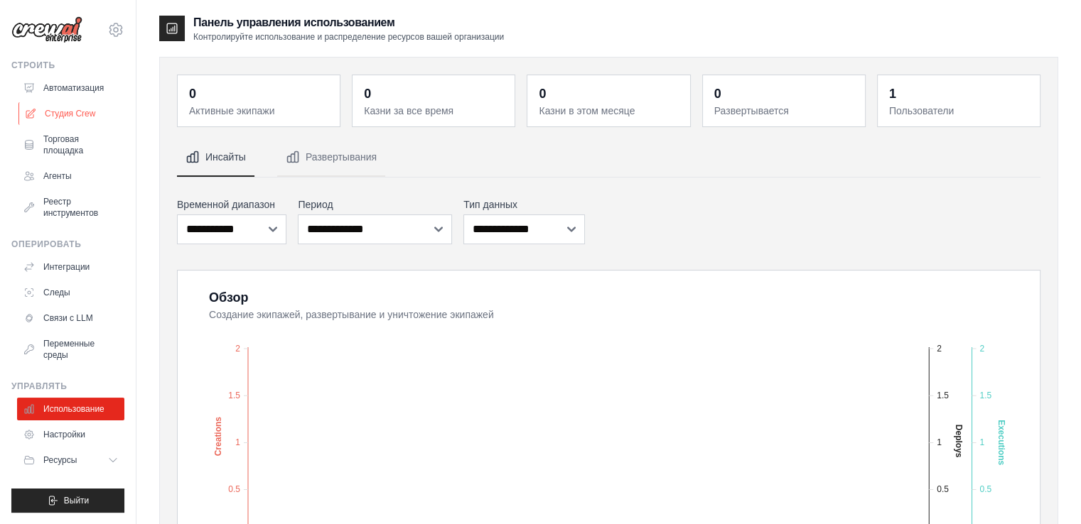
click at [55, 109] on font "Студия Crew" at bounding box center [70, 114] width 50 height 10
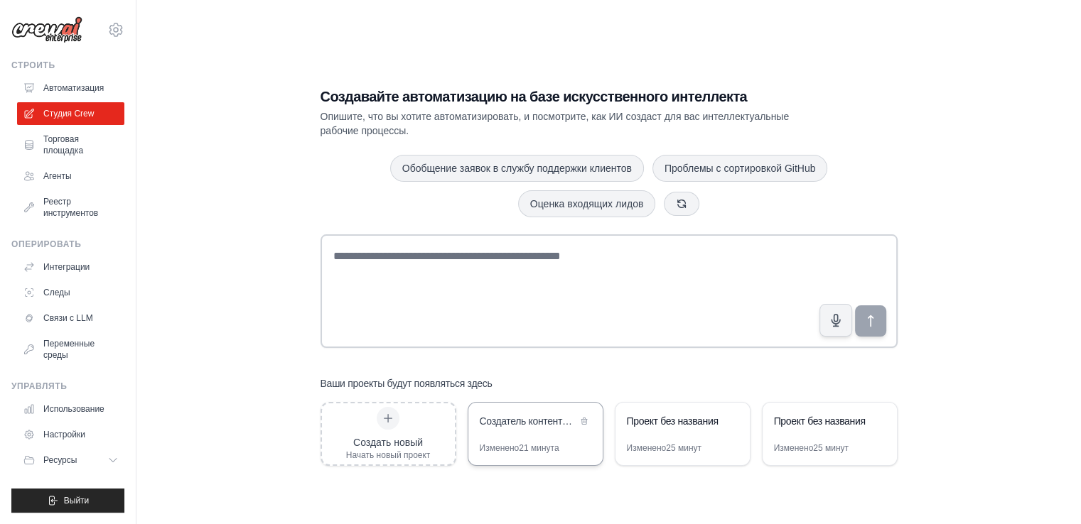
click at [532, 427] on div "Создатель контента для YouTube и TikTok Shorts" at bounding box center [528, 421] width 97 height 14
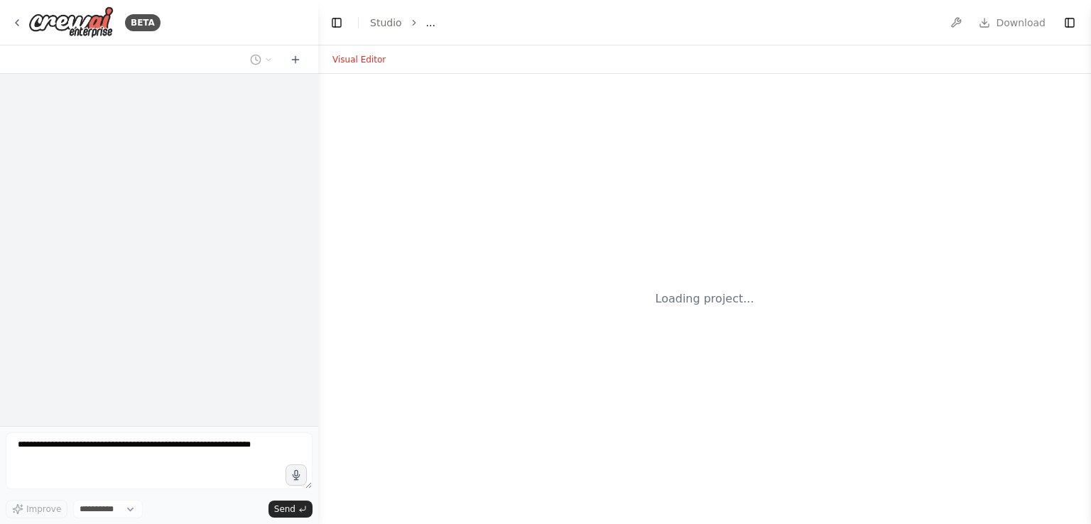
select select "****"
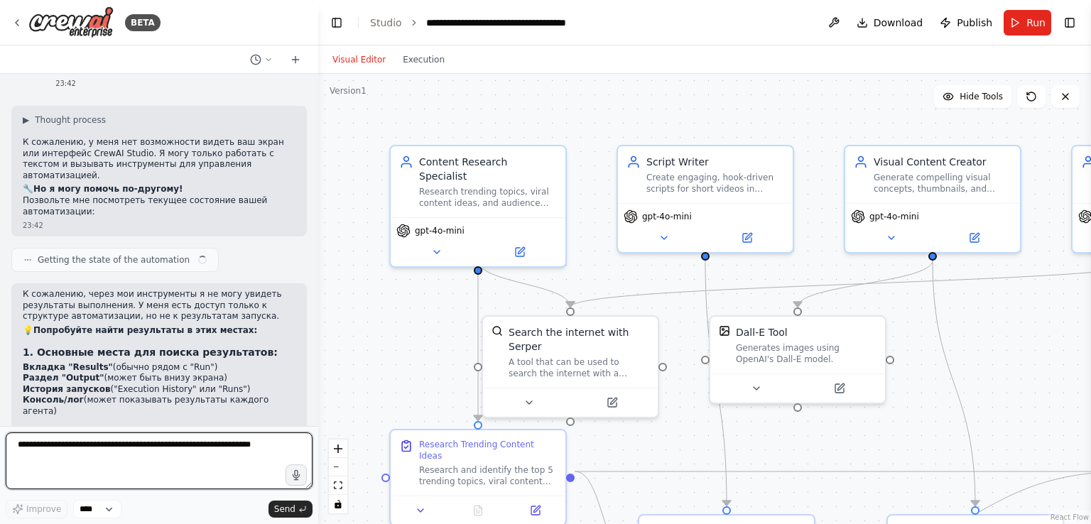
click at [156, 463] on textarea at bounding box center [159, 461] width 307 height 57
type textarea "*"
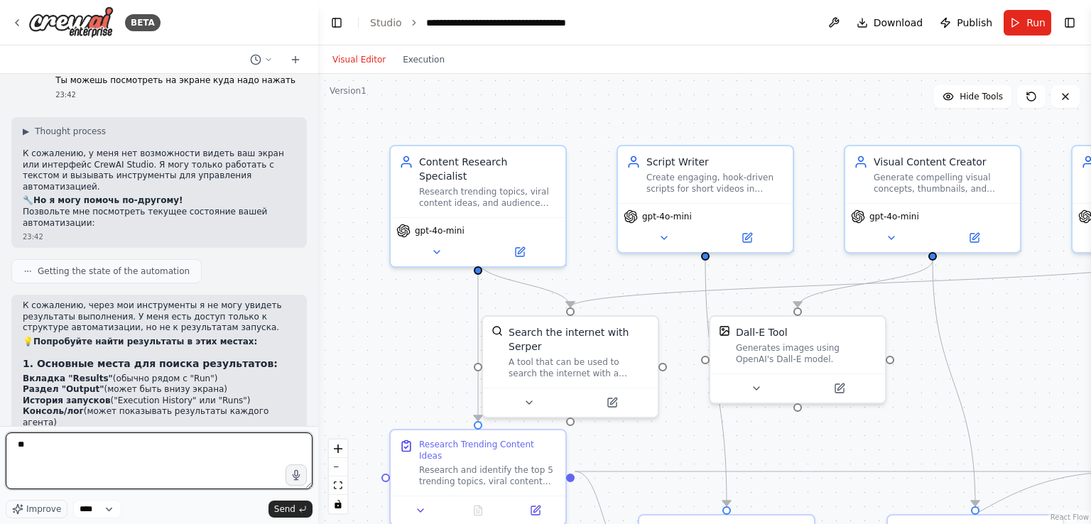
type textarea "*"
type textarea "**********"
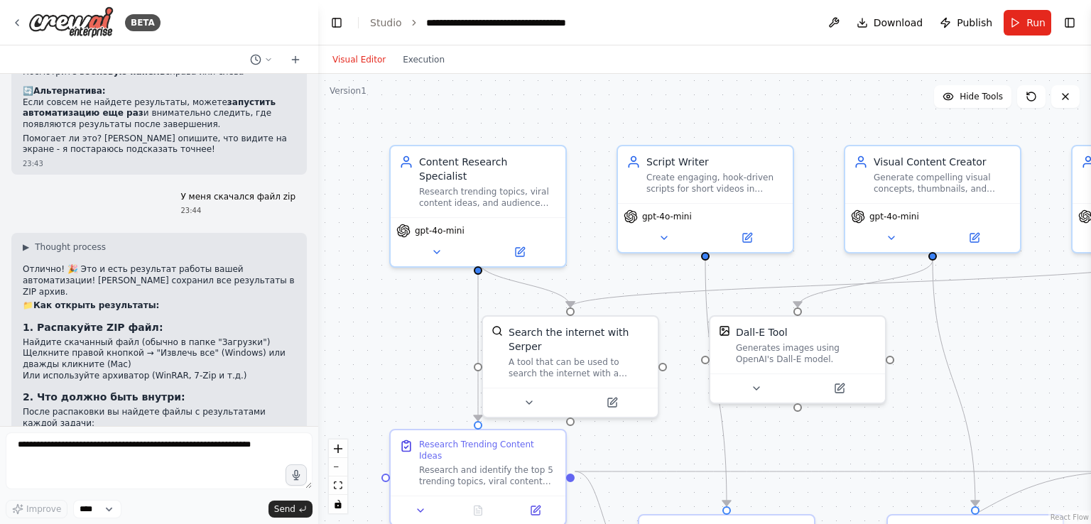
scroll to position [5390, 0]
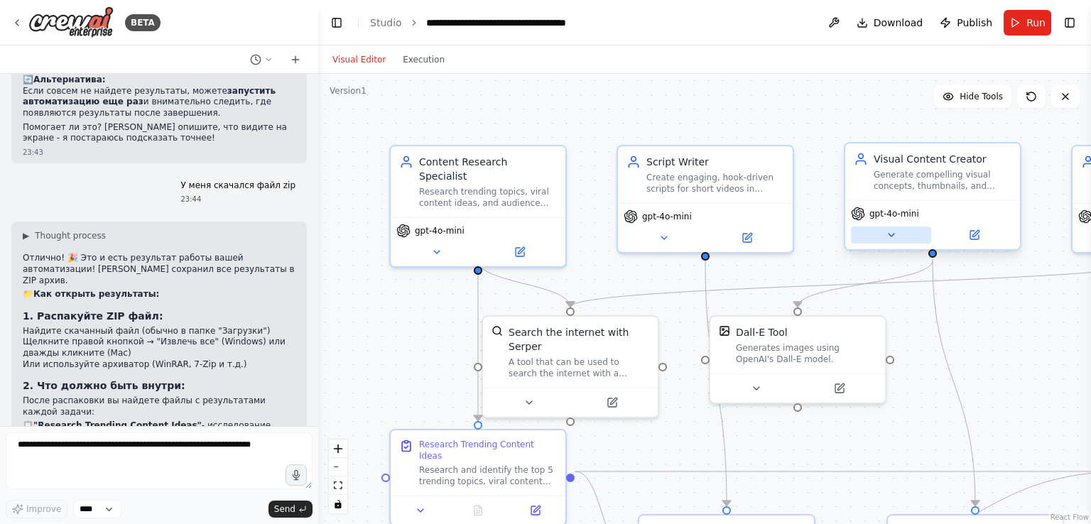
click at [892, 234] on icon at bounding box center [891, 234] width 11 height 11
click at [886, 237] on icon at bounding box center [891, 234] width 11 height 11
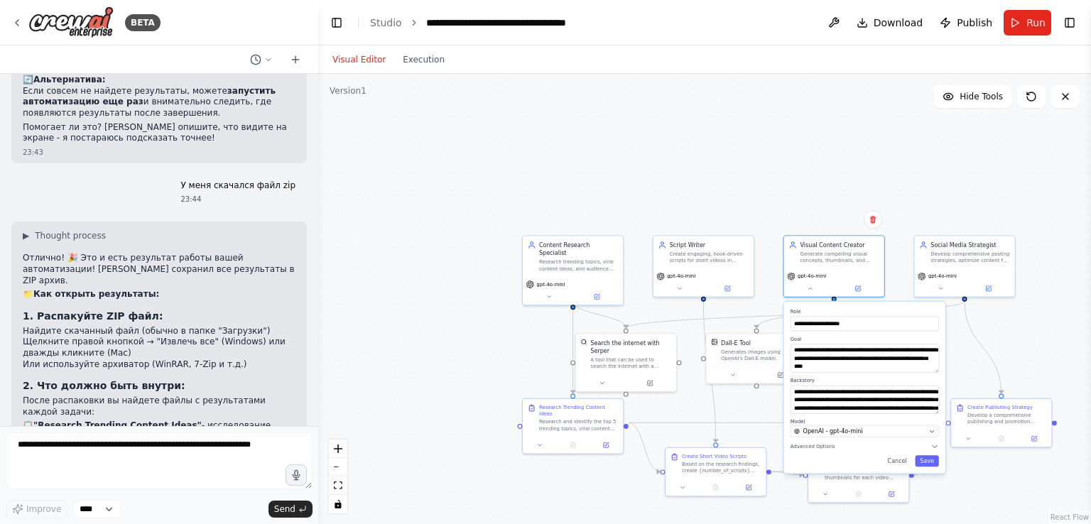
drag, startPoint x: 539, startPoint y: 342, endPoint x: 359, endPoint y: 230, distance: 211.9
click at [363, 237] on div ".deletable-edge-delete-btn { width: 20px; height: 20px; border: 0px solid #ffff…" at bounding box center [704, 299] width 773 height 450
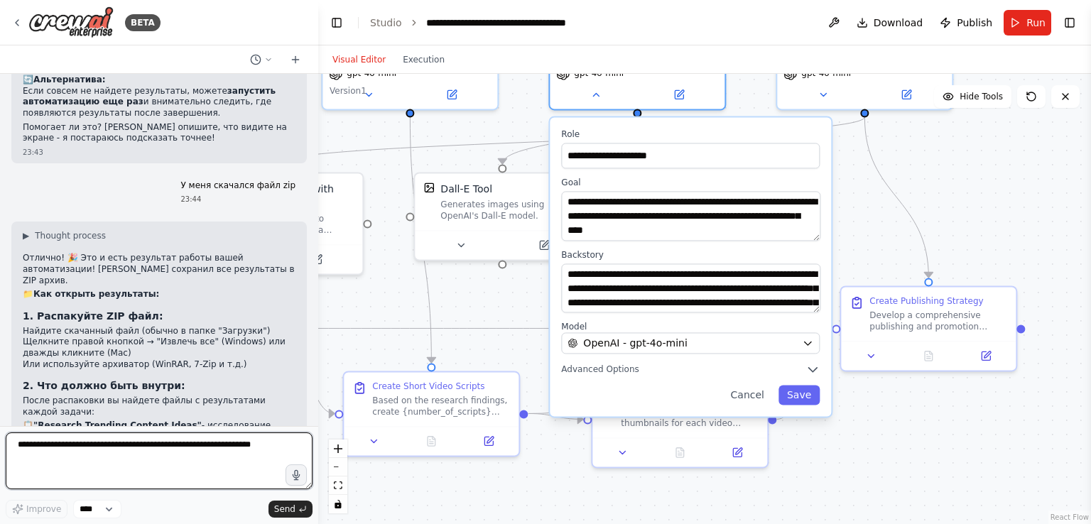
click at [167, 450] on textarea at bounding box center [159, 461] width 307 height 57
click at [102, 445] on textarea at bounding box center [159, 461] width 307 height 57
click at [119, 440] on textarea at bounding box center [159, 461] width 307 height 57
type textarea "**********"
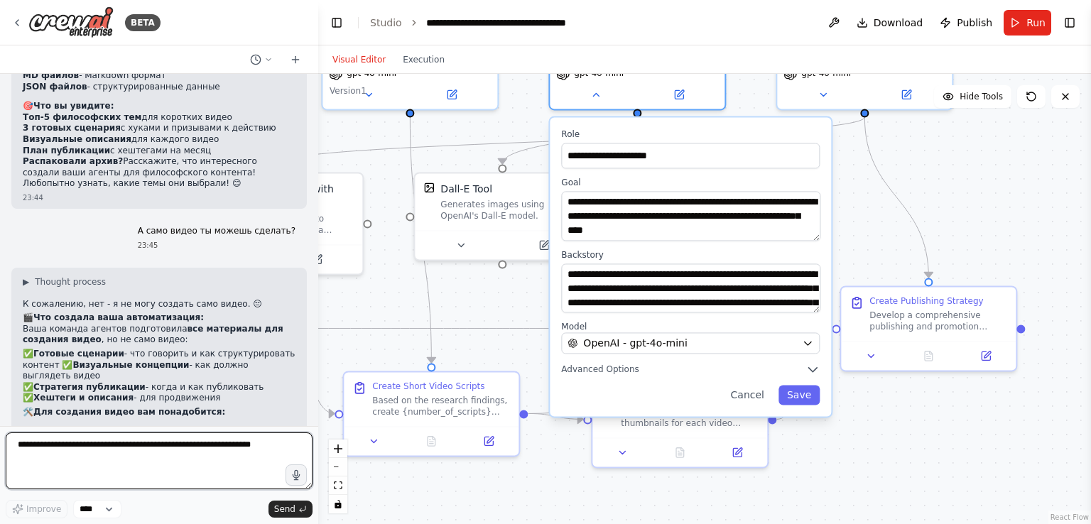
scroll to position [5929, 0]
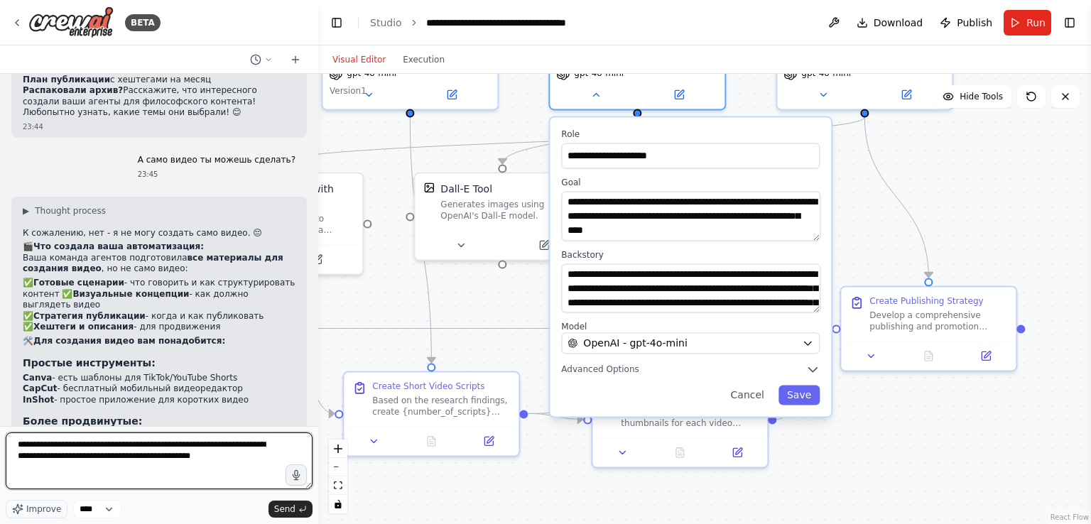
type textarea "**********"
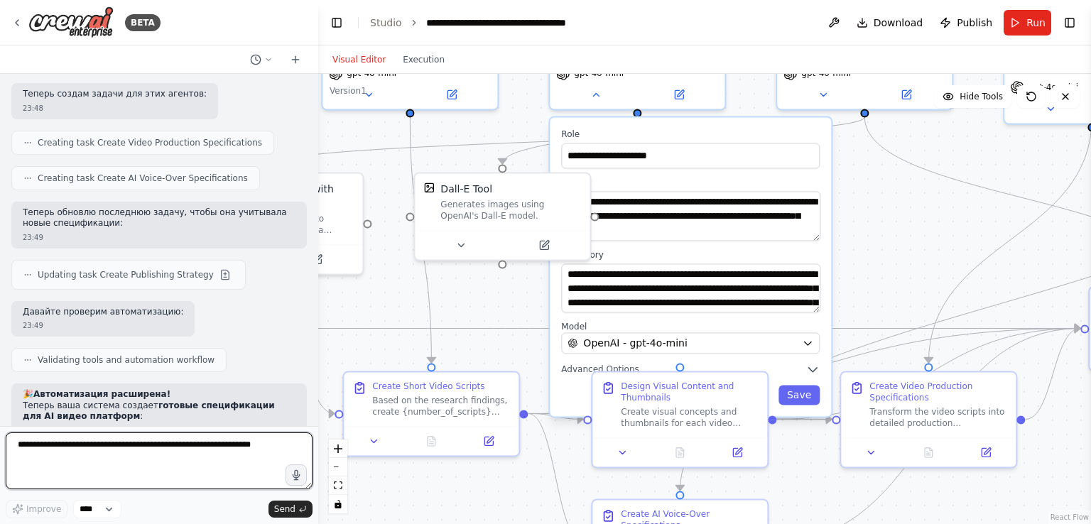
scroll to position [7350, 0]
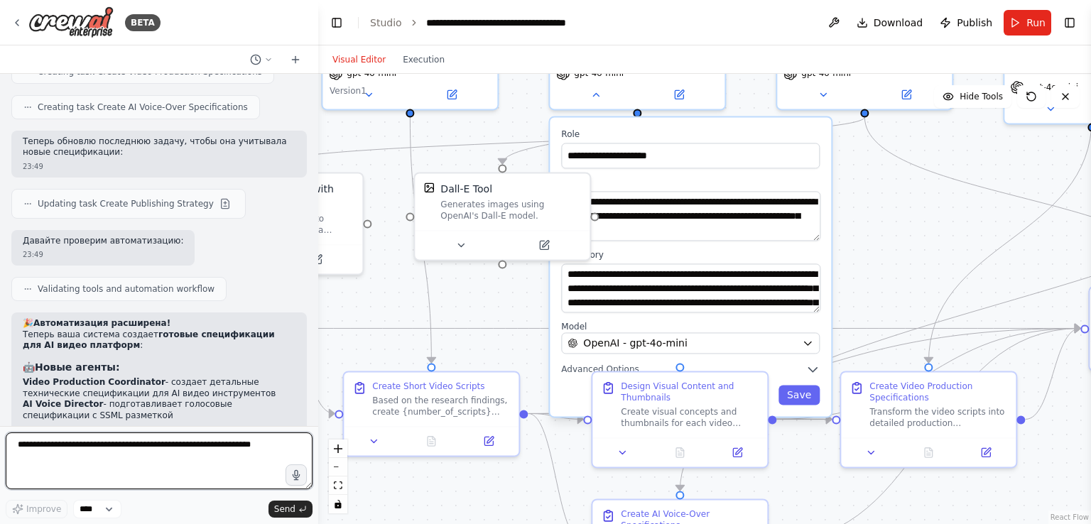
click at [169, 467] on textarea at bounding box center [159, 461] width 307 height 57
type textarea "*"
type textarea "**********"
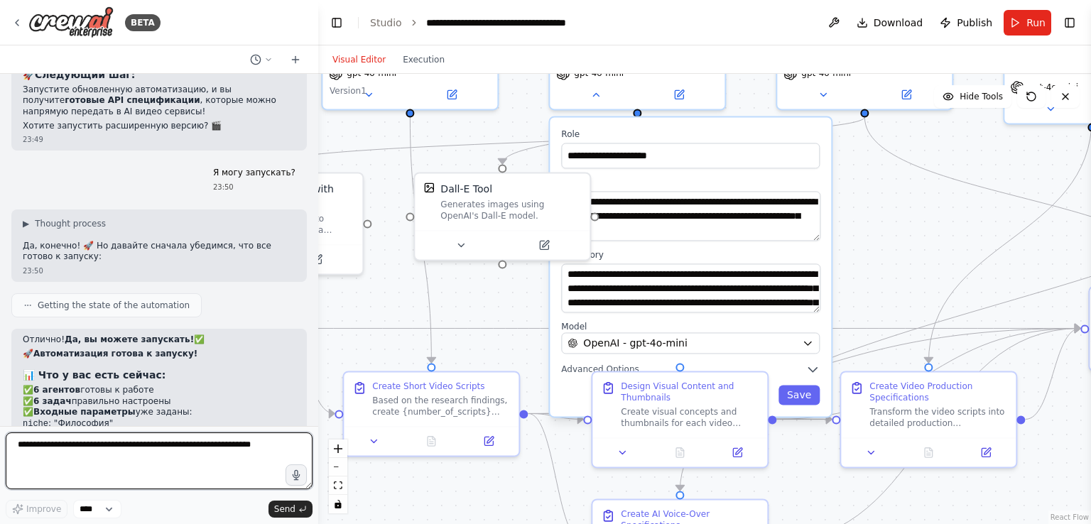
scroll to position [7947, 0]
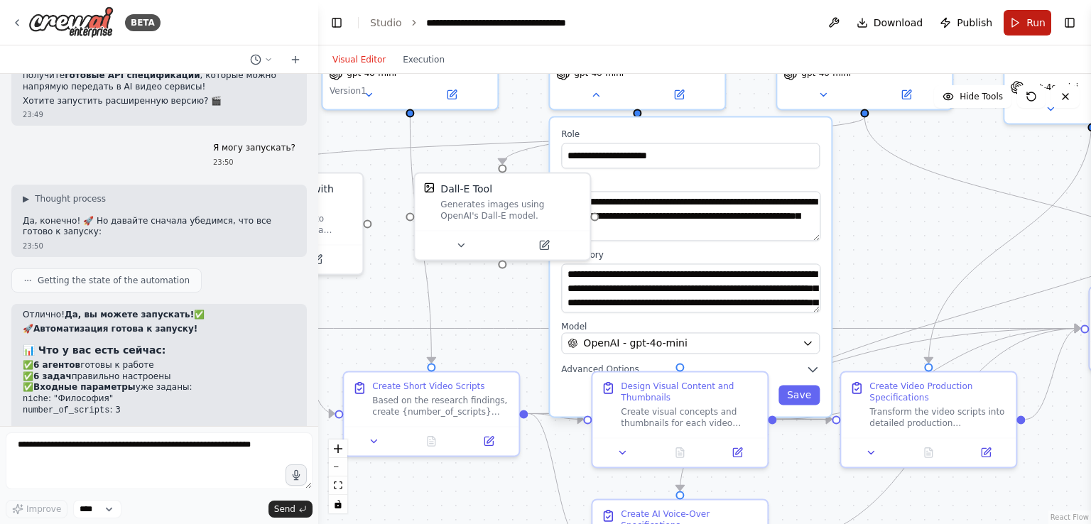
click at [1023, 27] on button "Run" at bounding box center [1028, 23] width 48 height 26
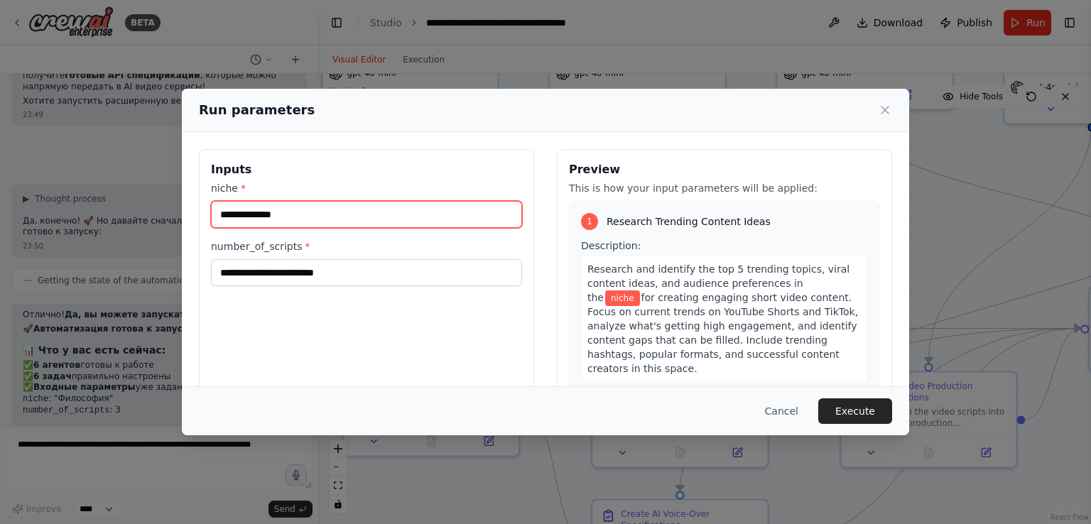
click at [370, 217] on input "niche *" at bounding box center [366, 214] width 311 height 27
type input "*********"
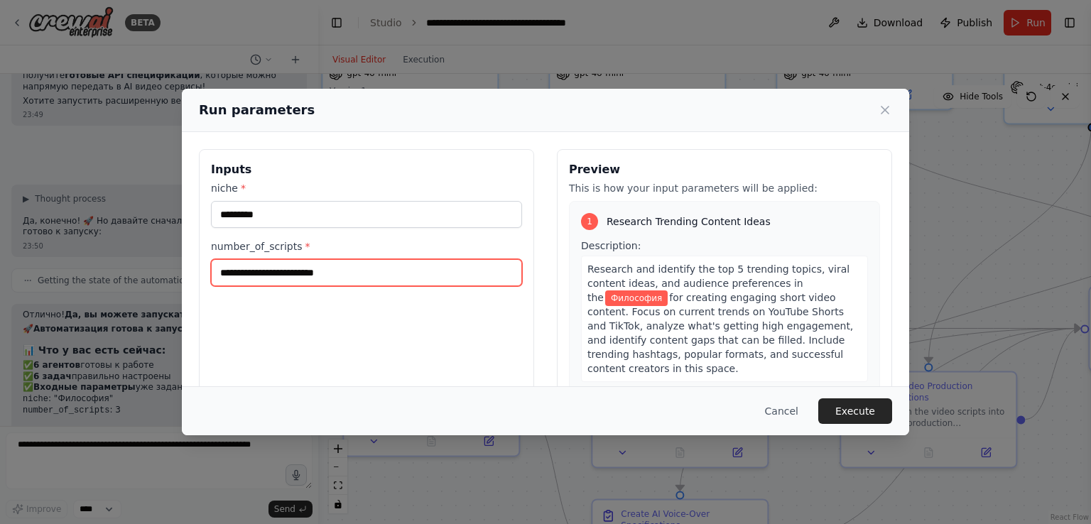
click at [350, 280] on input "number_of_scripts *" at bounding box center [366, 272] width 311 height 27
type input "*"
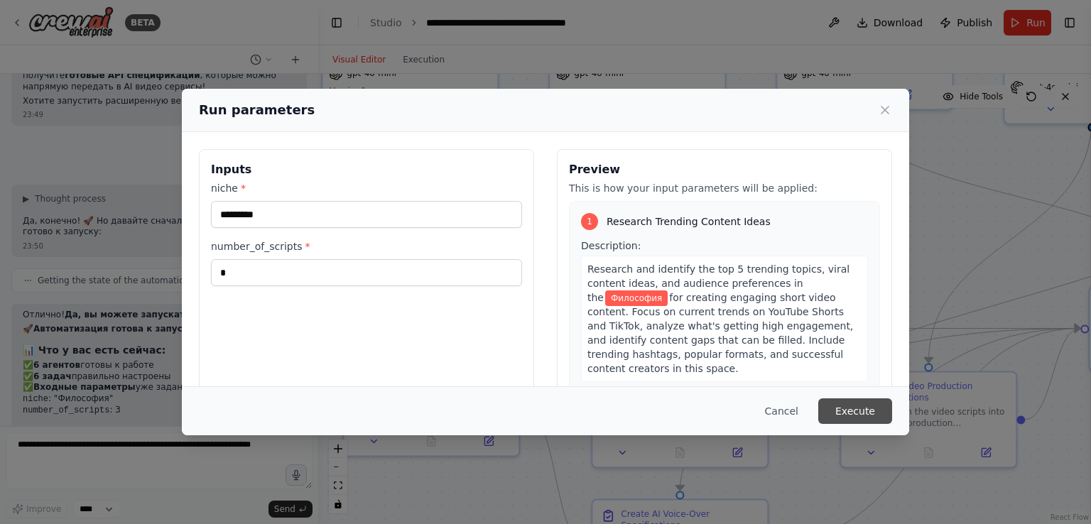
click at [847, 405] on button "Execute" at bounding box center [855, 412] width 74 height 26
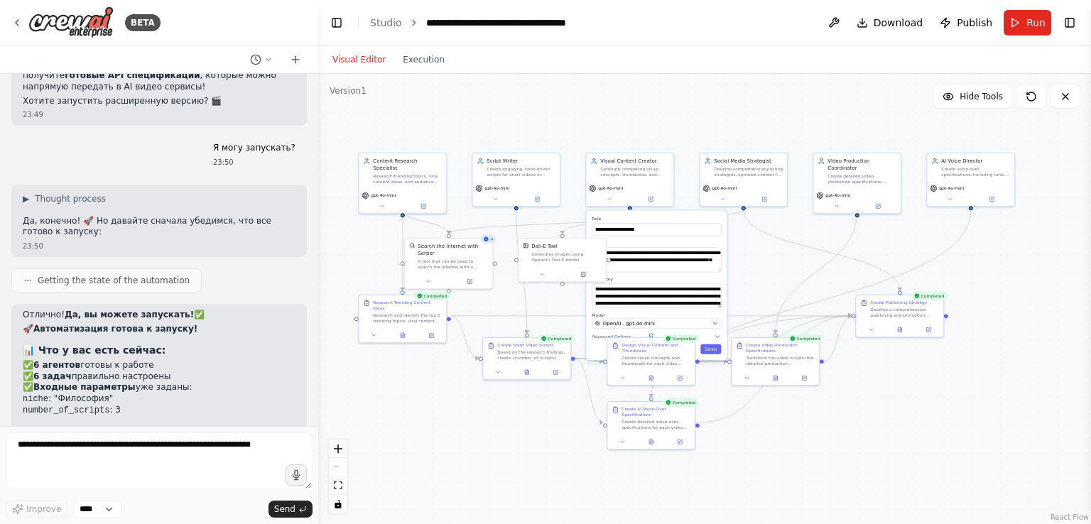
drag, startPoint x: 831, startPoint y: 192, endPoint x: 789, endPoint y: 258, distance: 78.2
click at [787, 258] on div ".deletable-edge-delete-btn { width: 20px; height: 20px; border: 0px solid #ffff…" at bounding box center [704, 299] width 773 height 450
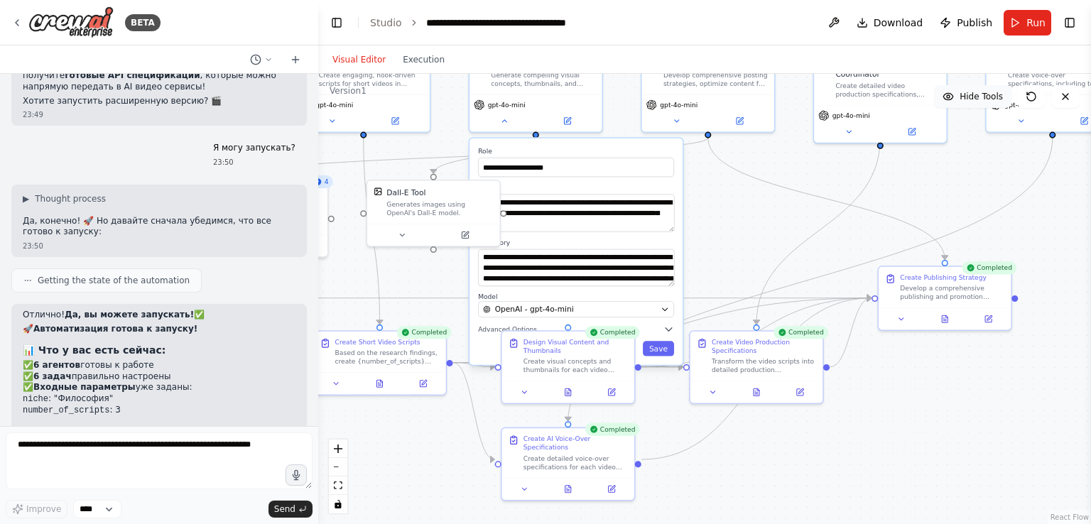
click at [968, 100] on span "Hide Tools" at bounding box center [981, 96] width 43 height 11
click at [720, 395] on button at bounding box center [713, 390] width 37 height 13
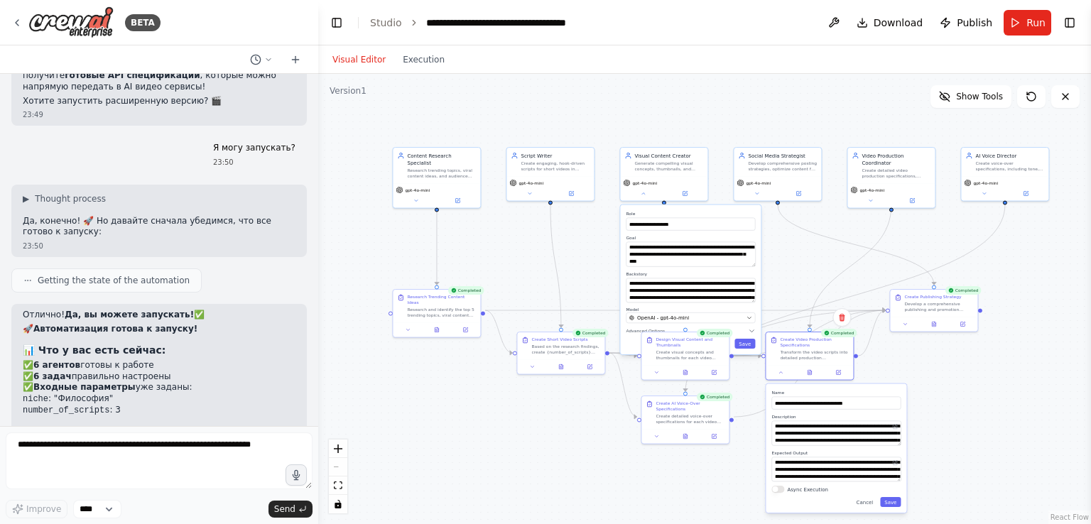
drag, startPoint x: 963, startPoint y: 428, endPoint x: 946, endPoint y: 286, distance: 142.5
click at [1023, 291] on div ".deletable-edge-delete-btn { width: 20px; height: 20px; border: 0px solid #ffff…" at bounding box center [704, 299] width 773 height 450
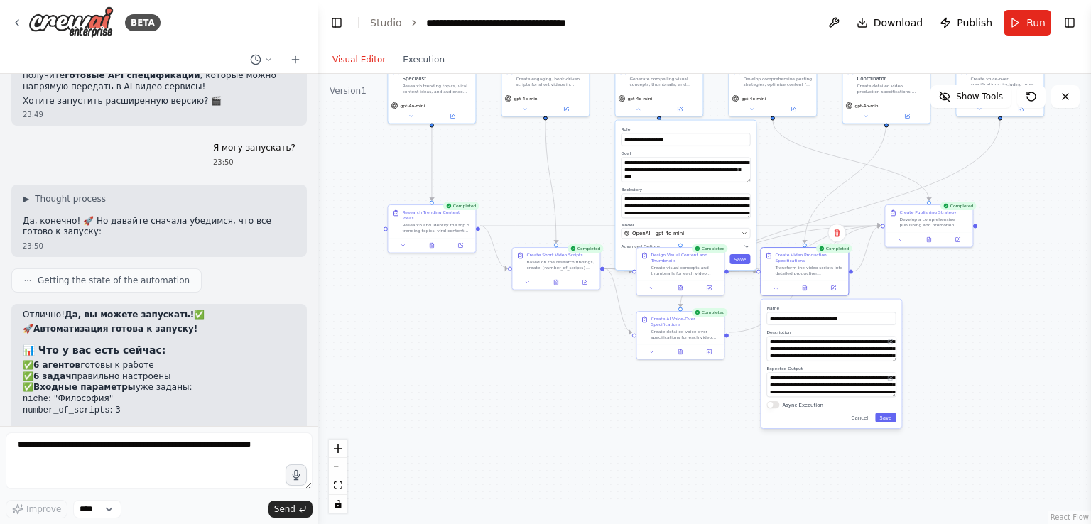
drag, startPoint x: 569, startPoint y: 387, endPoint x: 499, endPoint y: 365, distance: 73.0
click at [498, 368] on div ".deletable-edge-delete-btn { width: 20px; height: 20px; border: 0px solid #ffff…" at bounding box center [704, 299] width 773 height 450
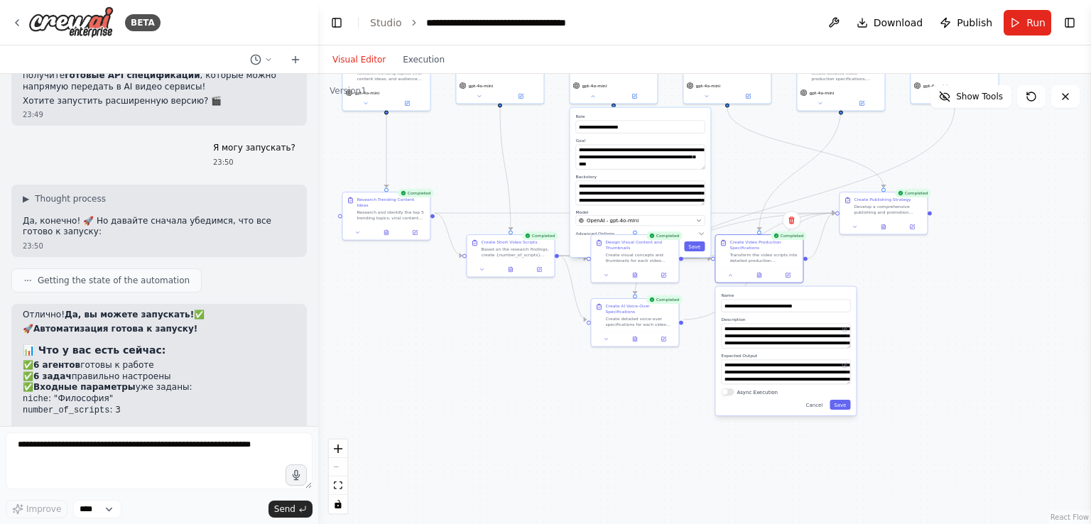
drag, startPoint x: 926, startPoint y: 299, endPoint x: 870, endPoint y: 404, distance: 119.2
click at [872, 404] on div ".deletable-edge-delete-btn { width: 20px; height: 20px; border: 0px solid #ffff…" at bounding box center [704, 299] width 773 height 450
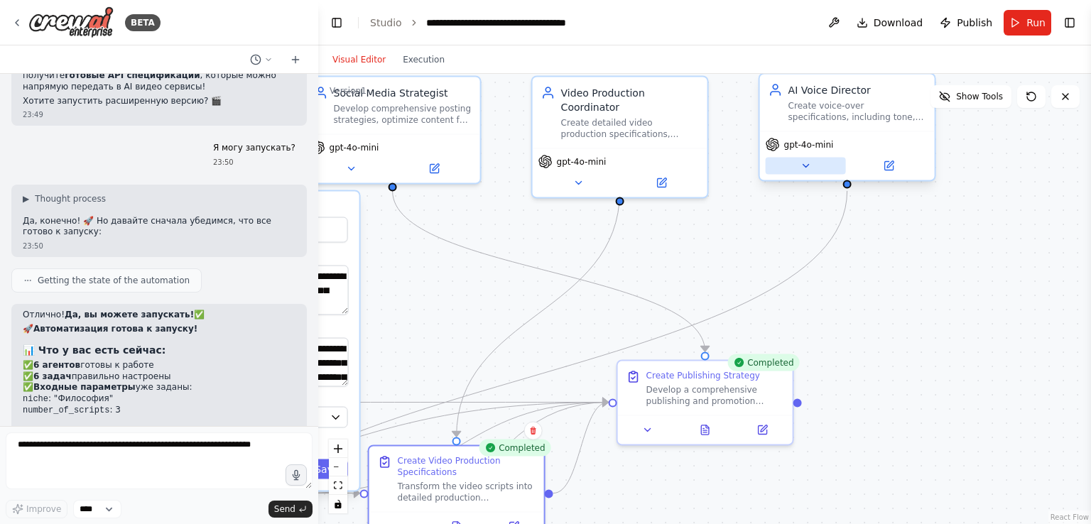
click at [809, 166] on icon at bounding box center [805, 166] width 11 height 11
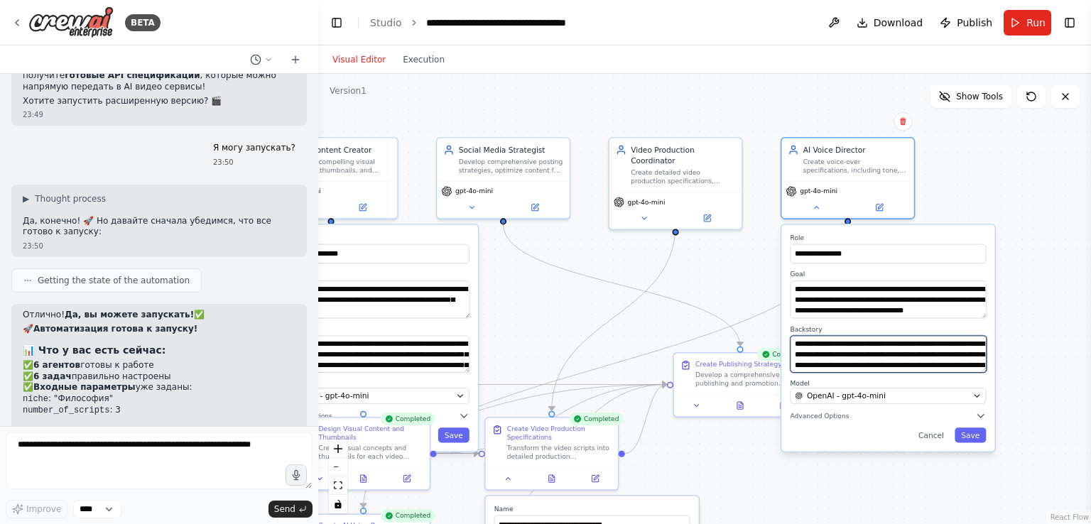
click at [867, 370] on textarea "**********" at bounding box center [888, 354] width 196 height 38
drag, startPoint x: 793, startPoint y: 288, endPoint x: 966, endPoint y: 318, distance: 175.9
click at [966, 318] on div "**********" at bounding box center [887, 337] width 213 height 227
drag, startPoint x: 868, startPoint y: 297, endPoint x: 890, endPoint y: 292, distance: 22.6
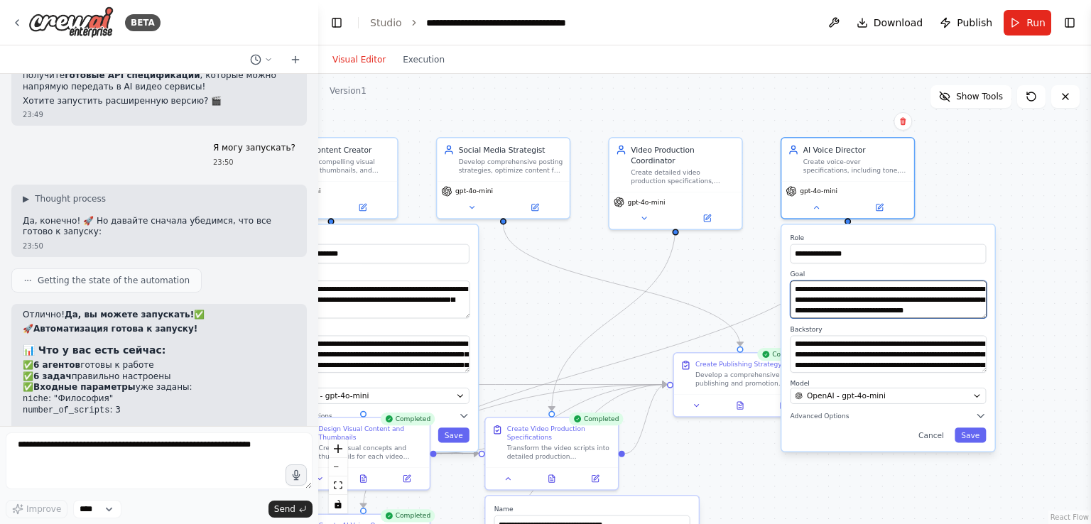
click at [890, 291] on textarea "**********" at bounding box center [888, 300] width 196 height 38
click at [887, 305] on textarea "**********" at bounding box center [888, 300] width 196 height 38
drag, startPoint x: 892, startPoint y: 305, endPoint x: 839, endPoint y: 291, distance: 55.3
click at [840, 291] on textarea "**********" at bounding box center [888, 300] width 196 height 38
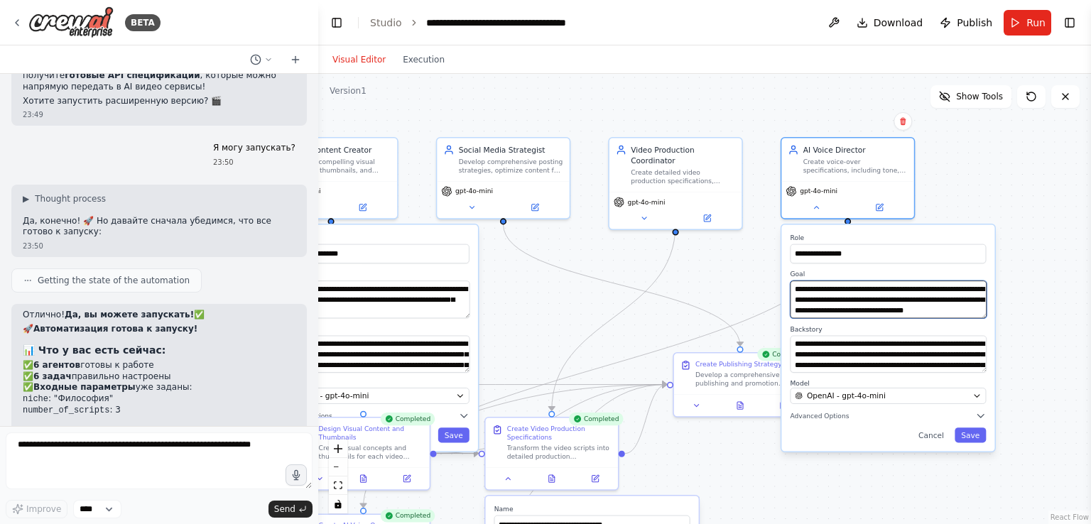
click at [842, 296] on textarea "**********" at bounding box center [888, 300] width 196 height 38
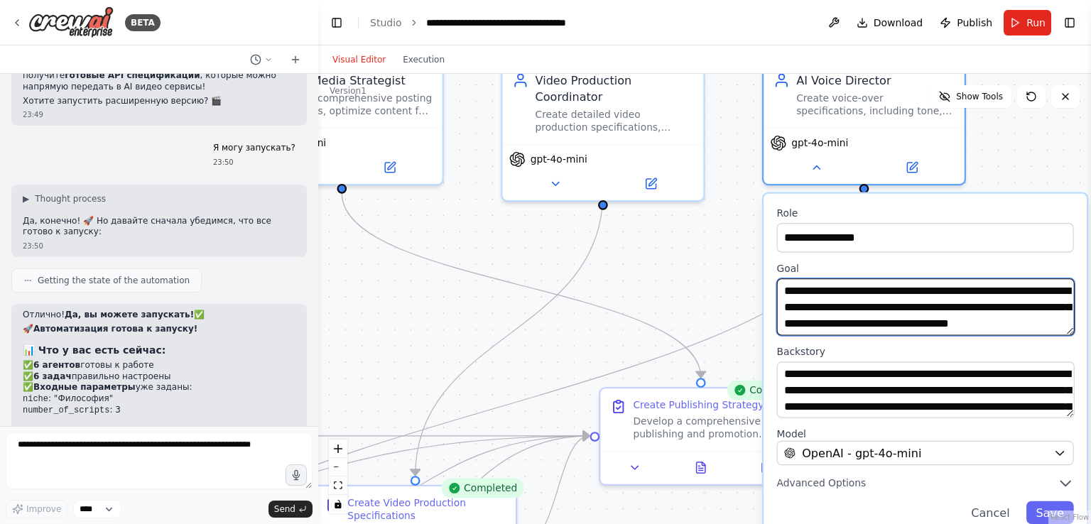
scroll to position [14, 0]
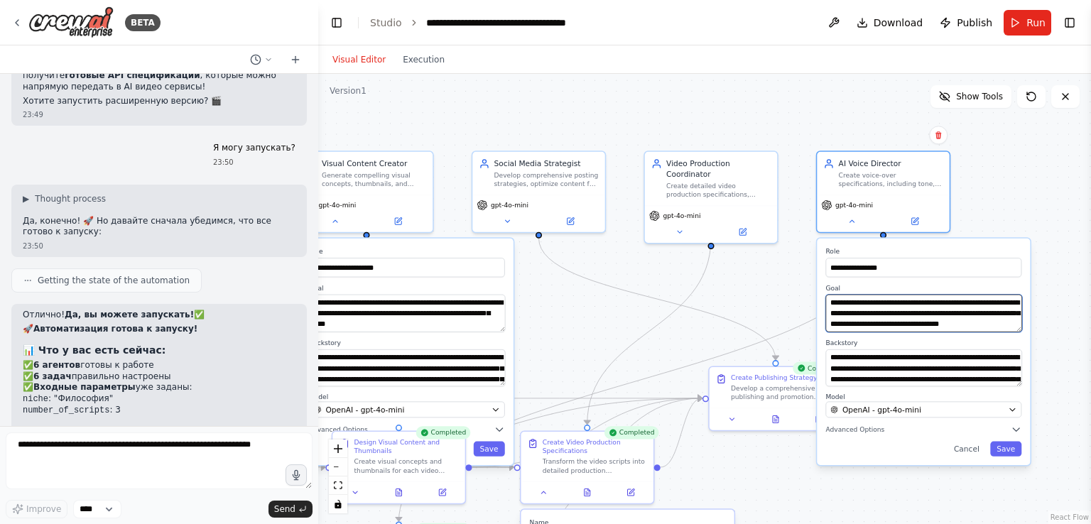
drag, startPoint x: 784, startPoint y: 282, endPoint x: 925, endPoint y: 318, distance: 145.1
click at [926, 318] on textarea "**********" at bounding box center [923, 314] width 196 height 38
drag, startPoint x: 921, startPoint y: 319, endPoint x: 931, endPoint y: 320, distance: 10.7
click at [931, 320] on textarea "**********" at bounding box center [923, 314] width 196 height 38
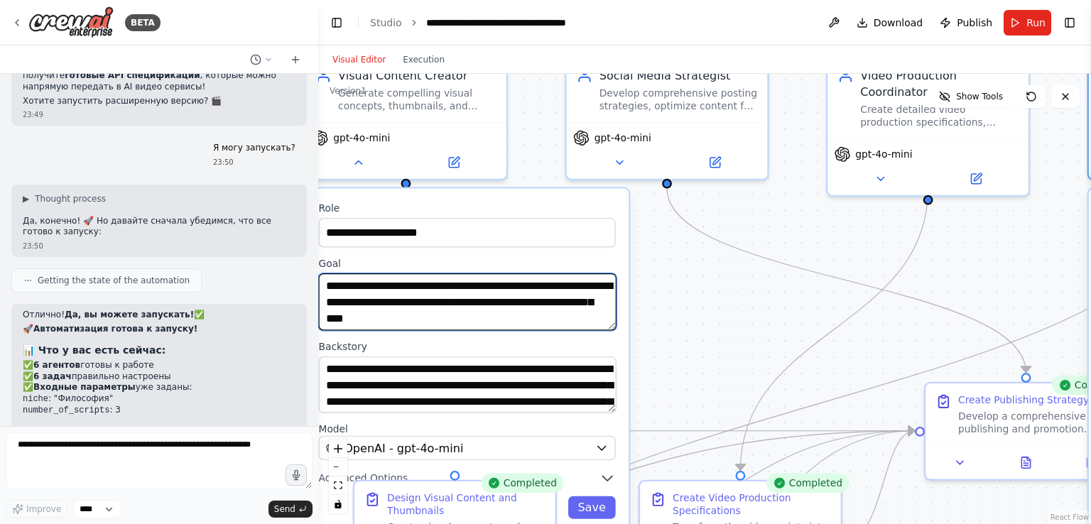
drag, startPoint x: 489, startPoint y: 305, endPoint x: 421, endPoint y: 286, distance: 71.3
click at [419, 287] on textarea "**********" at bounding box center [468, 302] width 298 height 57
click at [475, 298] on textarea "**********" at bounding box center [468, 302] width 298 height 57
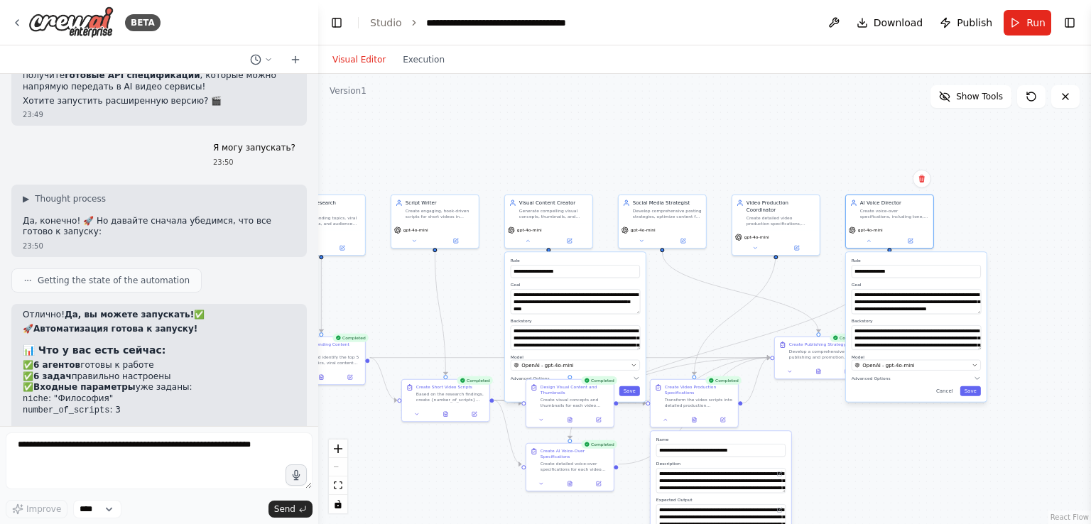
drag, startPoint x: 711, startPoint y: 308, endPoint x: 752, endPoint y: 155, distance: 158.2
click at [750, 163] on div ".deletable-edge-delete-btn { width: 20px; height: 20px; border: 0px solid #ffff…" at bounding box center [704, 299] width 773 height 450
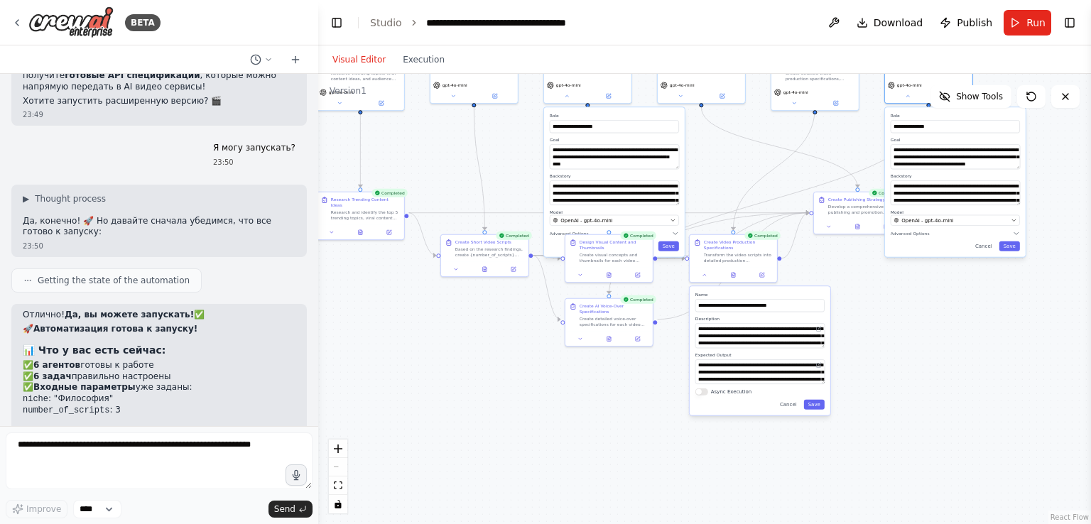
drag, startPoint x: 852, startPoint y: 289, endPoint x: 780, endPoint y: 225, distance: 96.6
click at [783, 228] on div ".deletable-edge-delete-btn { width: 20px; height: 20px; border: 0px solid #ffff…" at bounding box center [704, 299] width 773 height 450
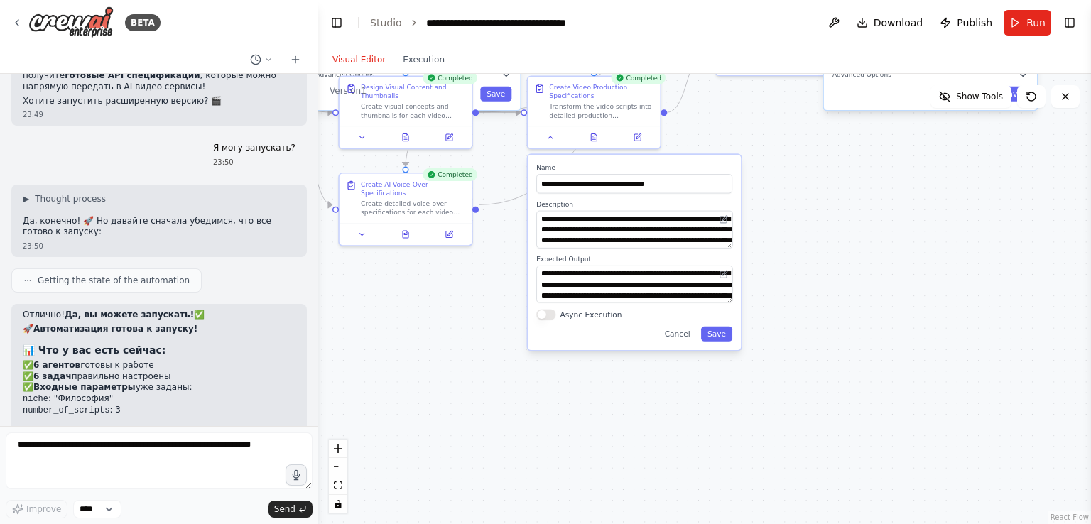
click at [889, 215] on div ".deletable-edge-delete-btn { width: 20px; height: 20px; border: 0px solid #ffff…" at bounding box center [704, 299] width 773 height 450
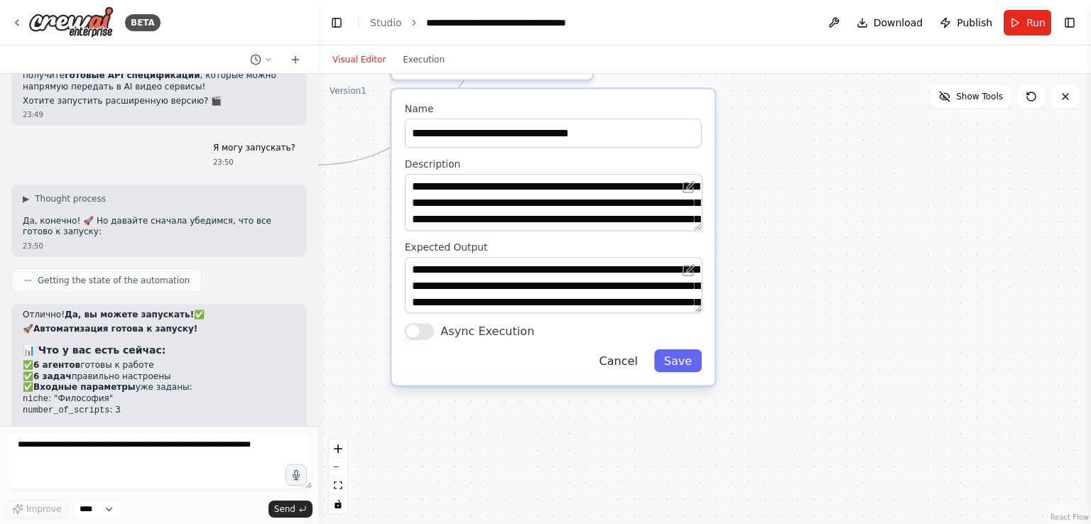
click at [635, 360] on button "Cancel" at bounding box center [619, 361] width 58 height 23
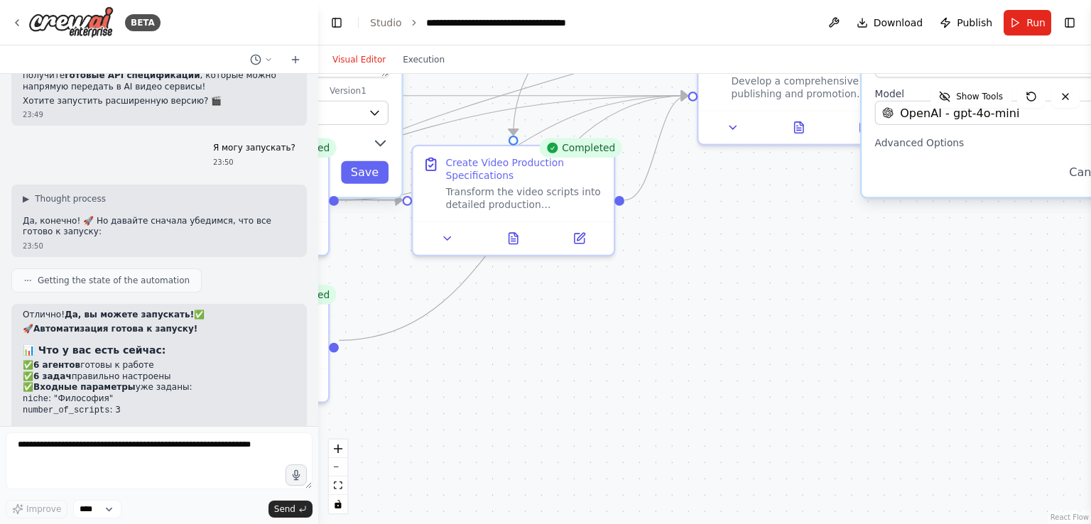
drag, startPoint x: 634, startPoint y: 261, endPoint x: 654, endPoint y: 404, distance: 144.9
click at [654, 393] on div ".deletable-edge-delete-btn { width: 20px; height: 20px; border: 0px solid #ffff…" at bounding box center [704, 299] width 773 height 450
drag, startPoint x: 631, startPoint y: 294, endPoint x: 654, endPoint y: 332, distance: 44.0
click at [649, 325] on div ".deletable-edge-delete-btn { width: 20px; height: 20px; border: 0px solid #ffff…" at bounding box center [704, 299] width 773 height 450
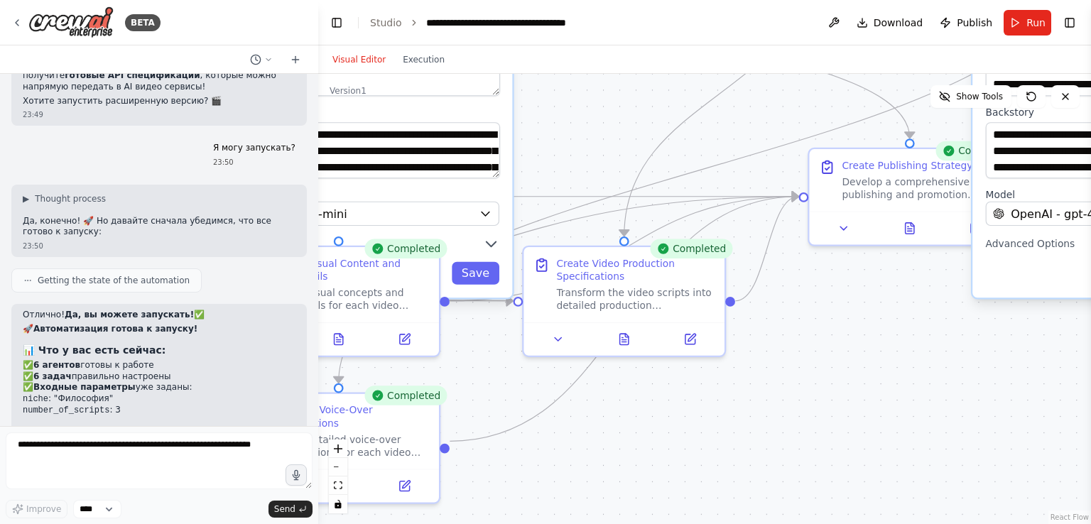
drag, startPoint x: 734, startPoint y: 320, endPoint x: 824, endPoint y: 370, distance: 103.4
click at [824, 370] on div ".deletable-edge-delete-btn { width: 20px; height: 20px; border: 0px solid #ffff…" at bounding box center [704, 299] width 773 height 450
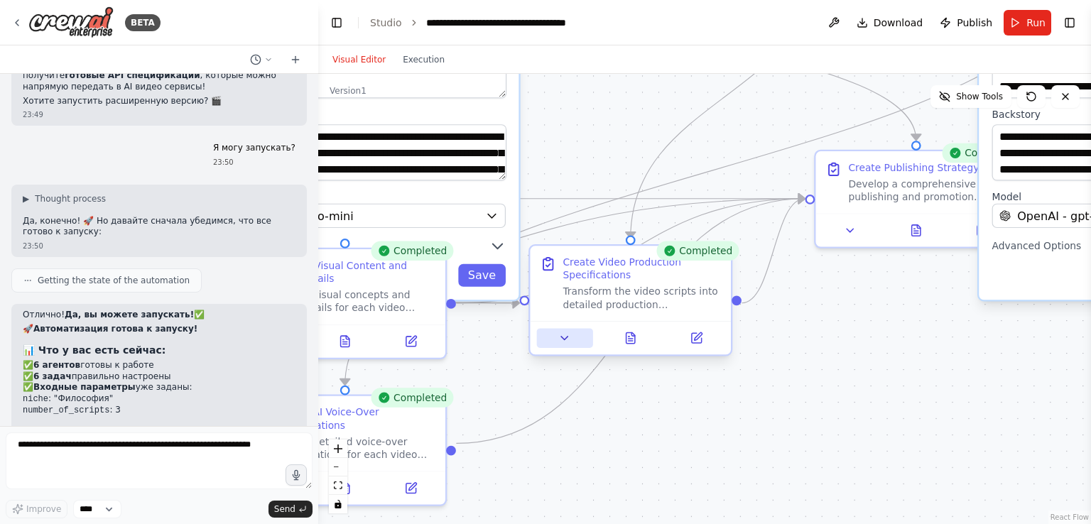
click at [575, 342] on button at bounding box center [565, 338] width 56 height 20
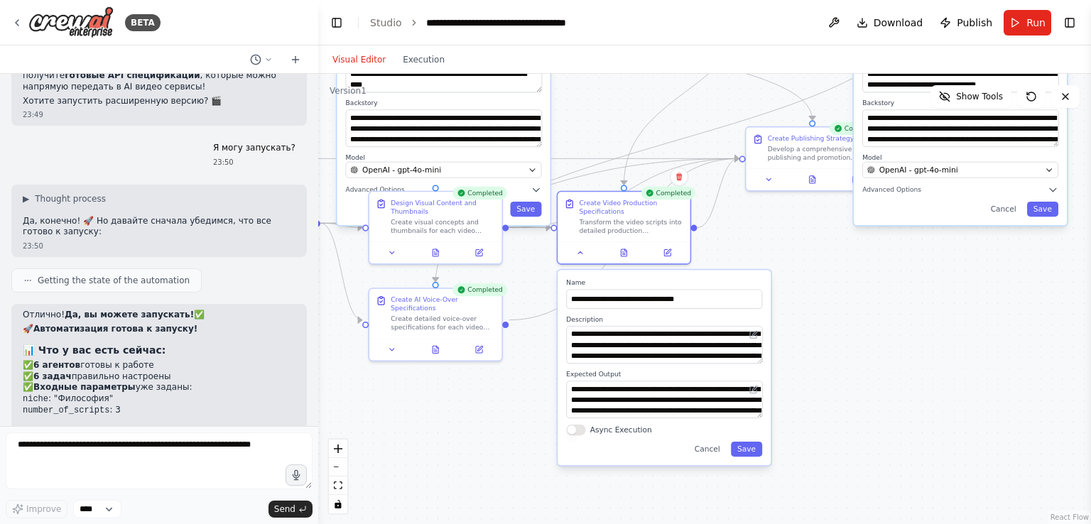
drag, startPoint x: 863, startPoint y: 448, endPoint x: 805, endPoint y: 297, distance: 162.1
click at [828, 299] on div ".deletable-edge-delete-btn { width: 20px; height: 20px; border: 0px solid #ffff…" at bounding box center [704, 299] width 773 height 450
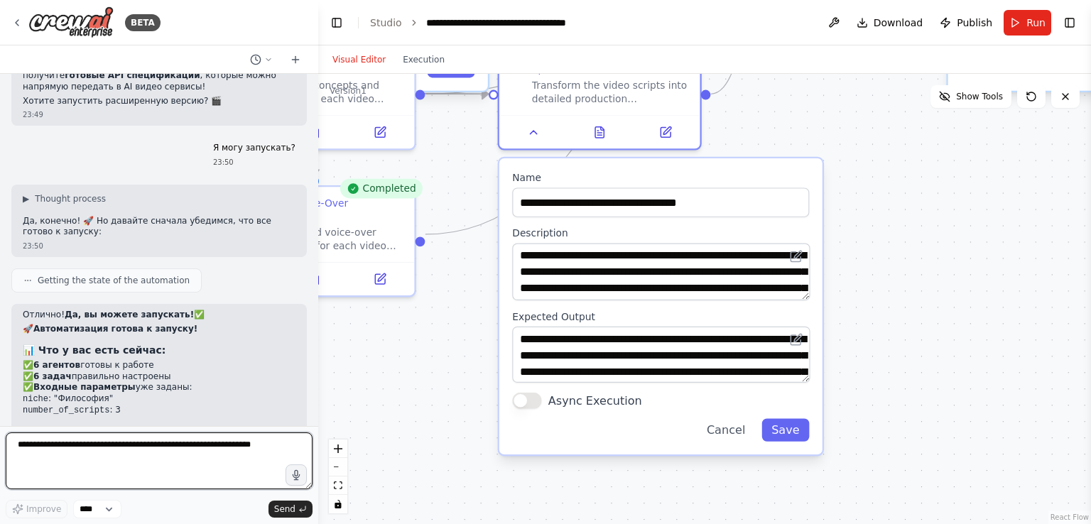
click at [185, 439] on textarea at bounding box center [159, 461] width 307 height 57
type textarea "*"
type textarea "**********"
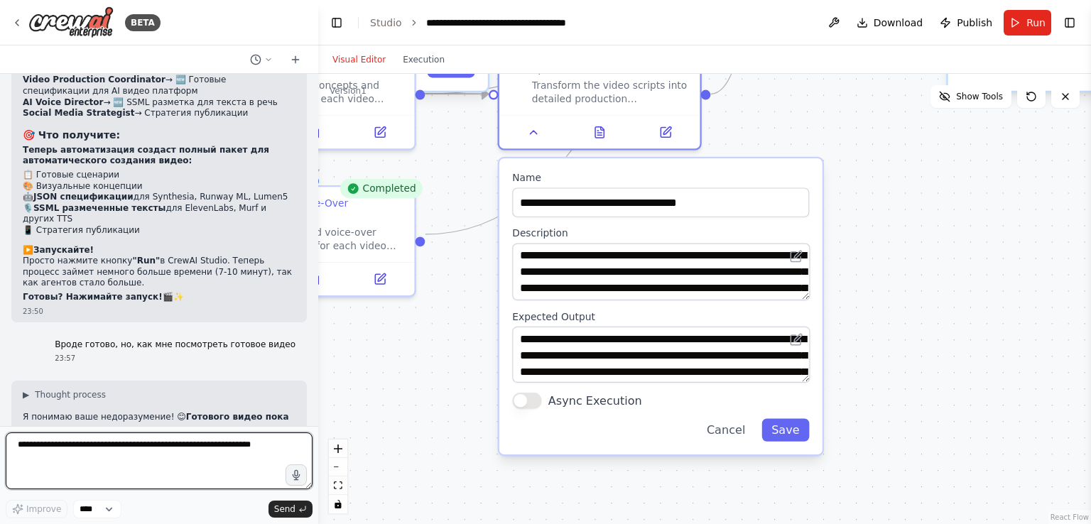
scroll to position [8430, 0]
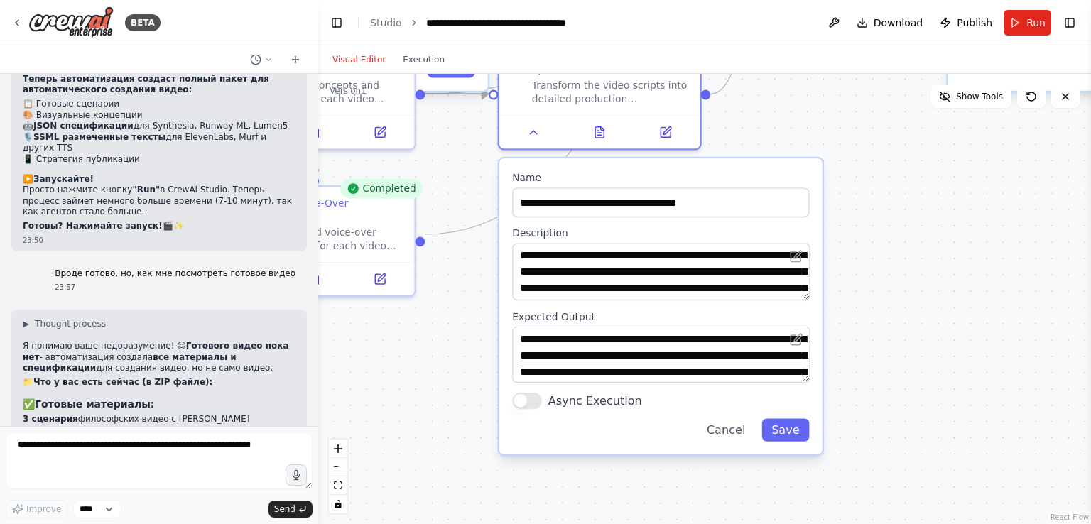
drag, startPoint x: 38, startPoint y: 217, endPoint x: 75, endPoint y: 218, distance: 37.7
copy strong "ynthesia:"
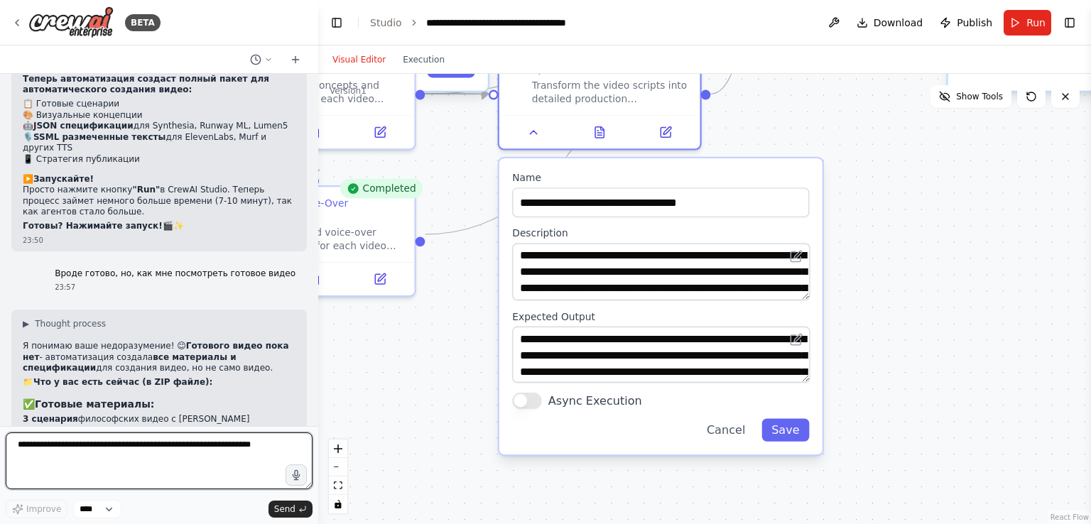
click at [119, 435] on textarea at bounding box center [159, 461] width 307 height 57
paste textarea "*********"
type textarea "**********"
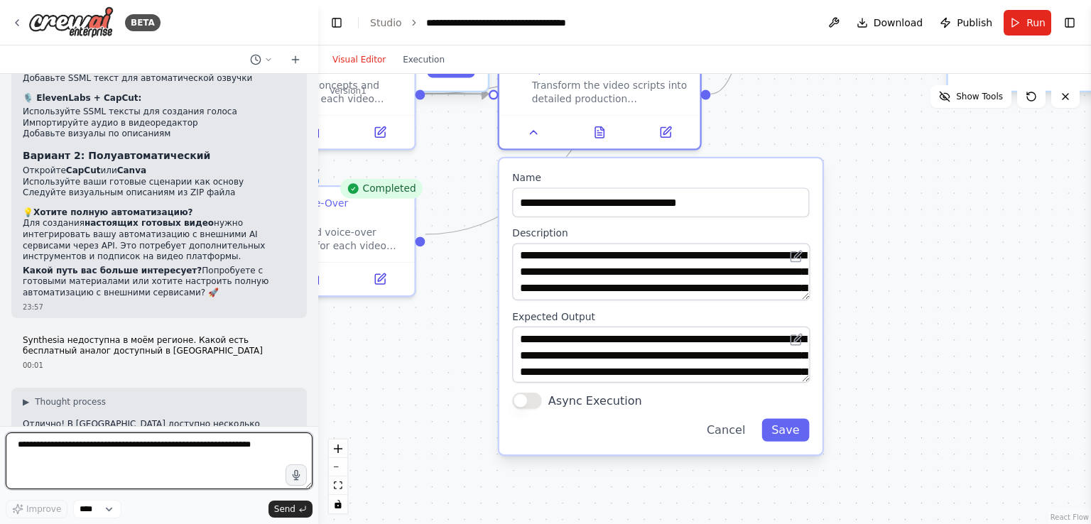
scroll to position [8928, 0]
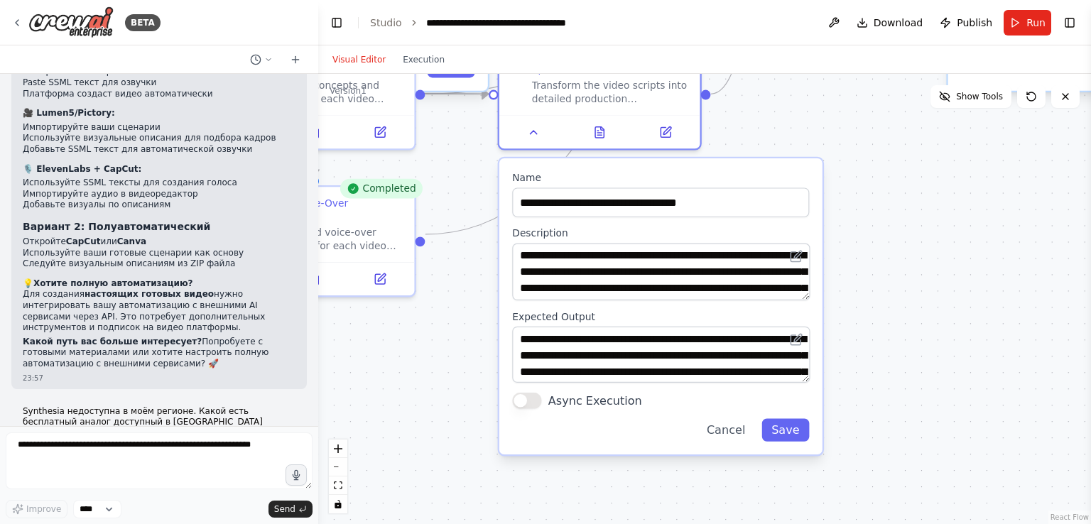
drag, startPoint x: 65, startPoint y: 228, endPoint x: 31, endPoint y: 231, distance: 33.5
copy strong "[PERSON_NAME]"
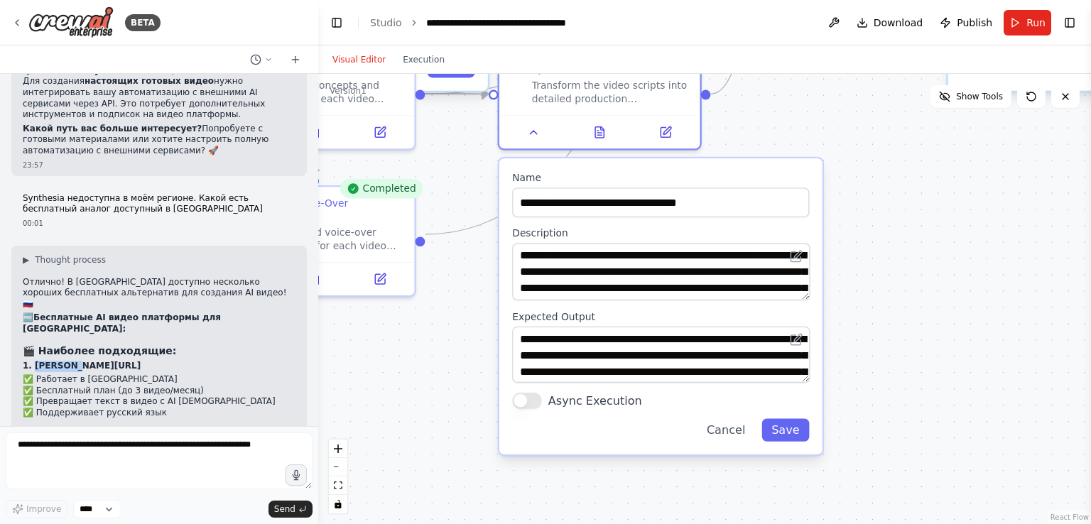
scroll to position [9283, 0]
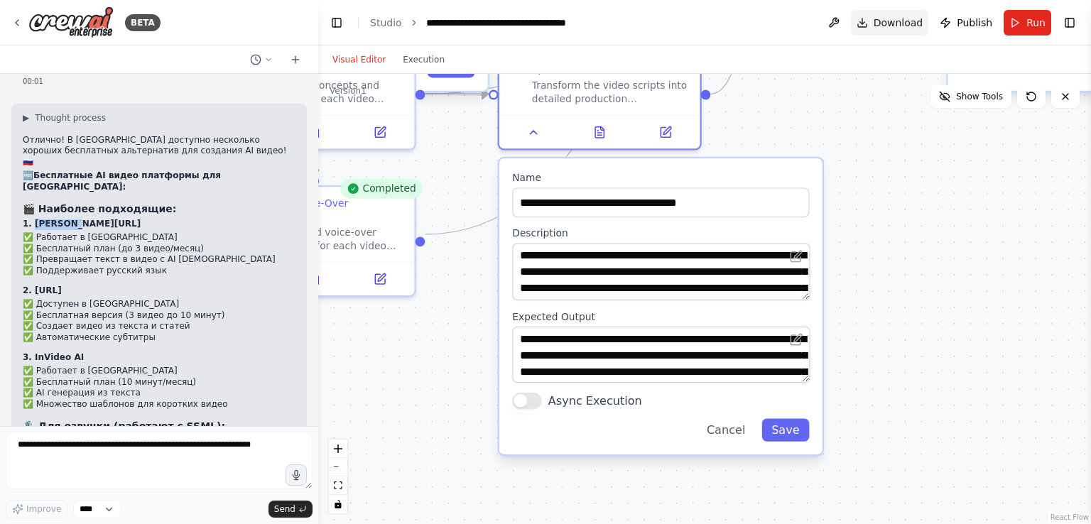
click at [892, 24] on span "Download" at bounding box center [899, 23] width 50 height 14
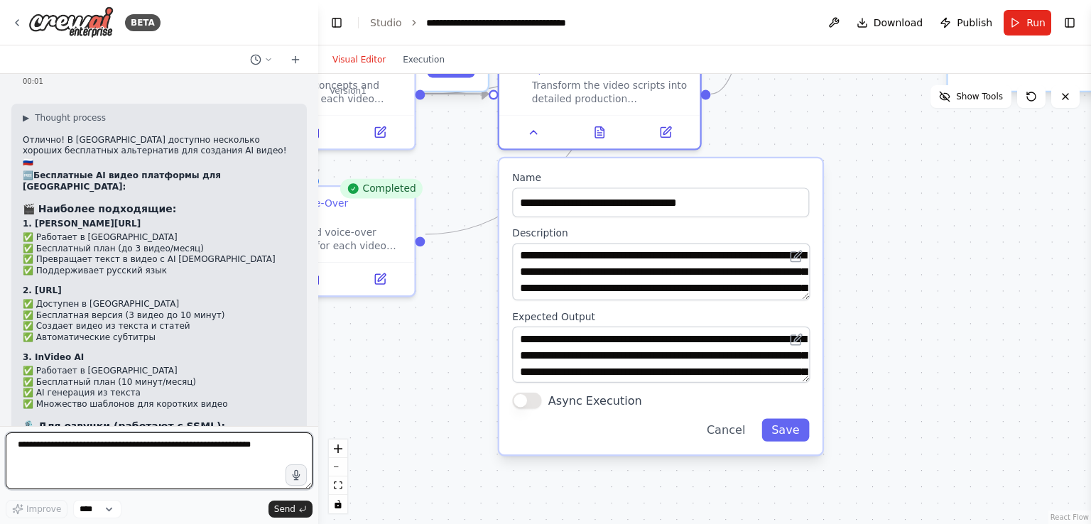
click at [82, 444] on textarea at bounding box center [159, 461] width 307 height 57
type textarea "**********"
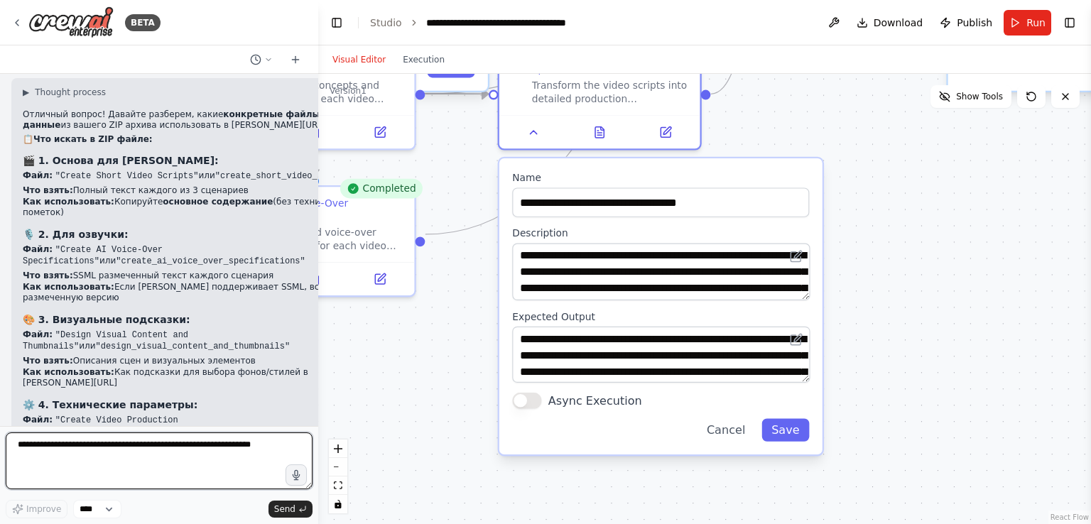
scroll to position [10089, 0]
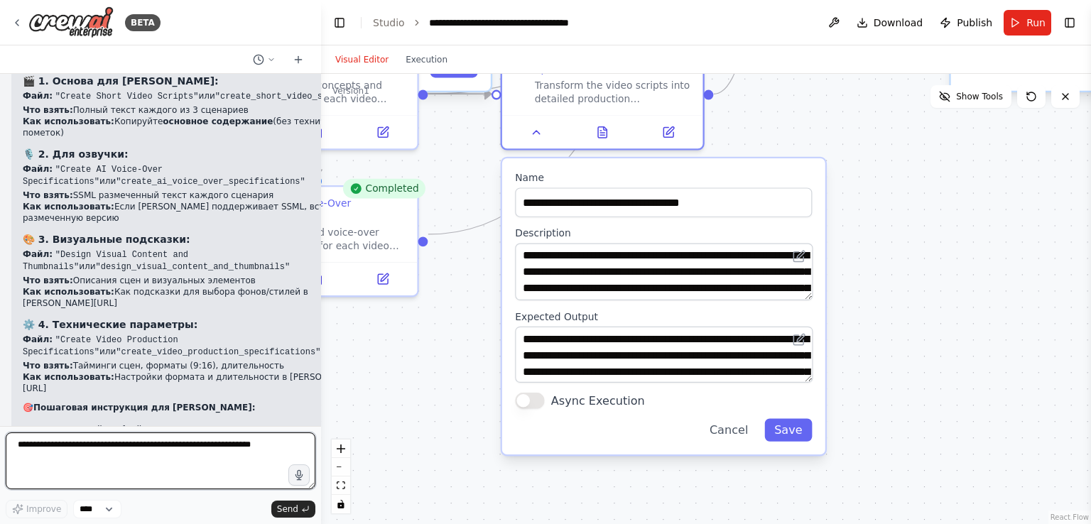
drag, startPoint x: 313, startPoint y: 406, endPoint x: 321, endPoint y: 365, distance: 41.4
click at [321, 365] on div "BETA Что ты умеешь? 23:21 ▶ Thought process I'm a CrewAI automation assistant d…" at bounding box center [545, 262] width 1091 height 524
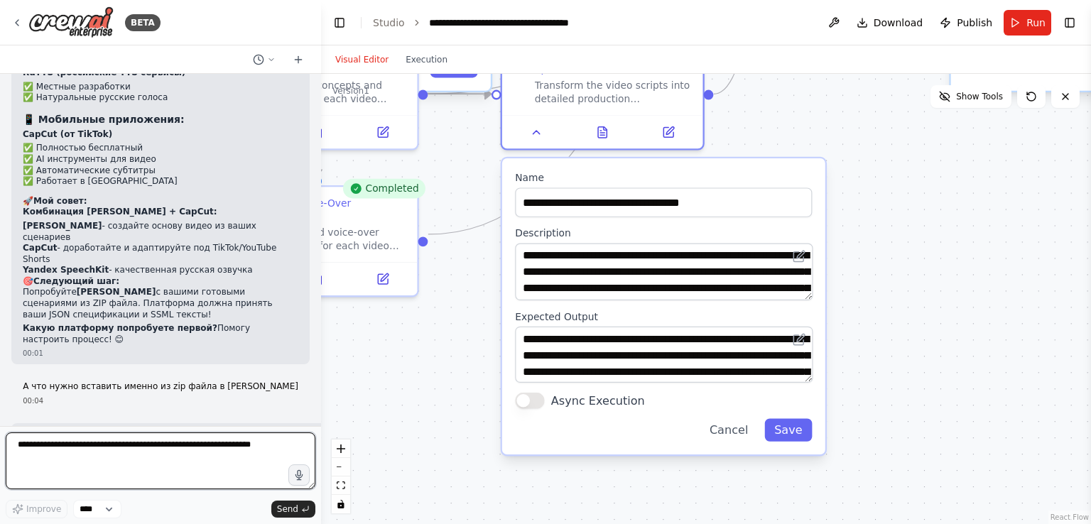
scroll to position [9581, 0]
